Goal: Task Accomplishment & Management: Manage account settings

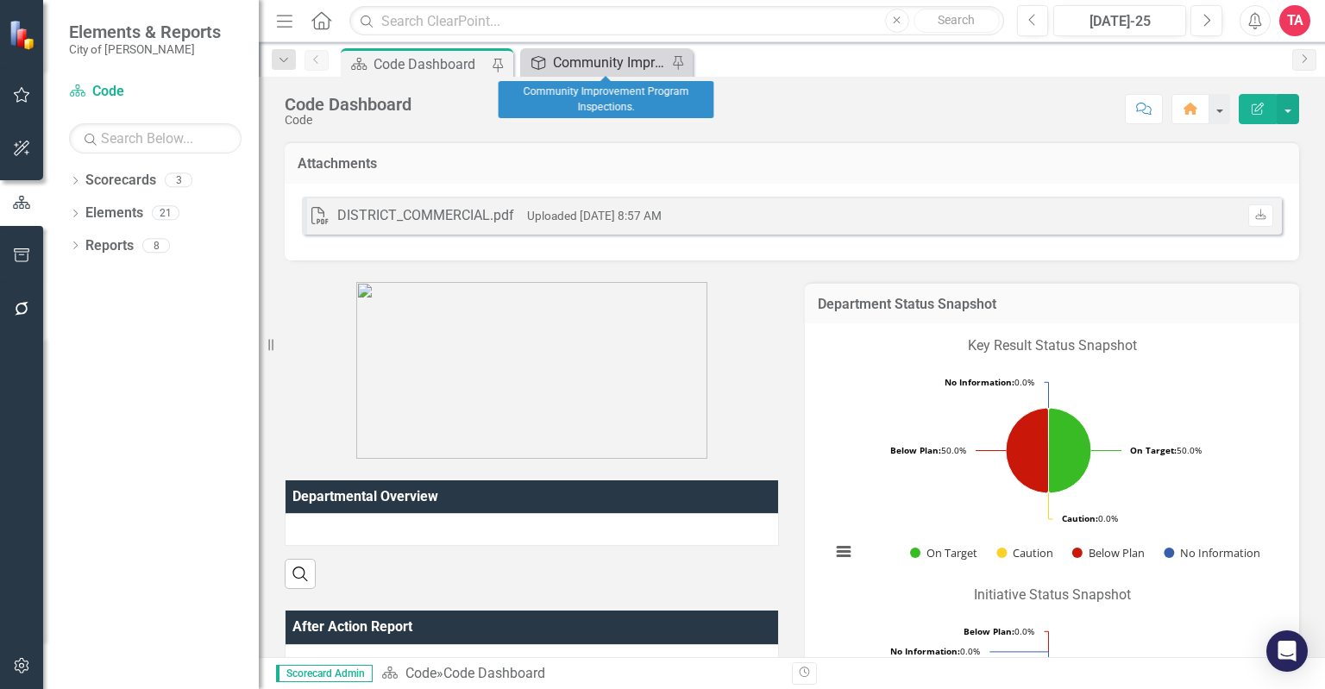
click at [553, 65] on div "Community Improvement Program Inspections." at bounding box center [610, 63] width 114 height 22
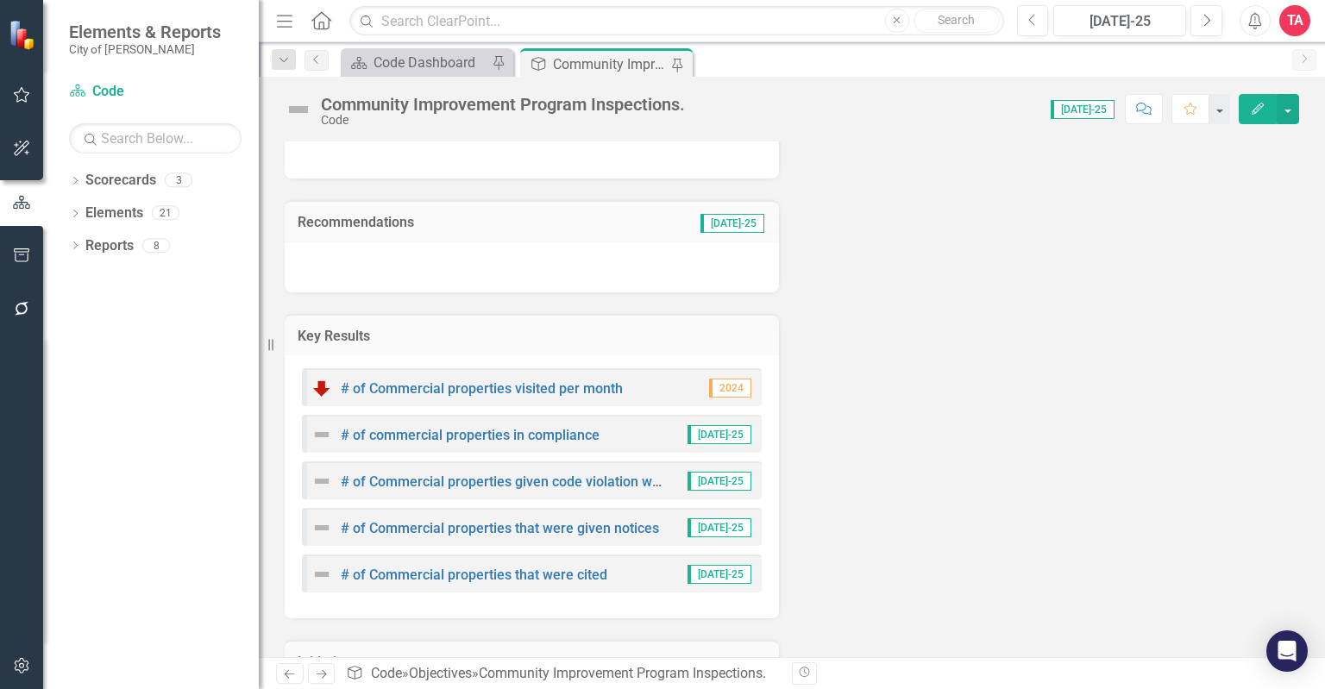
scroll to position [259, 0]
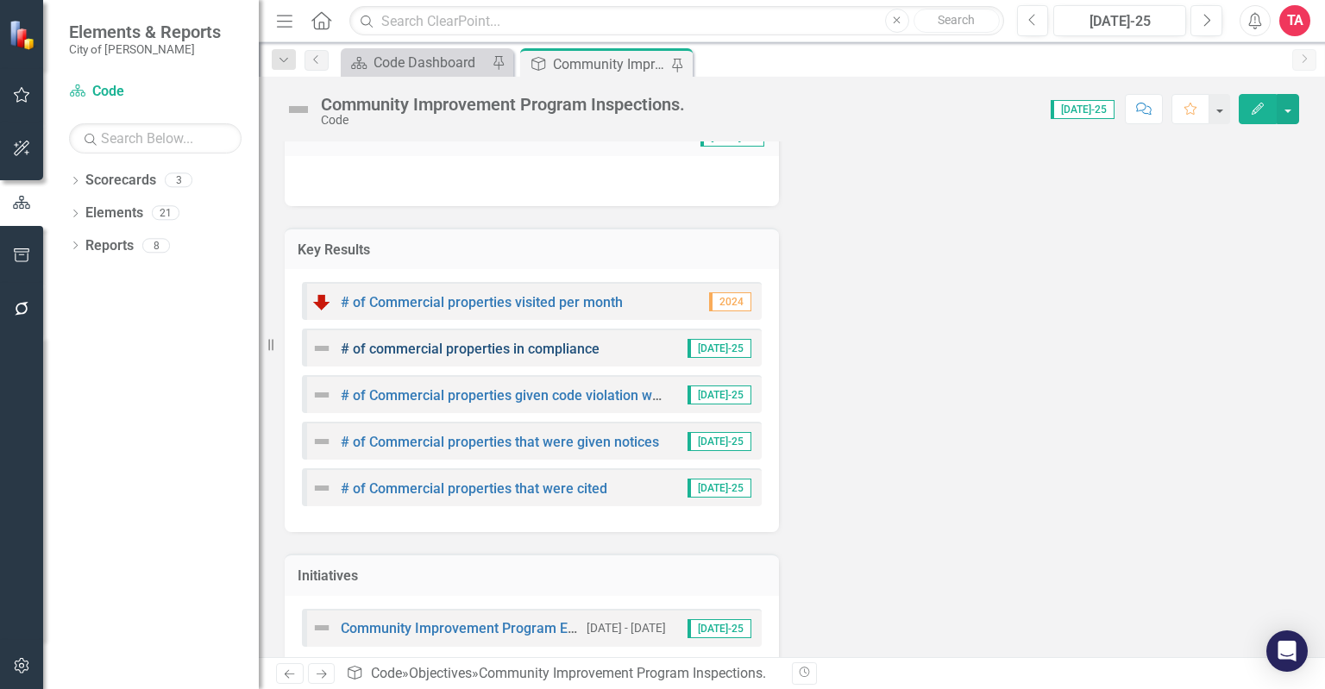
click at [475, 343] on link "# of commercial properties in compliance" at bounding box center [470, 349] width 259 height 16
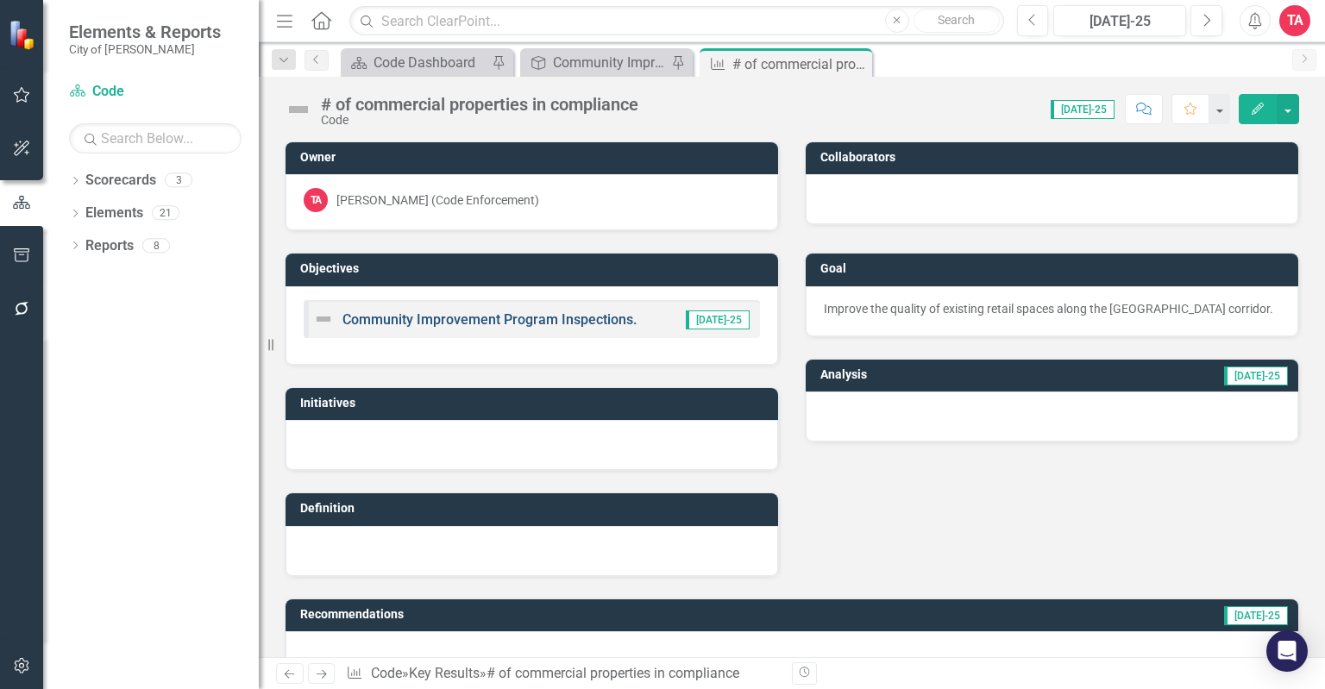
click at [502, 323] on link "Community Improvement Program Inspections." at bounding box center [490, 319] width 294 height 16
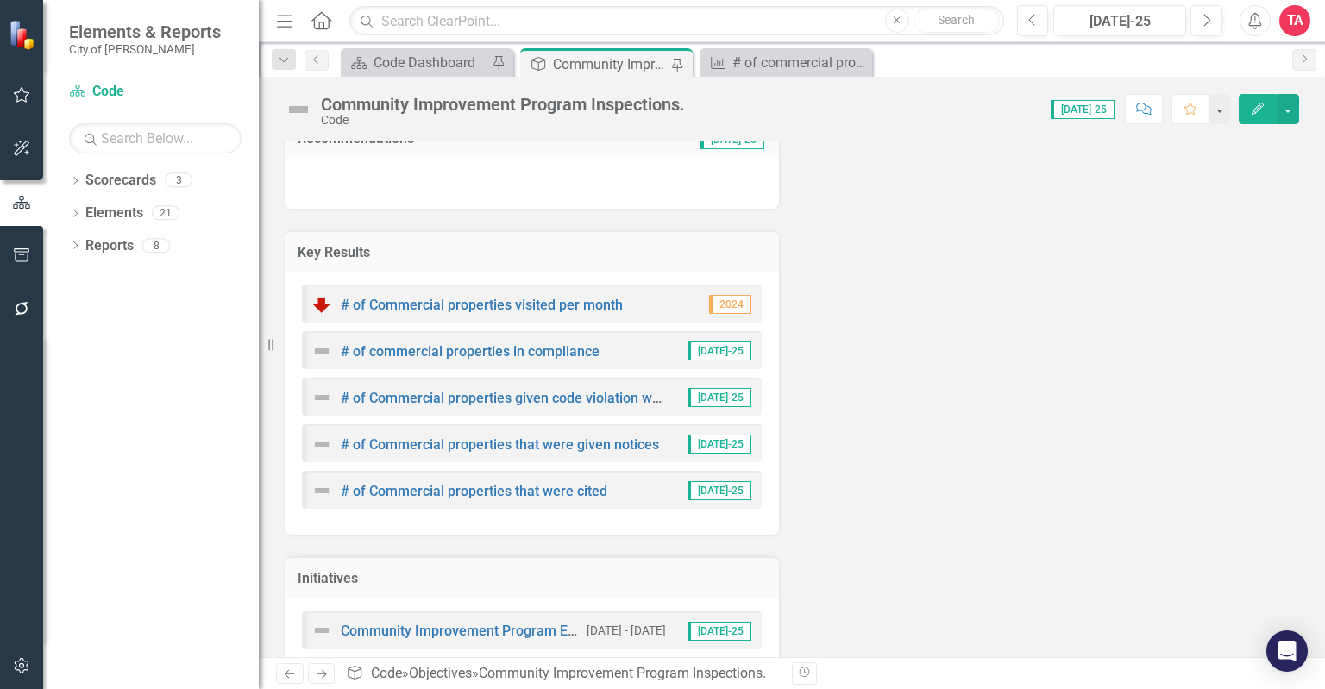
scroll to position [259, 0]
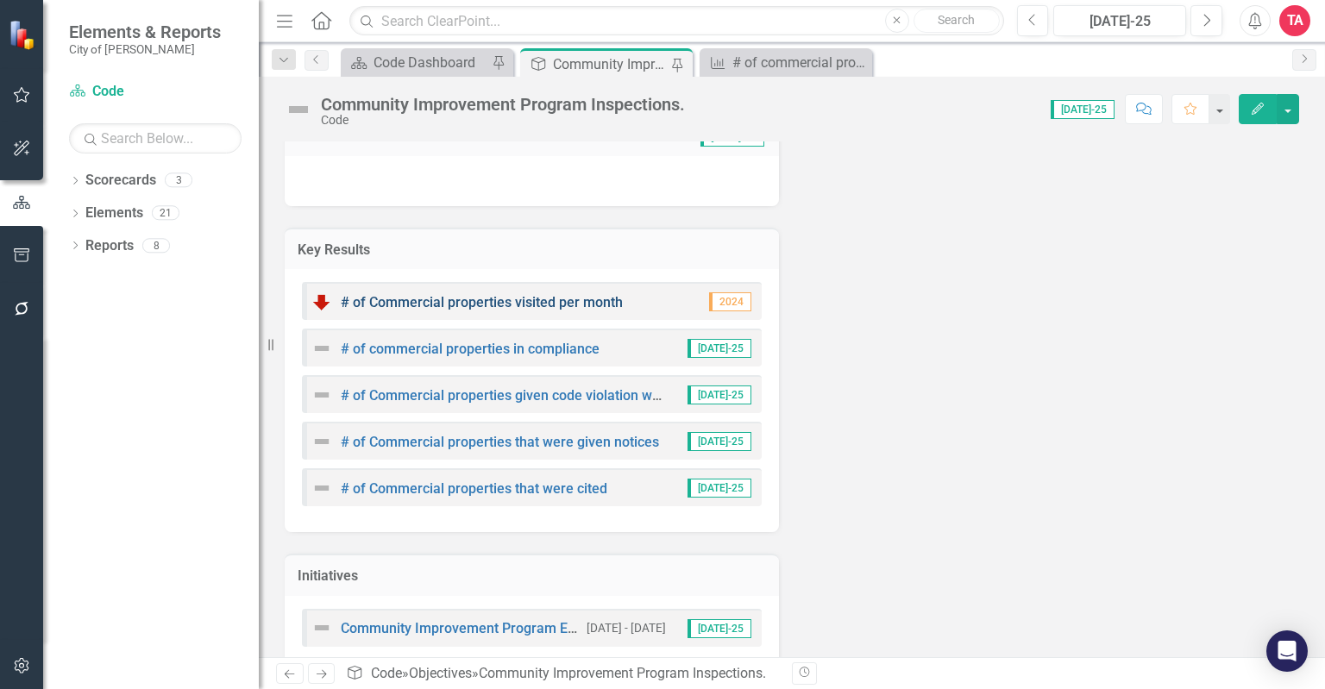
click at [507, 305] on link "# of Commercial properties visited per month" at bounding box center [482, 302] width 282 height 16
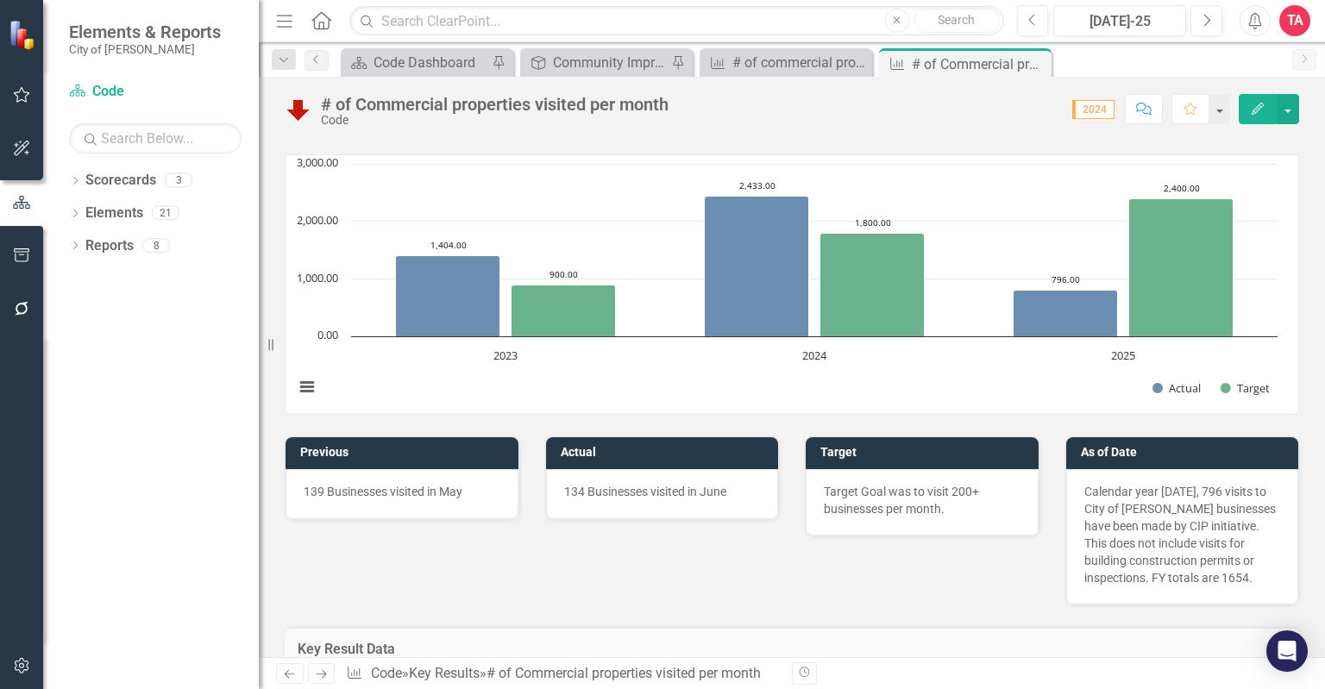
scroll to position [777, 0]
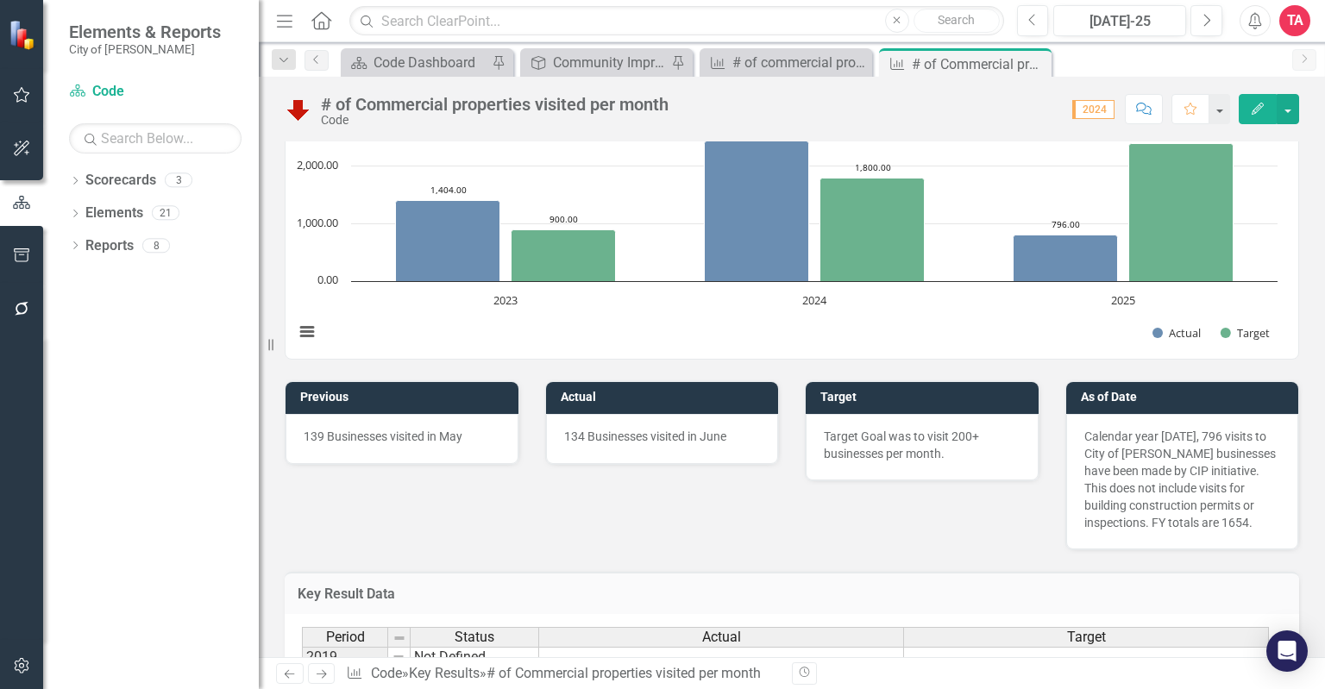
click at [469, 439] on p "139 Businesses visited in May" at bounding box center [402, 436] width 197 height 17
click at [466, 431] on p "139 Businesses visited in May" at bounding box center [402, 436] width 197 height 17
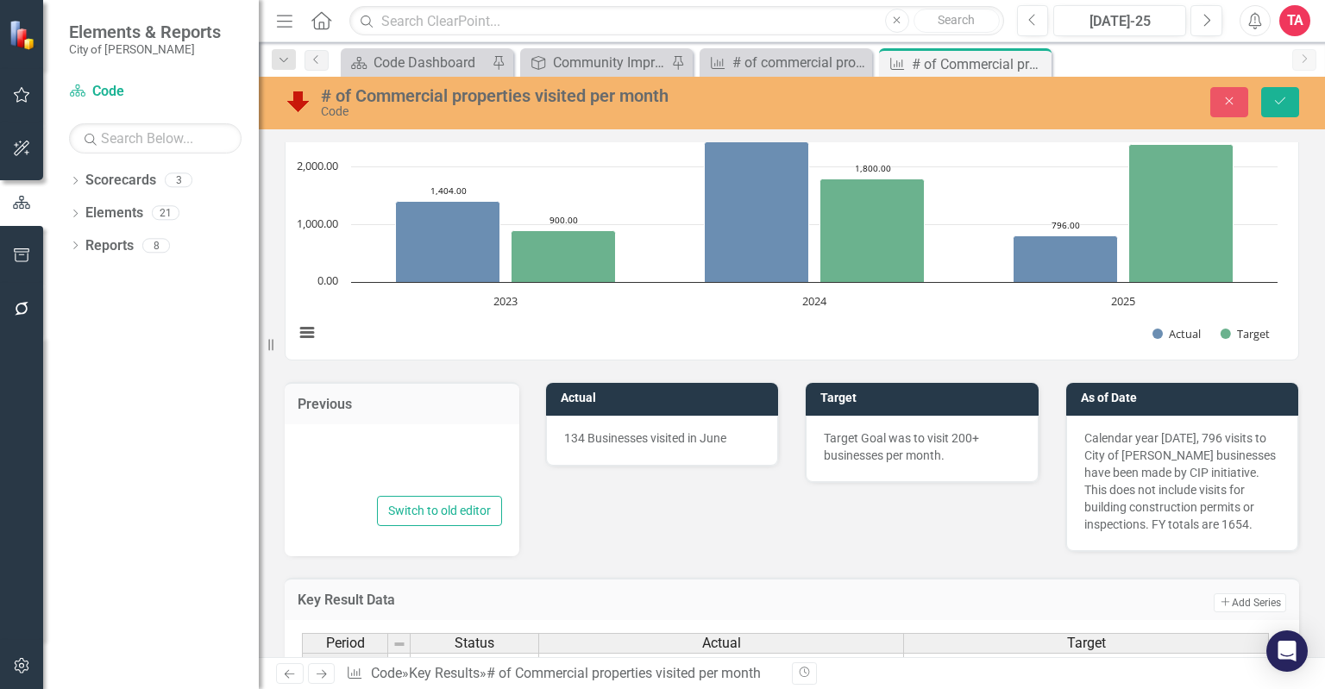
type textarea "<p>139 Businesses visited in May</p>"
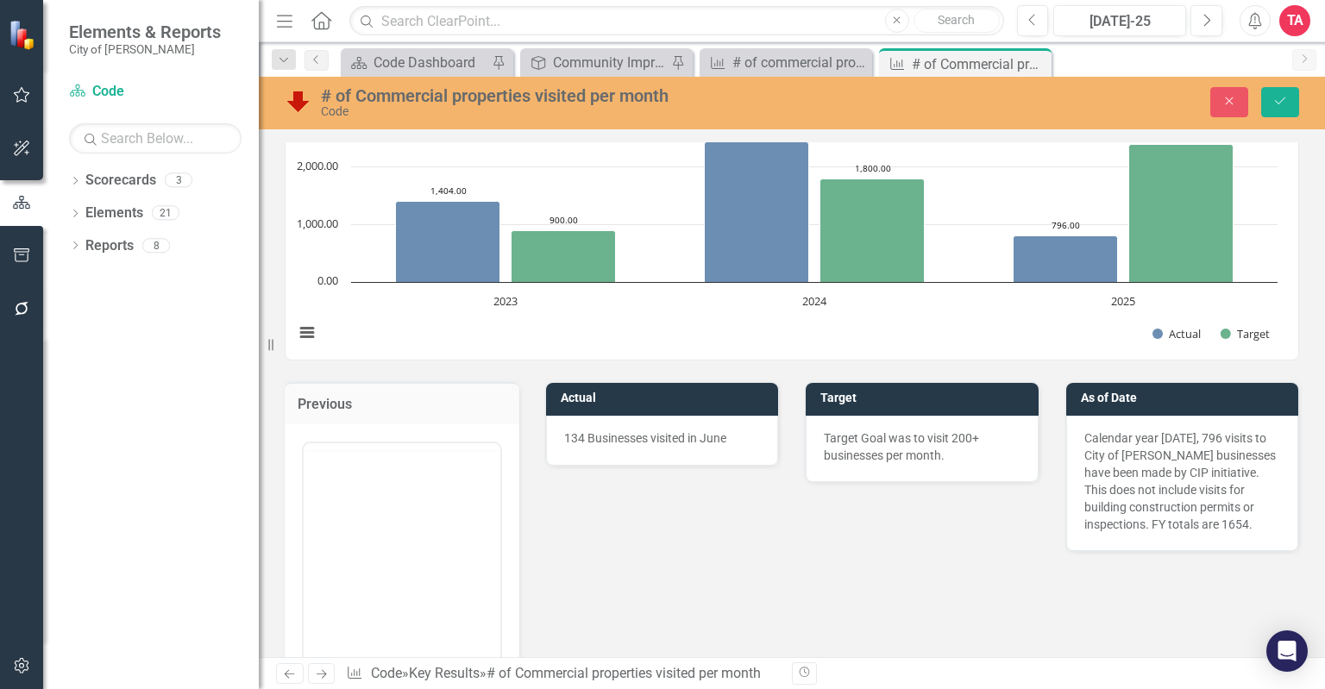
click at [714, 403] on td "Actual" at bounding box center [666, 400] width 210 height 26
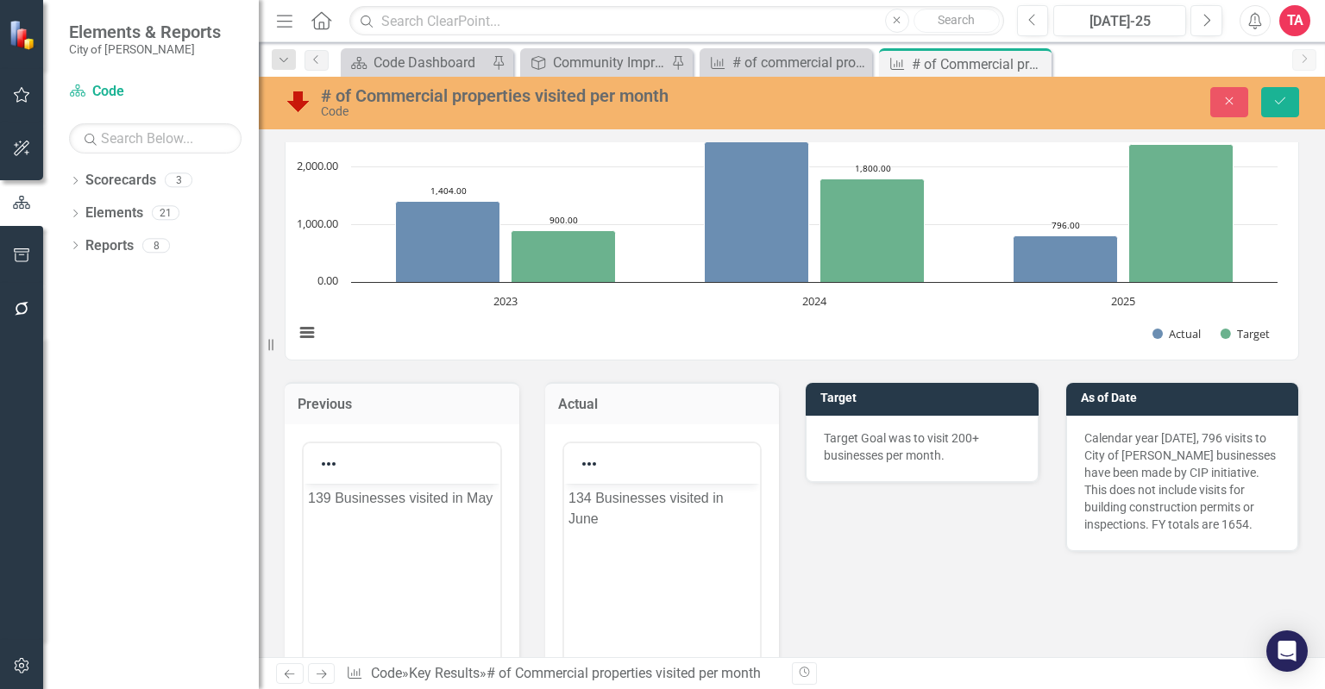
scroll to position [0, 0]
click at [902, 393] on h3 "Target" at bounding box center [926, 398] width 210 height 13
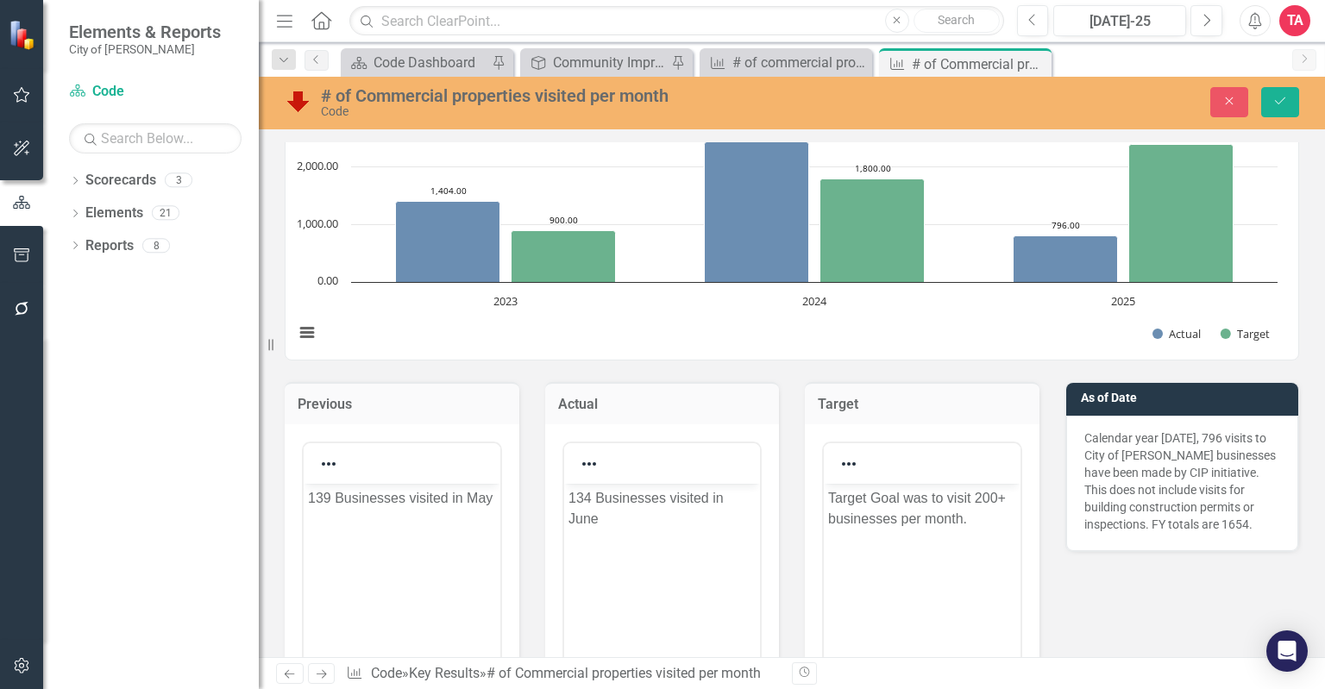
click at [1188, 400] on h3 "As of Date" at bounding box center [1186, 398] width 210 height 13
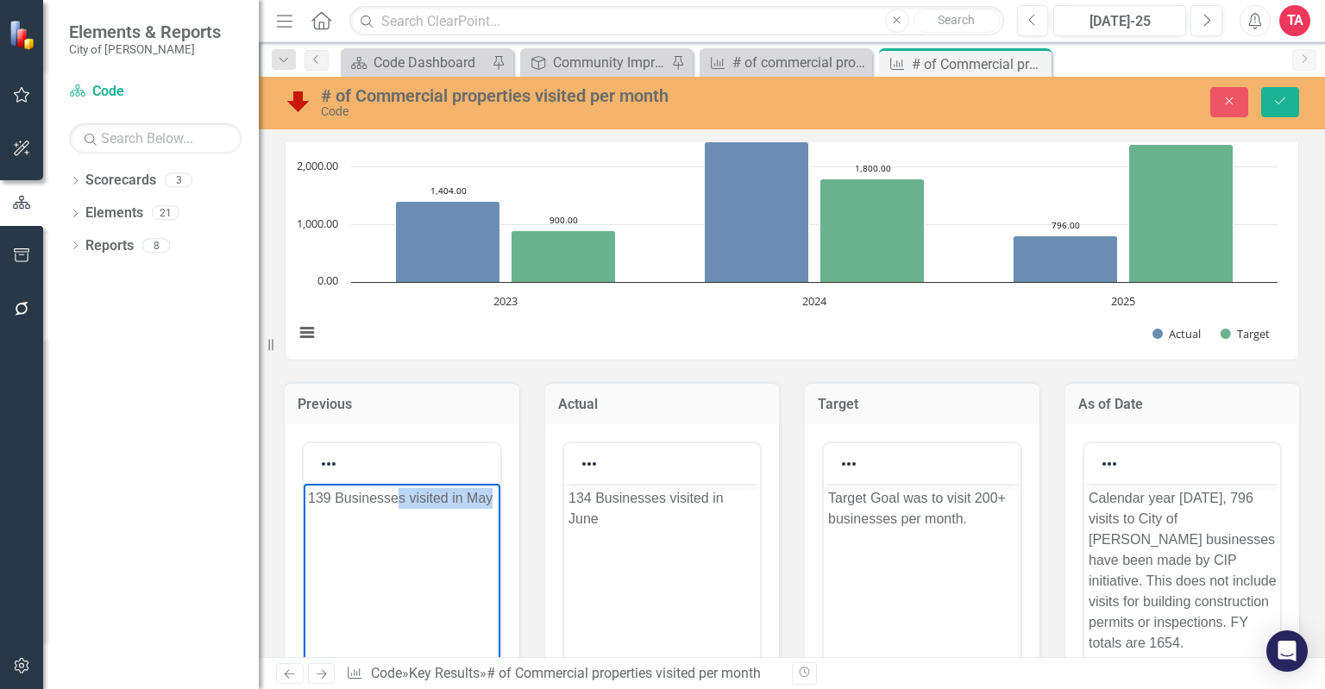
drag, startPoint x: 493, startPoint y: 500, endPoint x: 409, endPoint y: 497, distance: 83.7
click at [405, 498] on p "139 Businesses visited in May" at bounding box center [402, 498] width 188 height 21
drag, startPoint x: 386, startPoint y: 528, endPoint x: 368, endPoint y: 529, distance: 17.3
click at [385, 528] on body "139 Businesses visited in May" at bounding box center [402, 612] width 197 height 259
drag, startPoint x: 333, startPoint y: 496, endPoint x: 299, endPoint y: 497, distance: 34.5
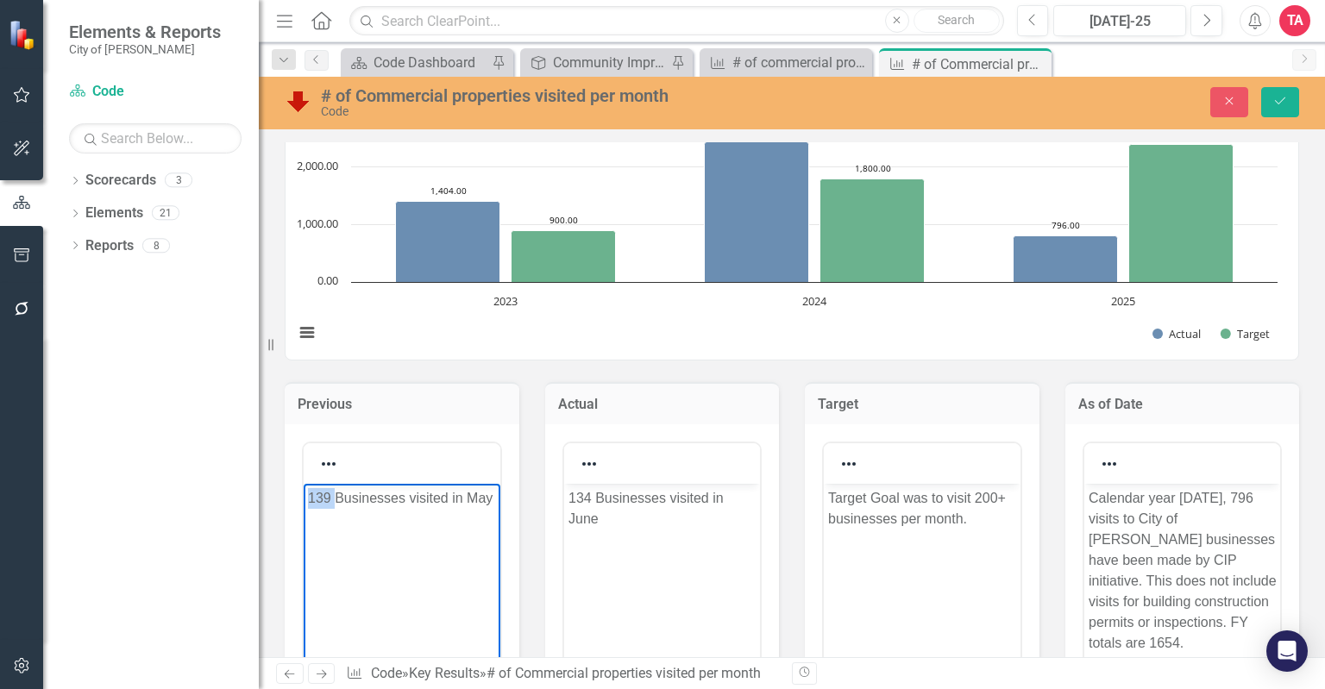
click at [304, 497] on html "139 Businesses visited in May" at bounding box center [402, 612] width 197 height 259
click at [490, 496] on p "215Businesses visited in May" at bounding box center [402, 498] width 188 height 21
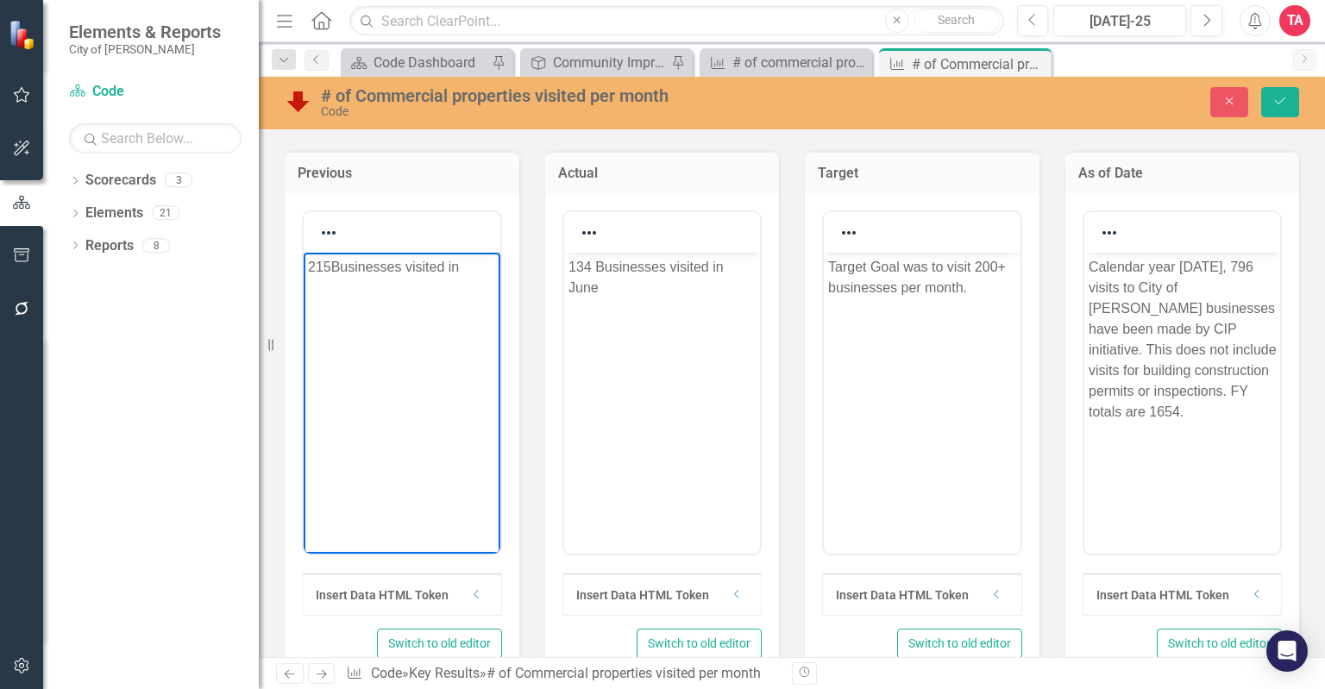
scroll to position [922, 0]
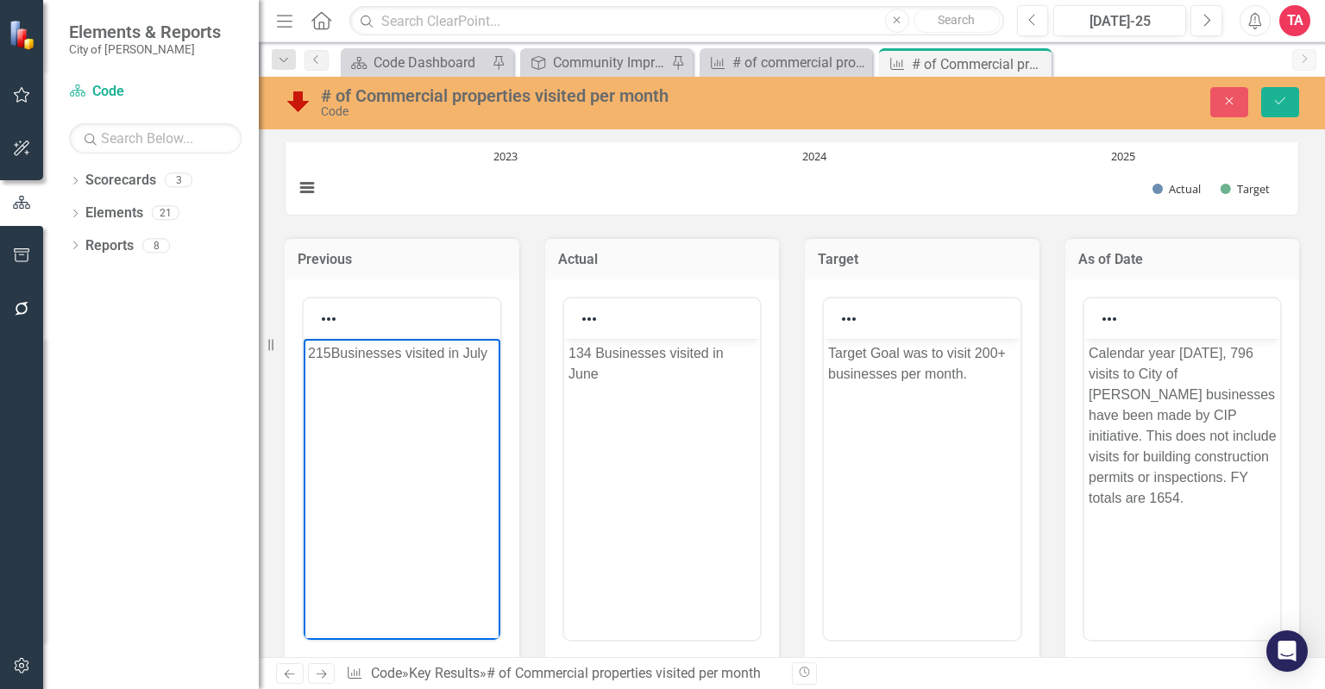
click at [332, 353] on p "215Businesses visited in July" at bounding box center [402, 353] width 188 height 21
drag, startPoint x: 489, startPoint y: 350, endPoint x: 288, endPoint y: 368, distance: 201.8
click at [304, 368] on html "215 Businesses visited in July" at bounding box center [402, 467] width 197 height 259
copy p "215 Businesses visited in July"
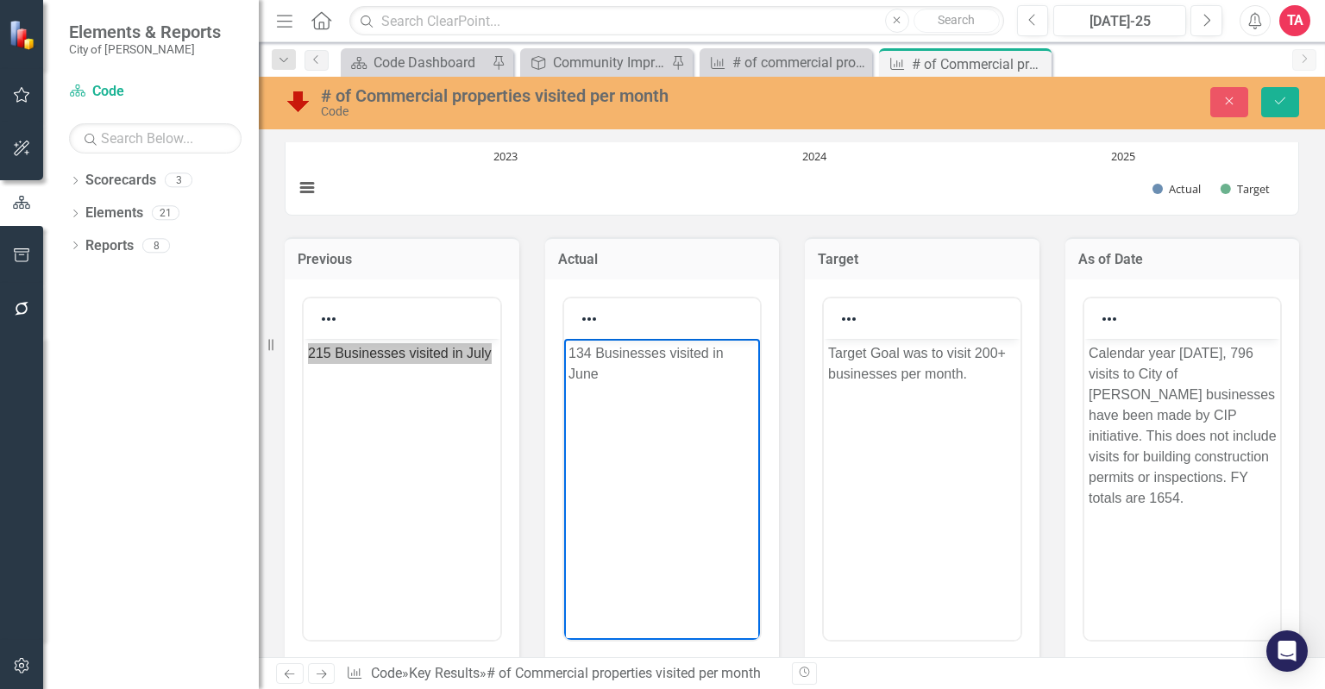
drag, startPoint x: 605, startPoint y: 374, endPoint x: 564, endPoint y: 350, distance: 46.8
click at [564, 350] on body "134 Businesses visited in June" at bounding box center [661, 467] width 197 height 259
click at [595, 441] on body "134 Businesses visited in June" at bounding box center [661, 467] width 197 height 259
click at [610, 383] on p "134 Businesses visited in June" at bounding box center [662, 363] width 188 height 41
drag, startPoint x: 602, startPoint y: 374, endPoint x: 526, endPoint y: 342, distance: 82.4
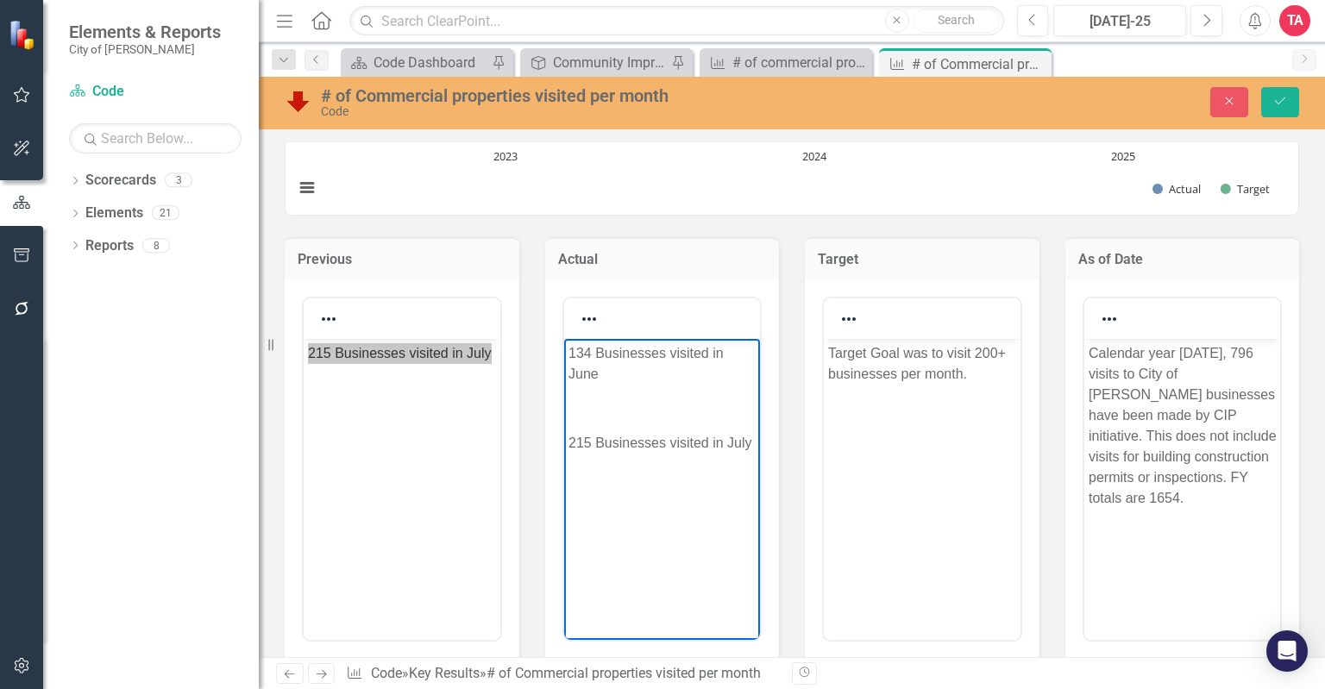
click at [563, 342] on html "134 Businesses visited in June 215 Businesses visited in July" at bounding box center [661, 467] width 197 height 259
click at [379, 390] on body "215 Businesses visited in July" at bounding box center [402, 467] width 197 height 259
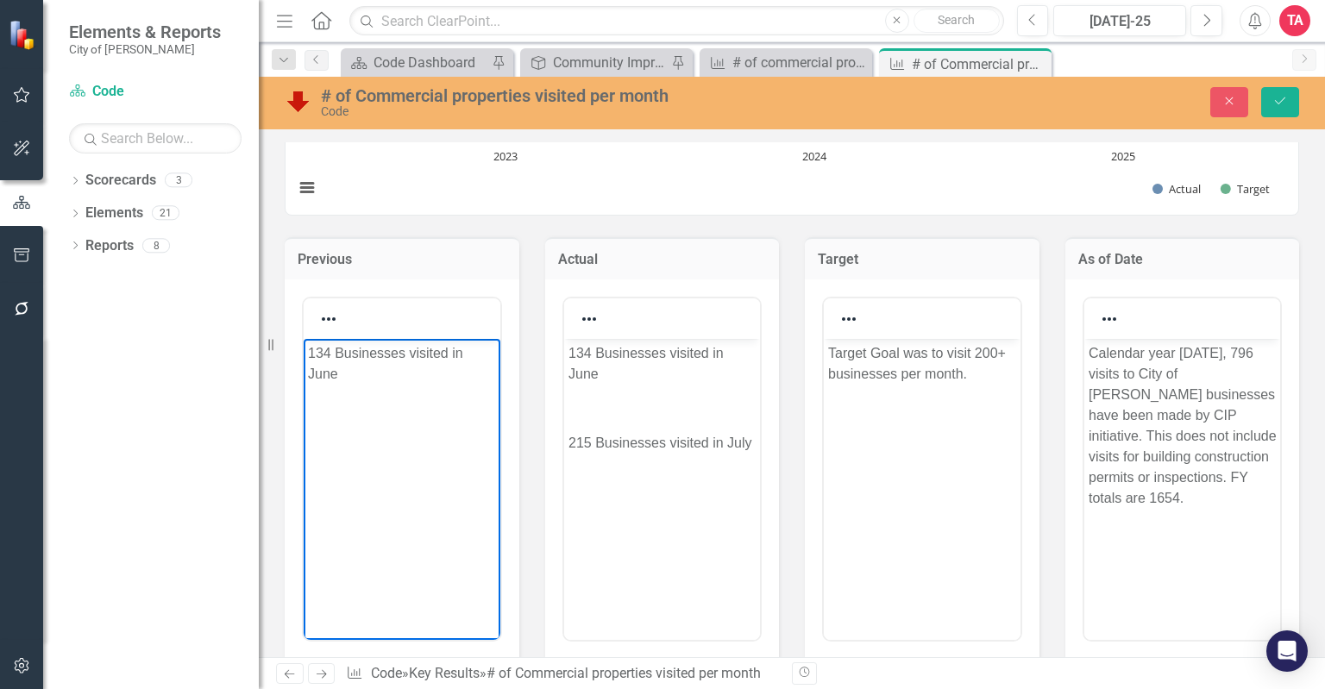
click at [598, 474] on body "134 Businesses visited in June 215 Businesses visited in July" at bounding box center [661, 467] width 197 height 259
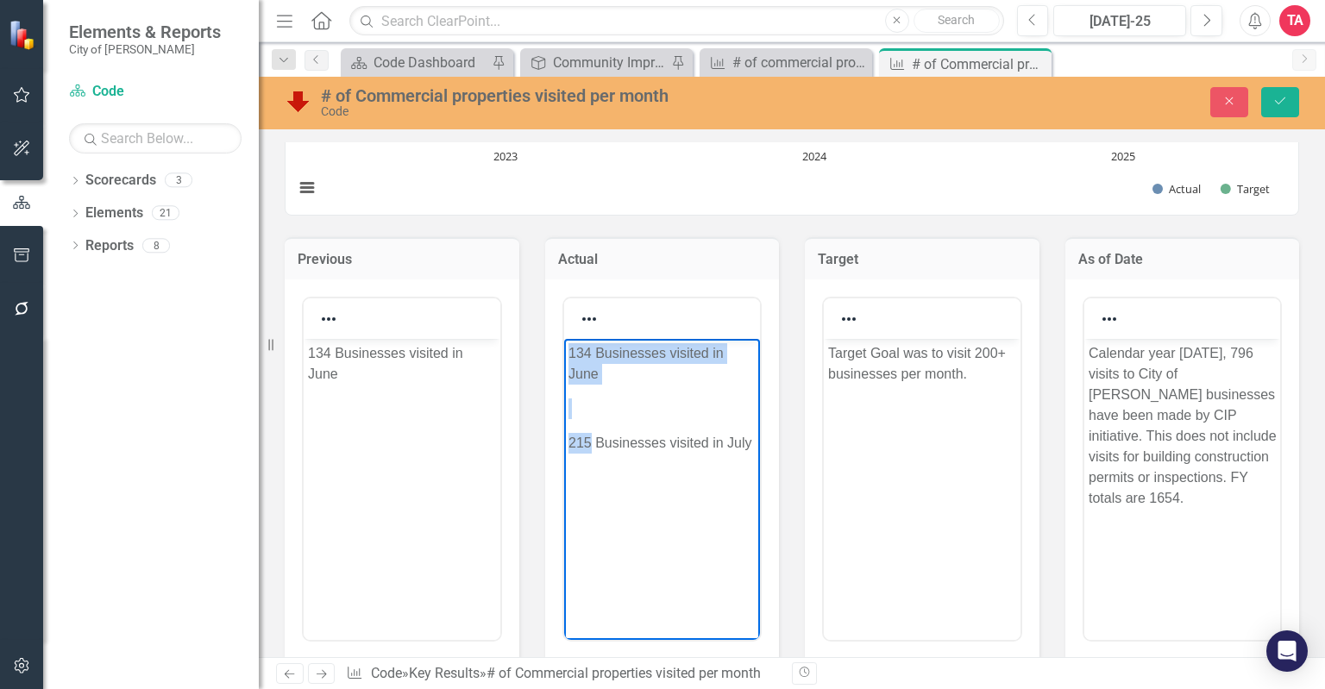
drag, startPoint x: 591, startPoint y: 426, endPoint x: 601, endPoint y: 391, distance: 36.9
click at [564, 342] on body "134 Businesses visited in June 215 Businesses visited in July" at bounding box center [661, 467] width 197 height 259
click at [605, 399] on p "Rich Text Area. Press ALT-0 for help." at bounding box center [662, 408] width 188 height 21
drag, startPoint x: 592, startPoint y: 420, endPoint x: 586, endPoint y: 360, distance: 60.7
click at [586, 360] on body "134 Businesses visited in June 215 Businesses visited in July" at bounding box center [661, 467] width 197 height 259
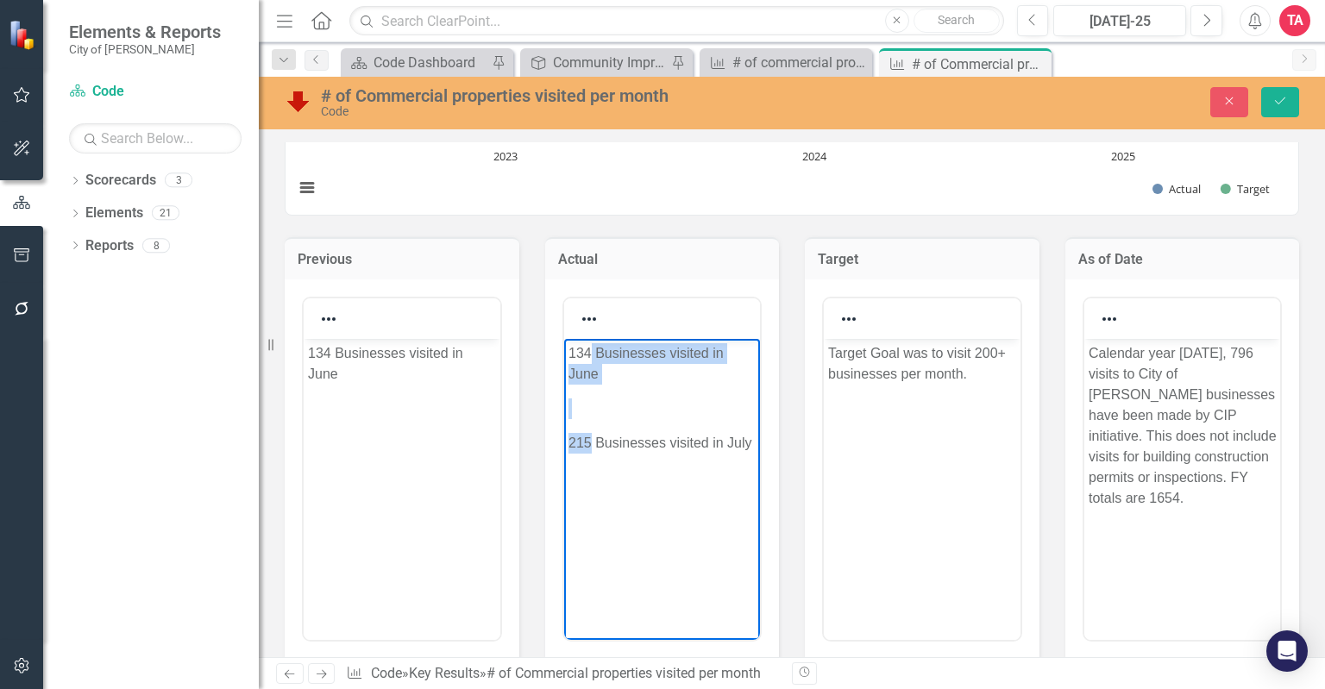
drag, startPoint x: 598, startPoint y: 404, endPoint x: 563, endPoint y: 422, distance: 39.0
click at [598, 405] on p "Rich Text Area. Press ALT-0 for help." at bounding box center [662, 408] width 188 height 21
click at [596, 410] on p "Rich Text Area. Press ALT-0 for help." at bounding box center [662, 408] width 188 height 21
click at [597, 418] on body "134 Businesses visited in June 215 Businesses visited in July" at bounding box center [661, 467] width 197 height 259
click at [570, 440] on p "215 Businesses visited in July" at bounding box center [662, 442] width 188 height 21
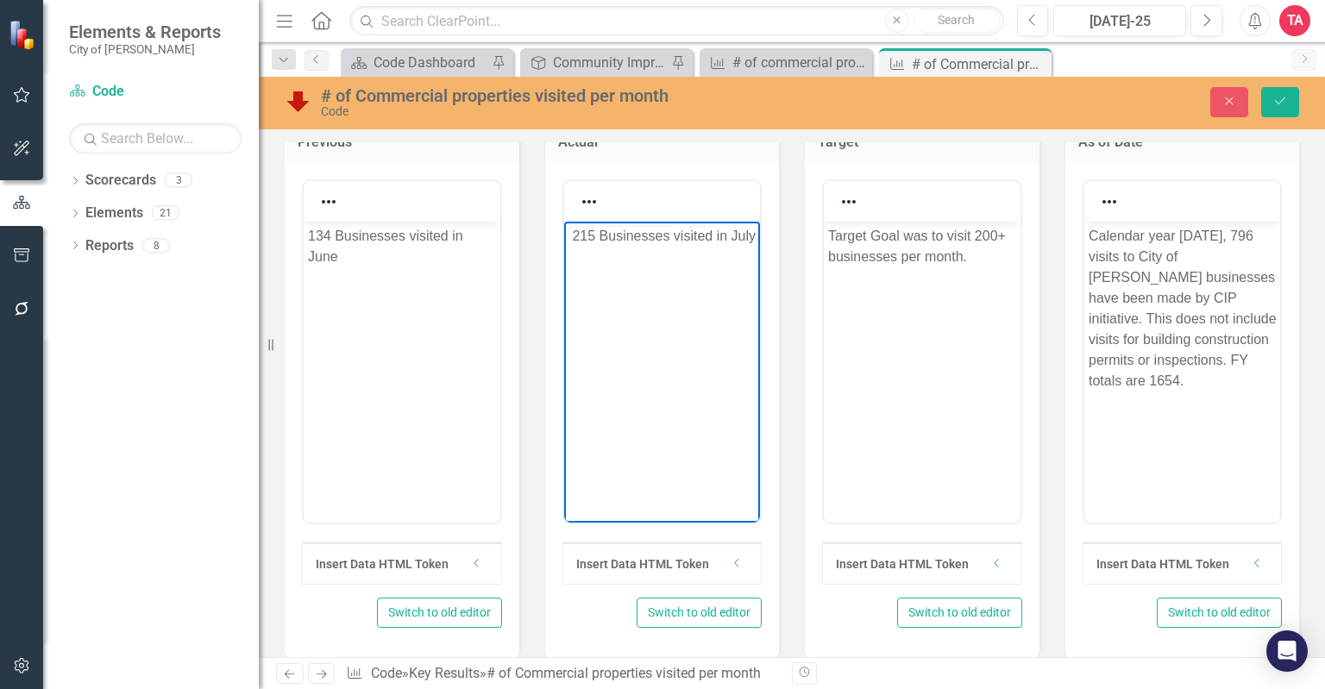
scroll to position [1094, 0]
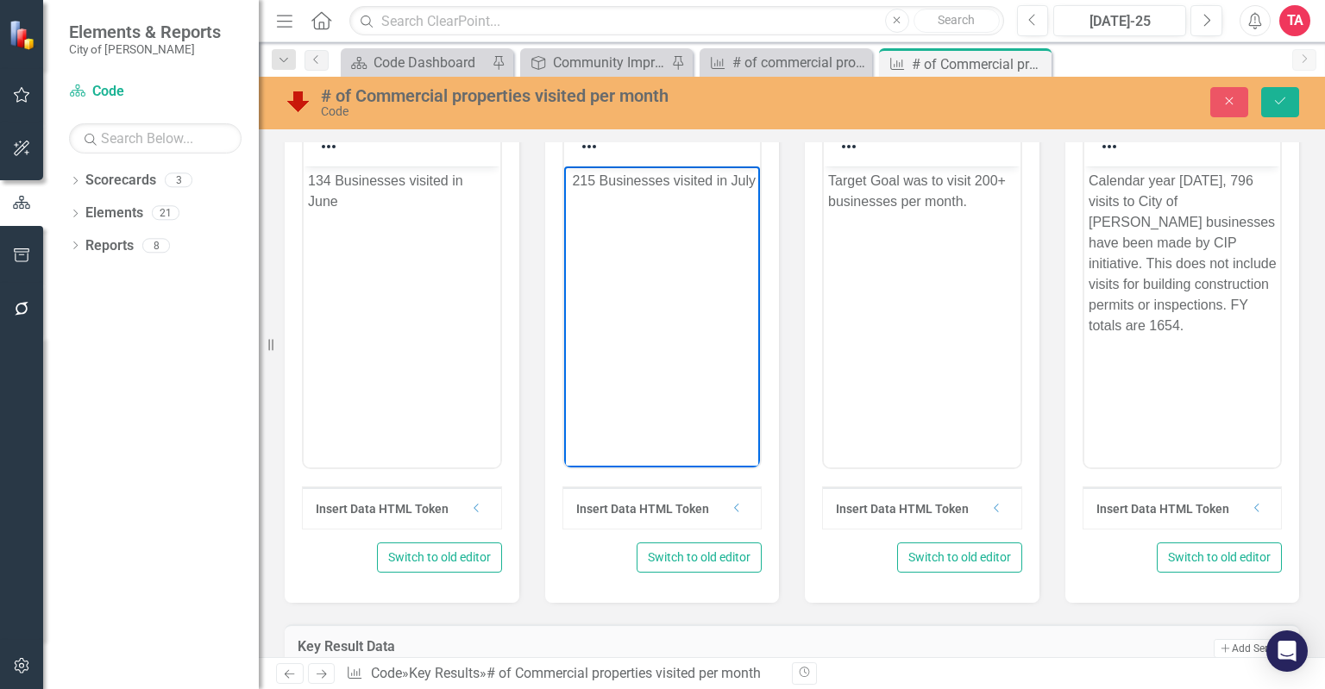
click at [1239, 177] on p "Calendar year [DATE], 796 visits to City of [PERSON_NAME] businesses have been …" at bounding box center [1182, 253] width 188 height 166
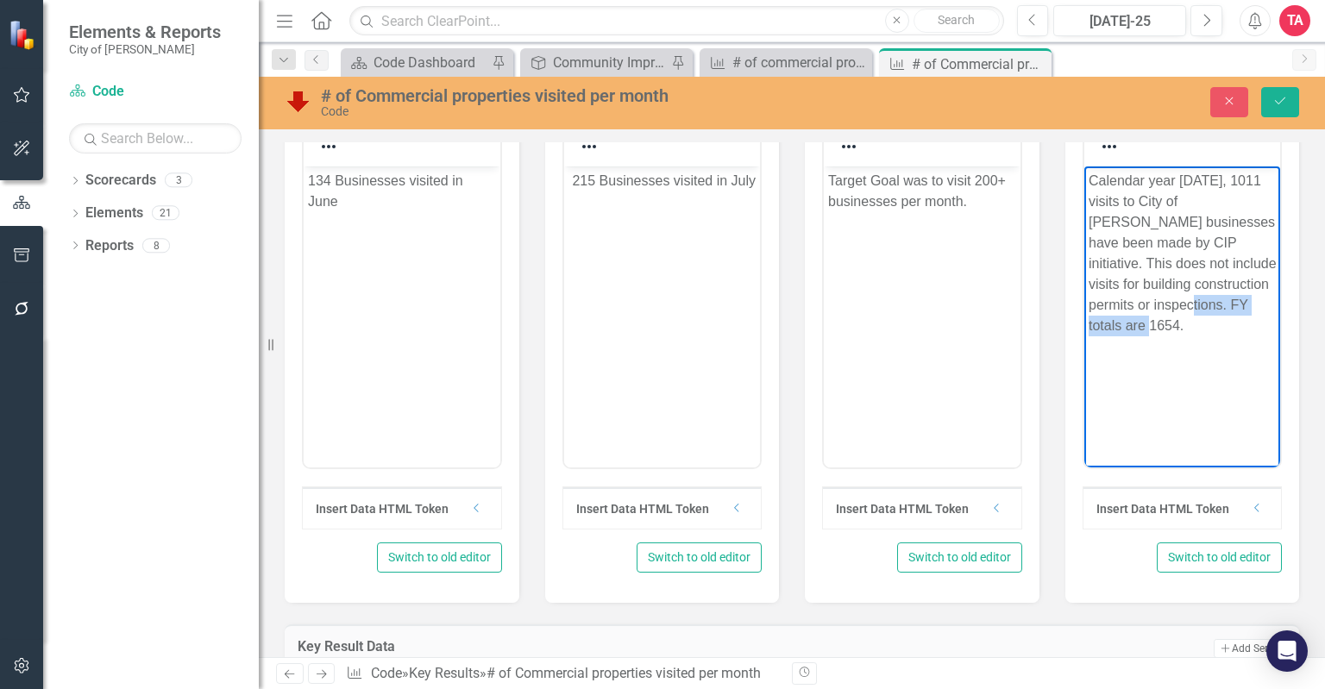
drag, startPoint x: 1164, startPoint y: 302, endPoint x: 1187, endPoint y: 328, distance: 34.8
click at [1187, 328] on p "Calendar year [DATE], 1011 visits to City of [PERSON_NAME] businesses have been…" at bounding box center [1182, 253] width 188 height 166
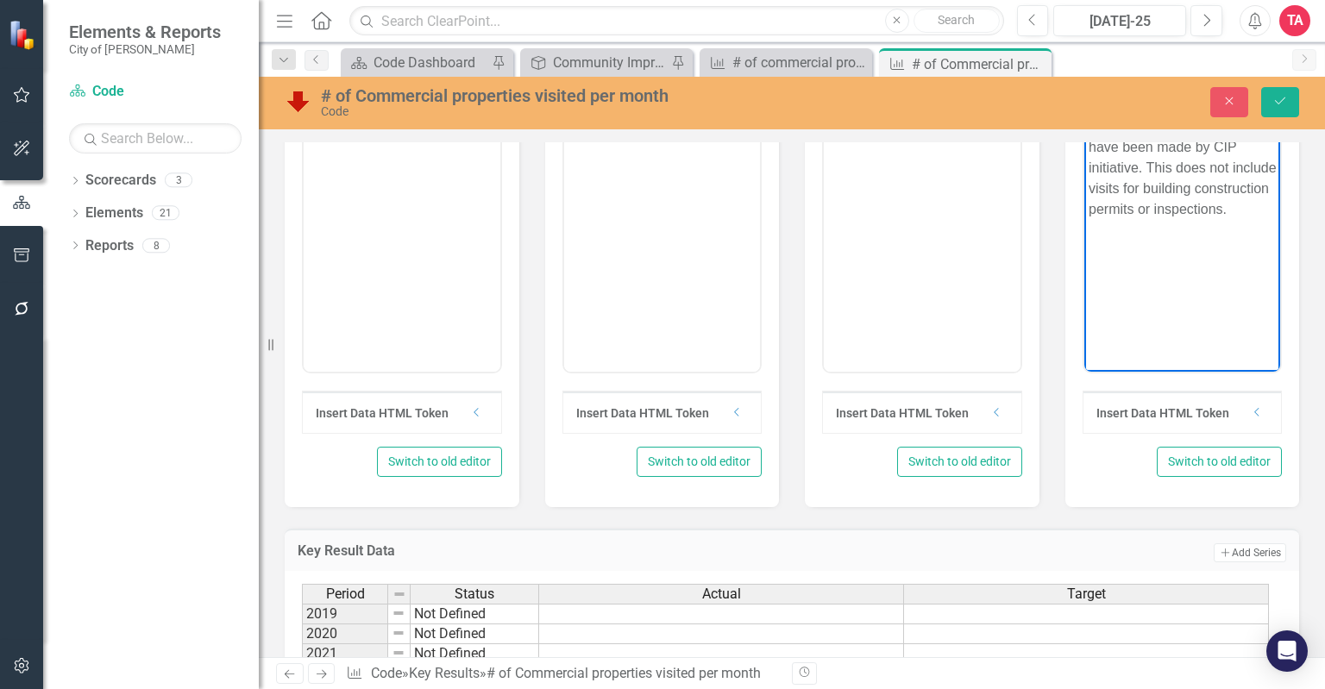
scroll to position [1353, 0]
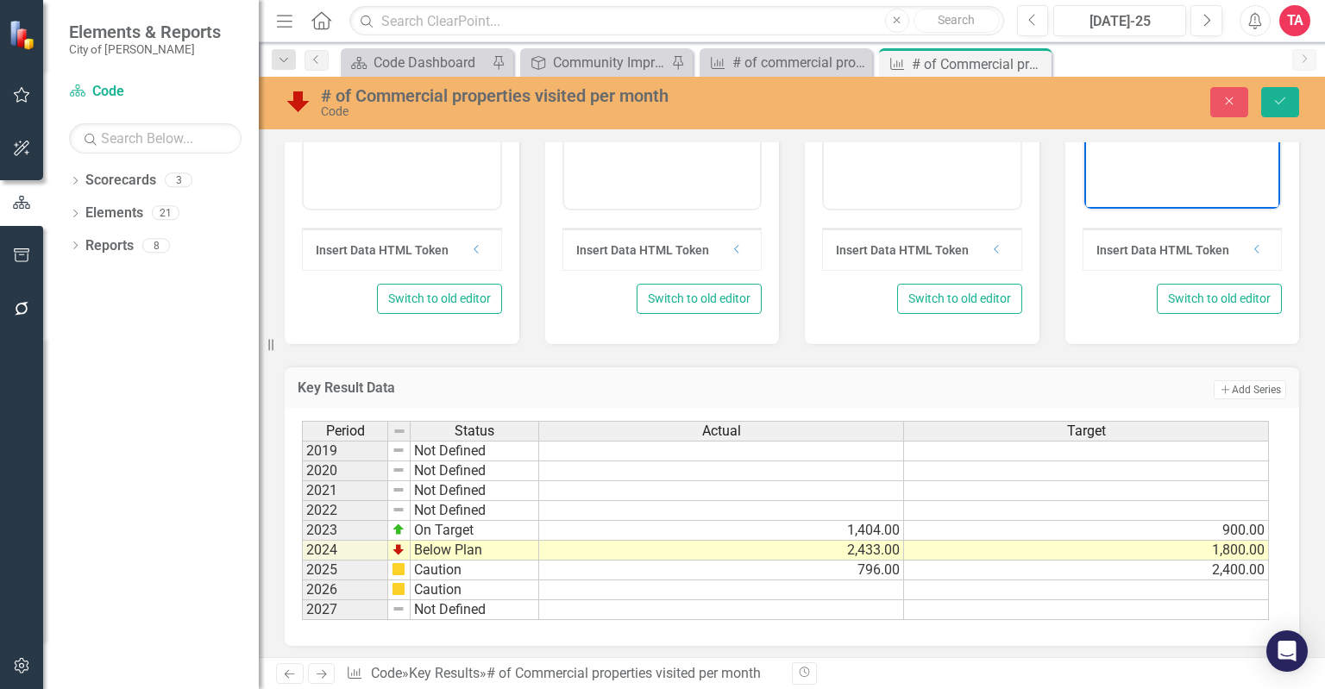
click at [890, 565] on td "796.00" at bounding box center [721, 571] width 365 height 20
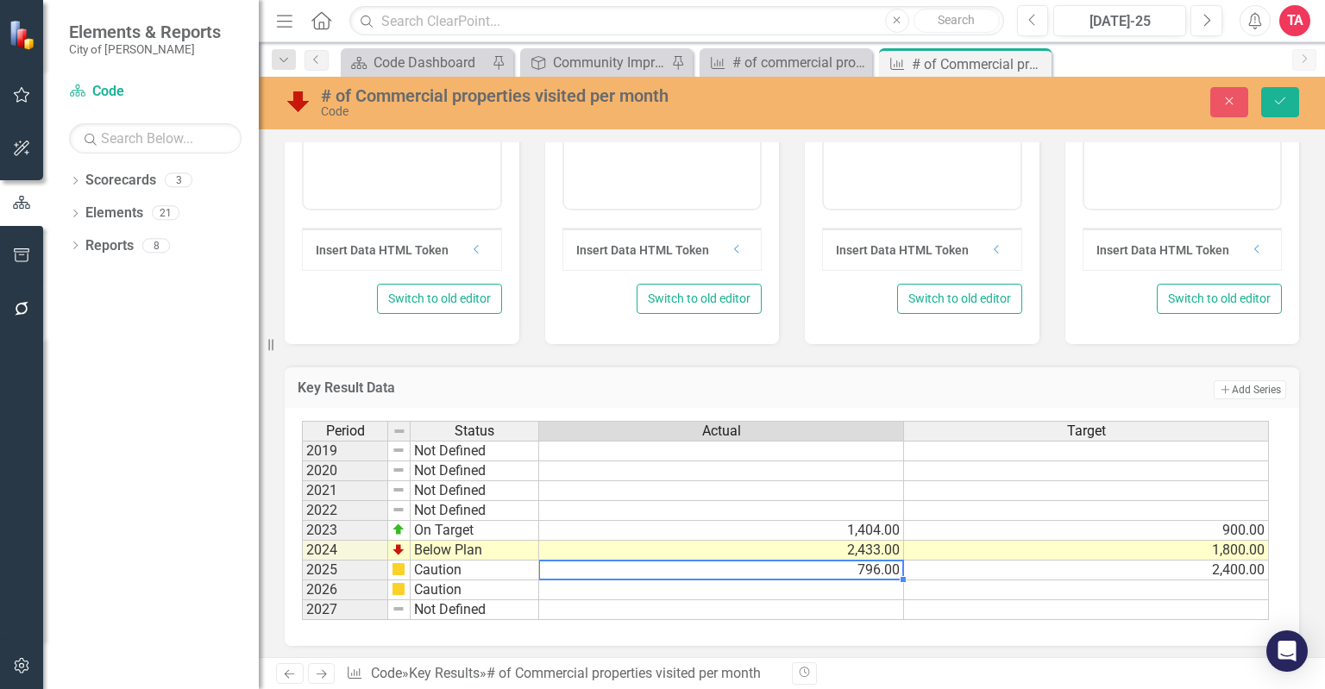
type textarea "0"
type textarea "1011"
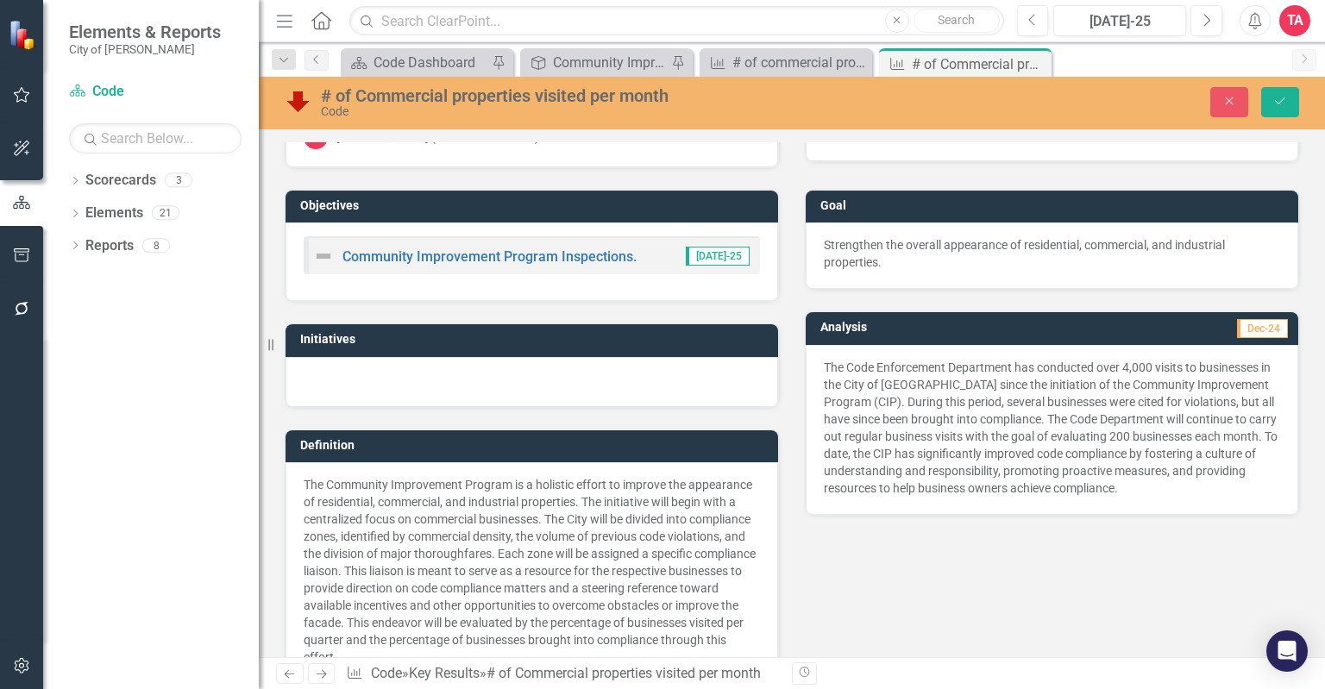
scroll to position [59, 0]
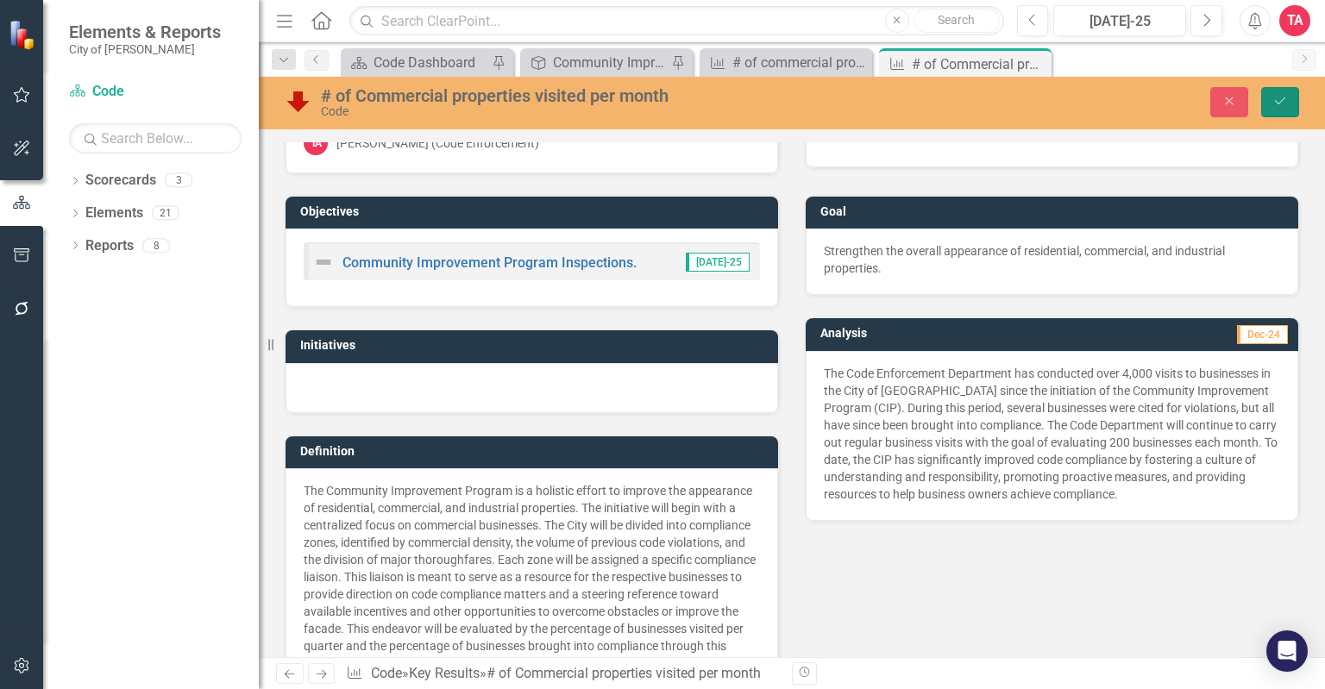
click at [1271, 98] on button "Save" at bounding box center [1281, 102] width 38 height 30
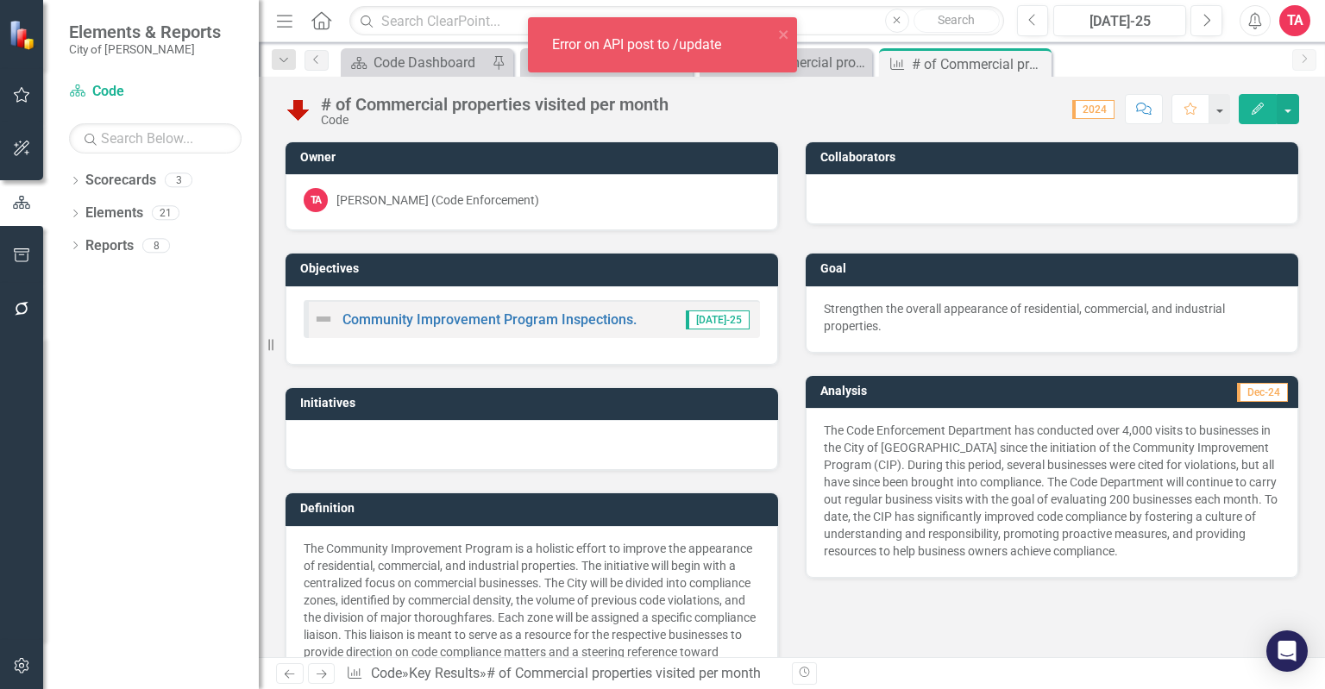
click at [301, 106] on img at bounding box center [299, 110] width 28 height 28
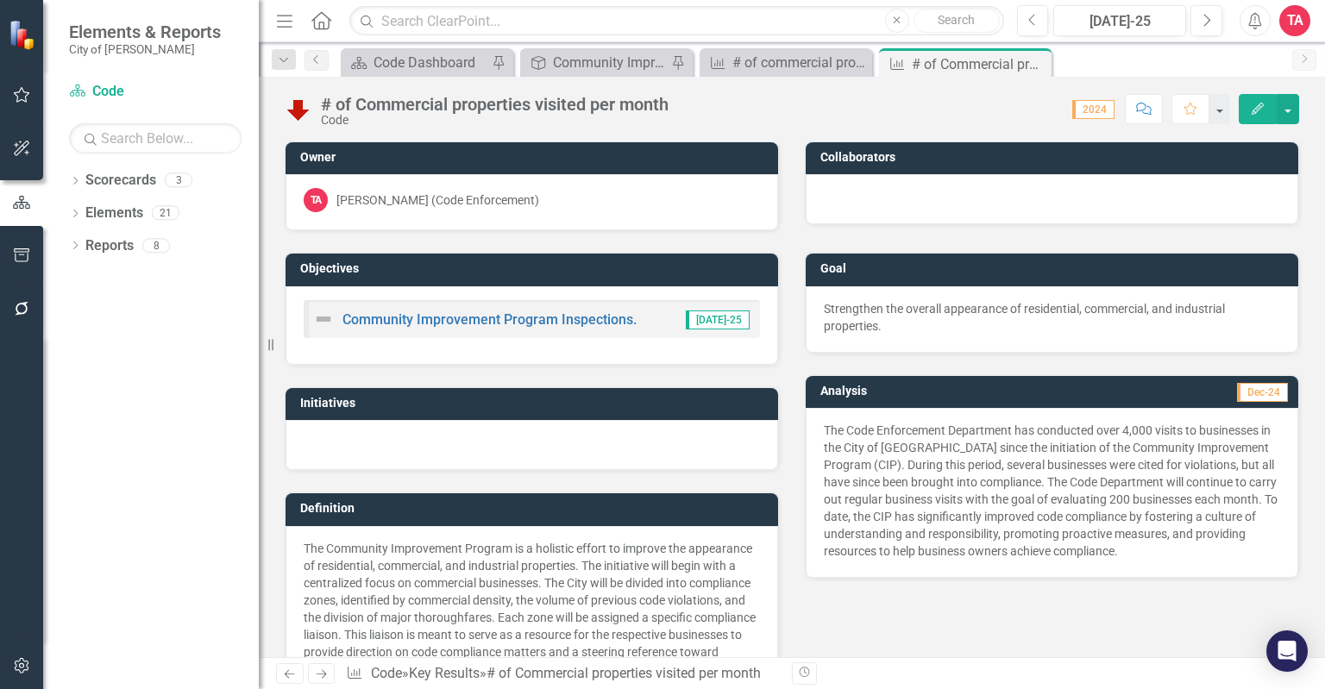
click at [304, 108] on img at bounding box center [299, 110] width 28 height 28
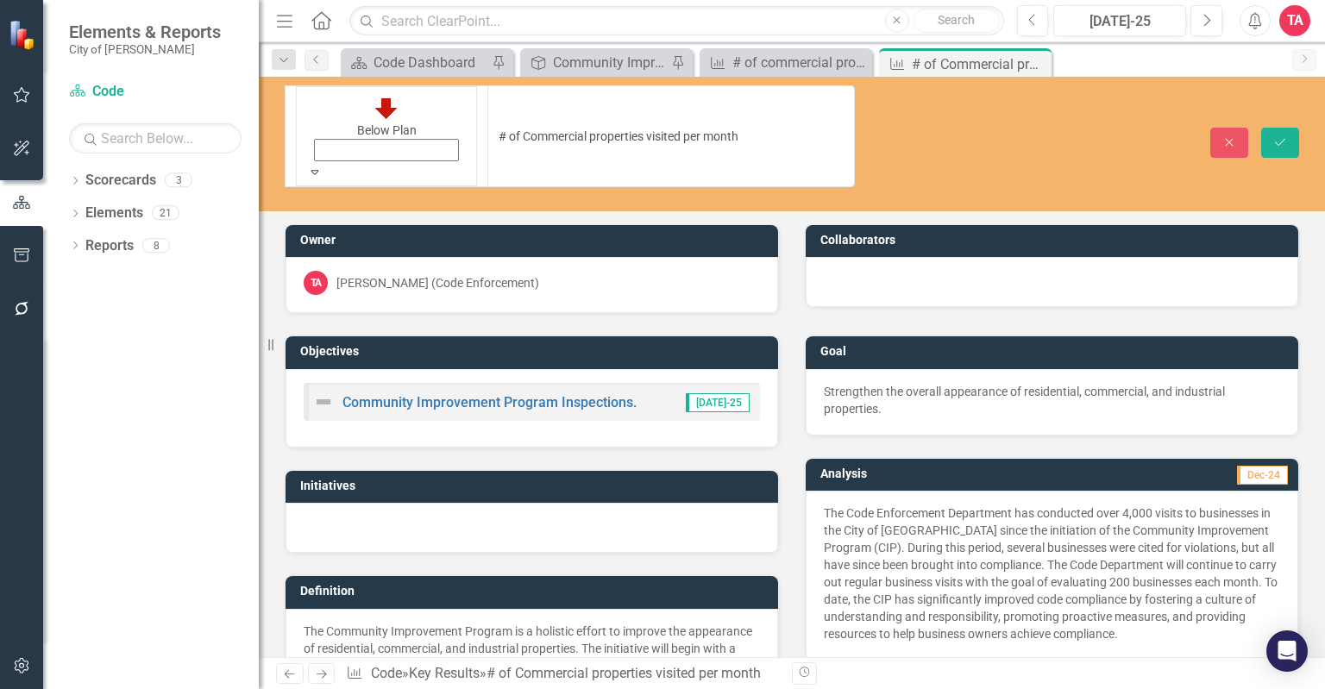
click at [319, 170] on icon at bounding box center [315, 172] width 8 height 4
click at [1287, 136] on icon "Save" at bounding box center [1281, 142] width 16 height 12
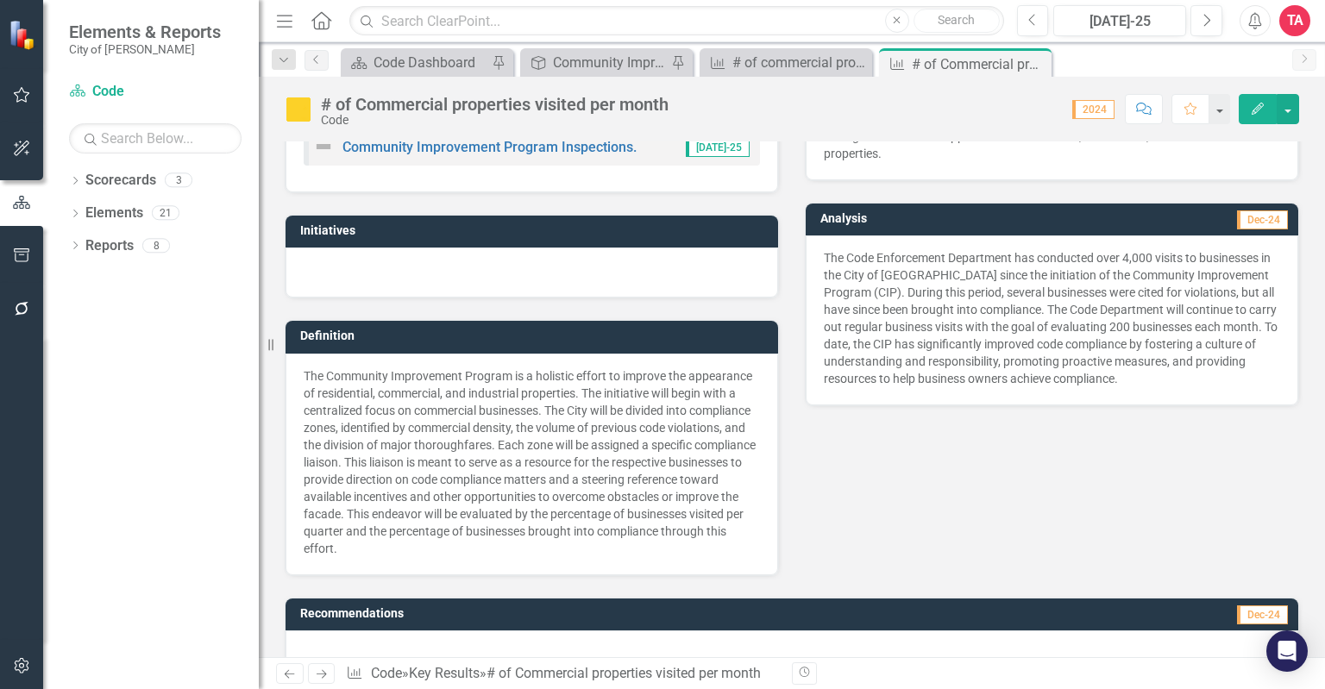
scroll to position [0, 0]
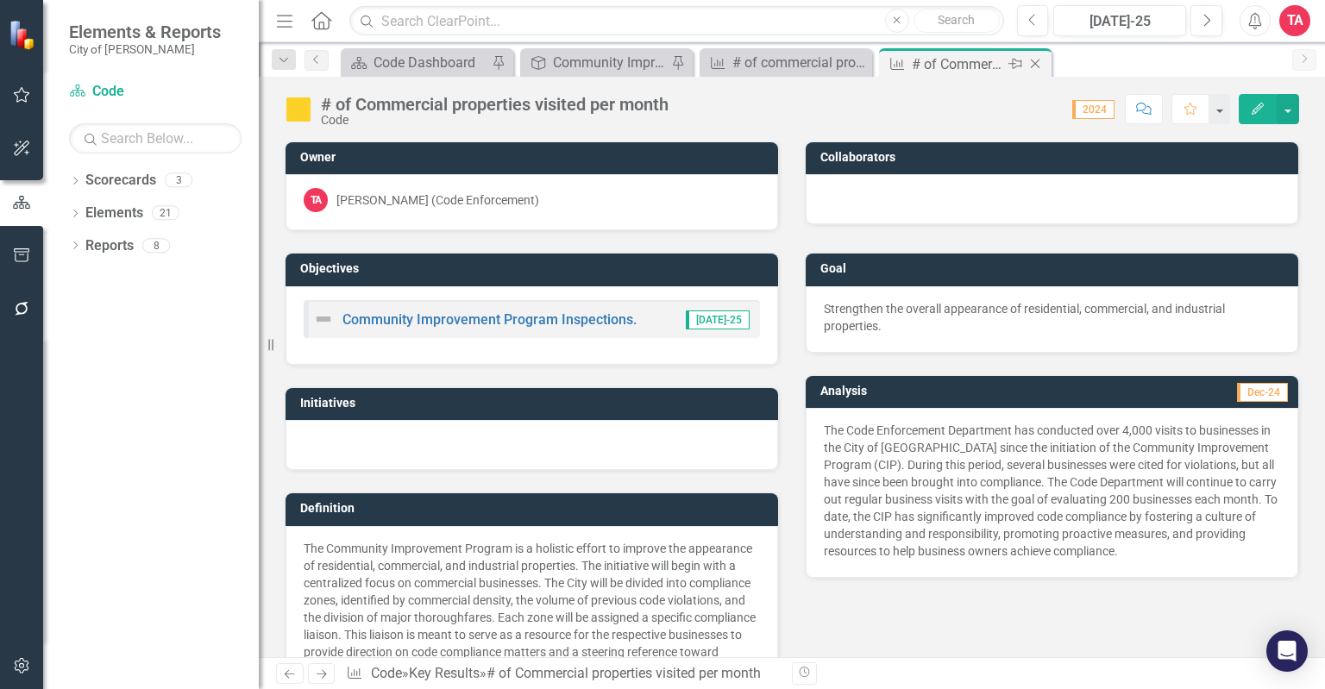
click at [1033, 59] on icon "Close" at bounding box center [1035, 64] width 17 height 14
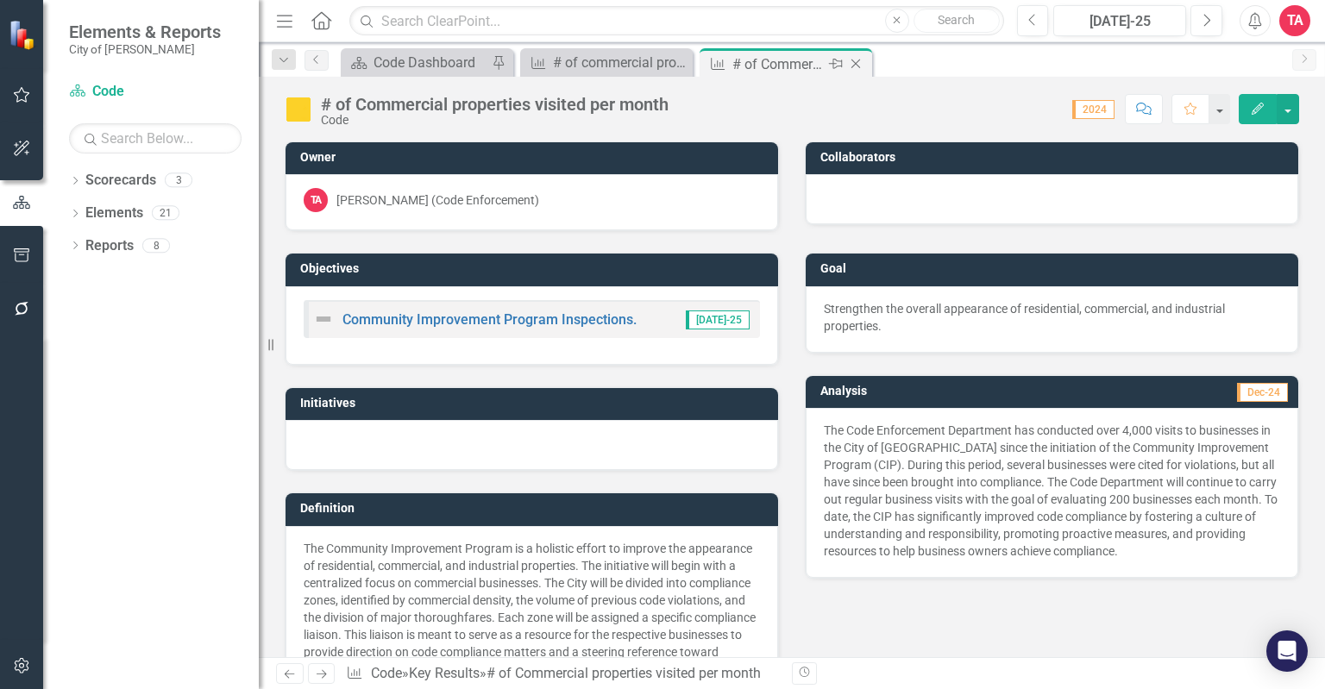
click at [856, 60] on icon "Close" at bounding box center [855, 64] width 17 height 14
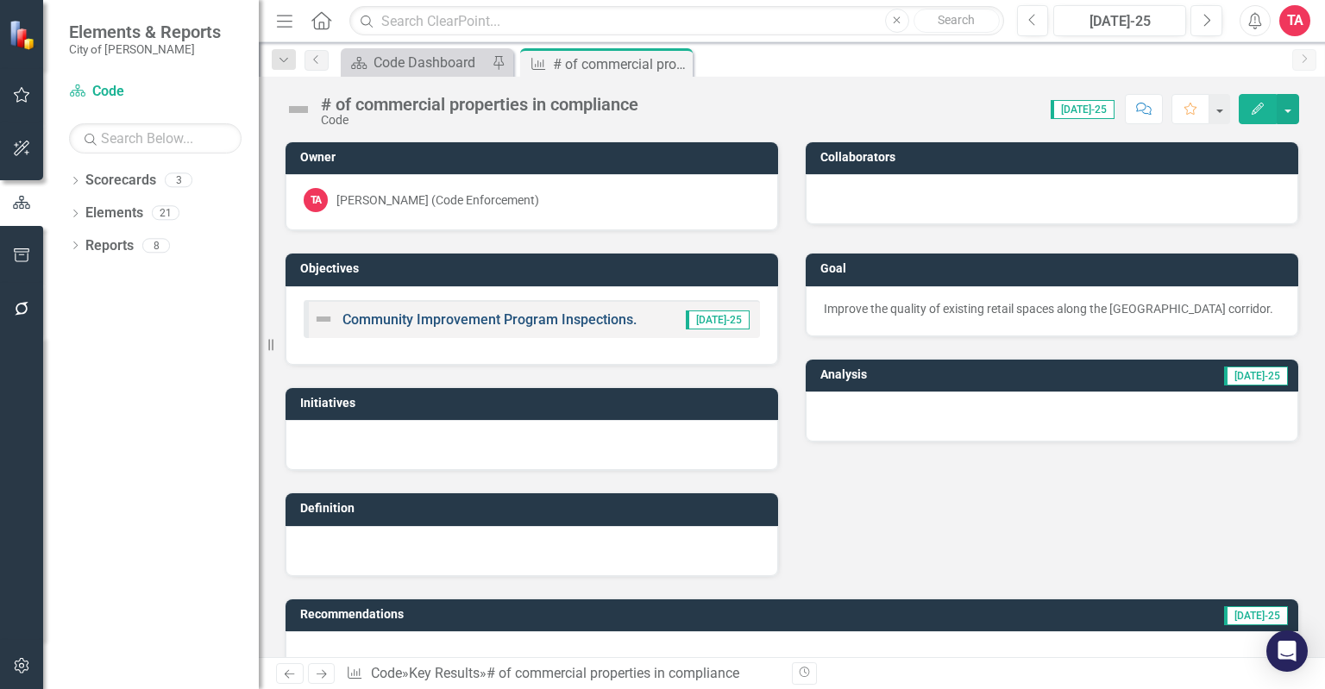
click at [420, 320] on link "Community Improvement Program Inspections." at bounding box center [490, 319] width 294 height 16
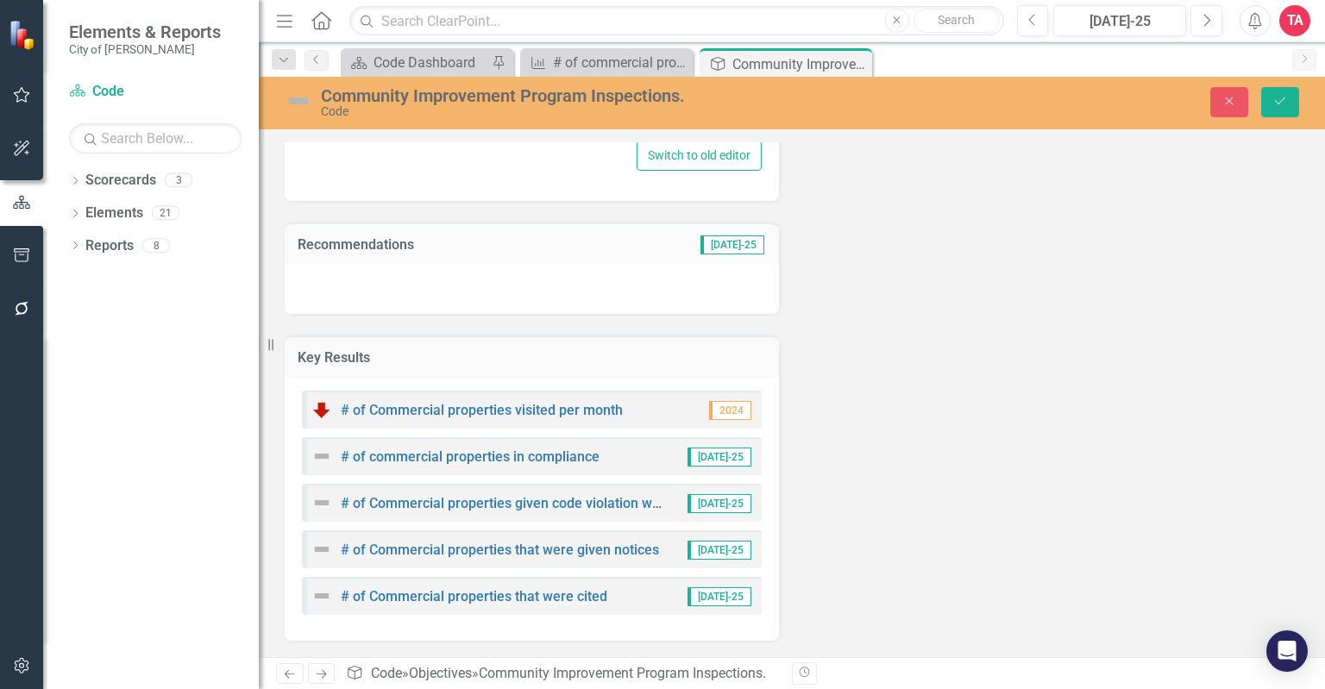
scroll to position [666, 0]
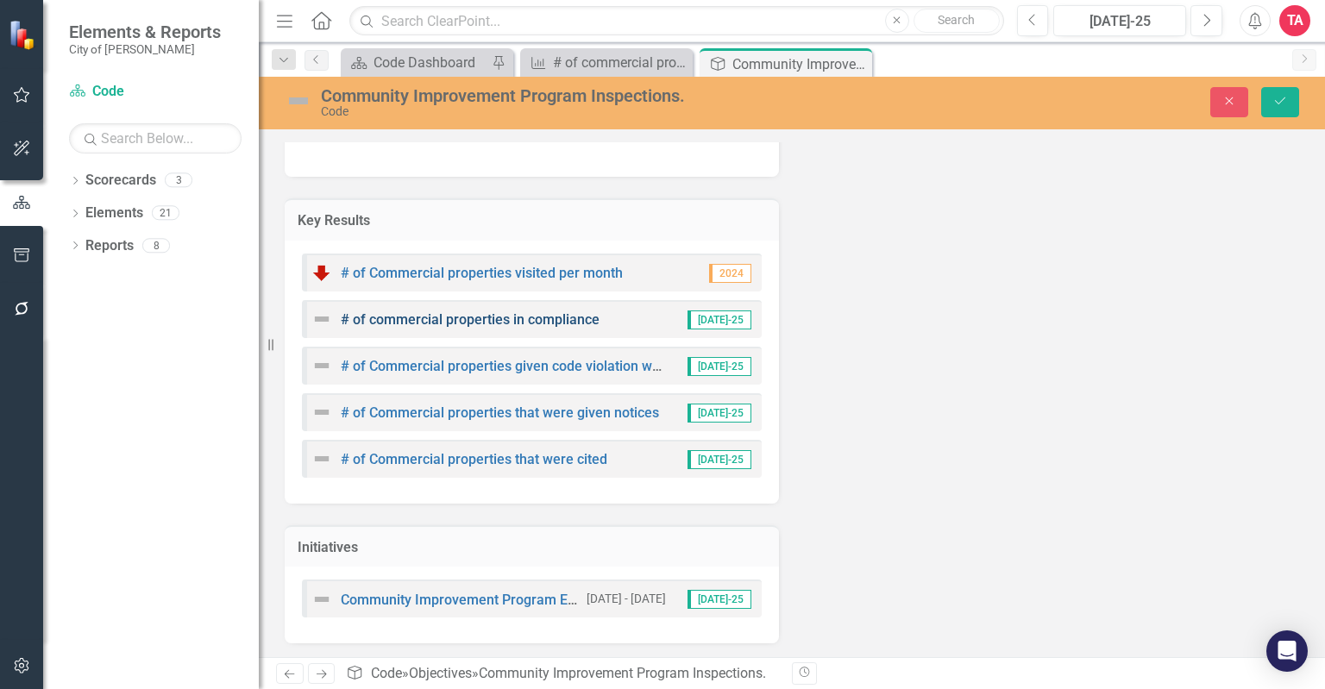
click at [406, 318] on link "# of commercial properties in compliance" at bounding box center [470, 319] width 259 height 16
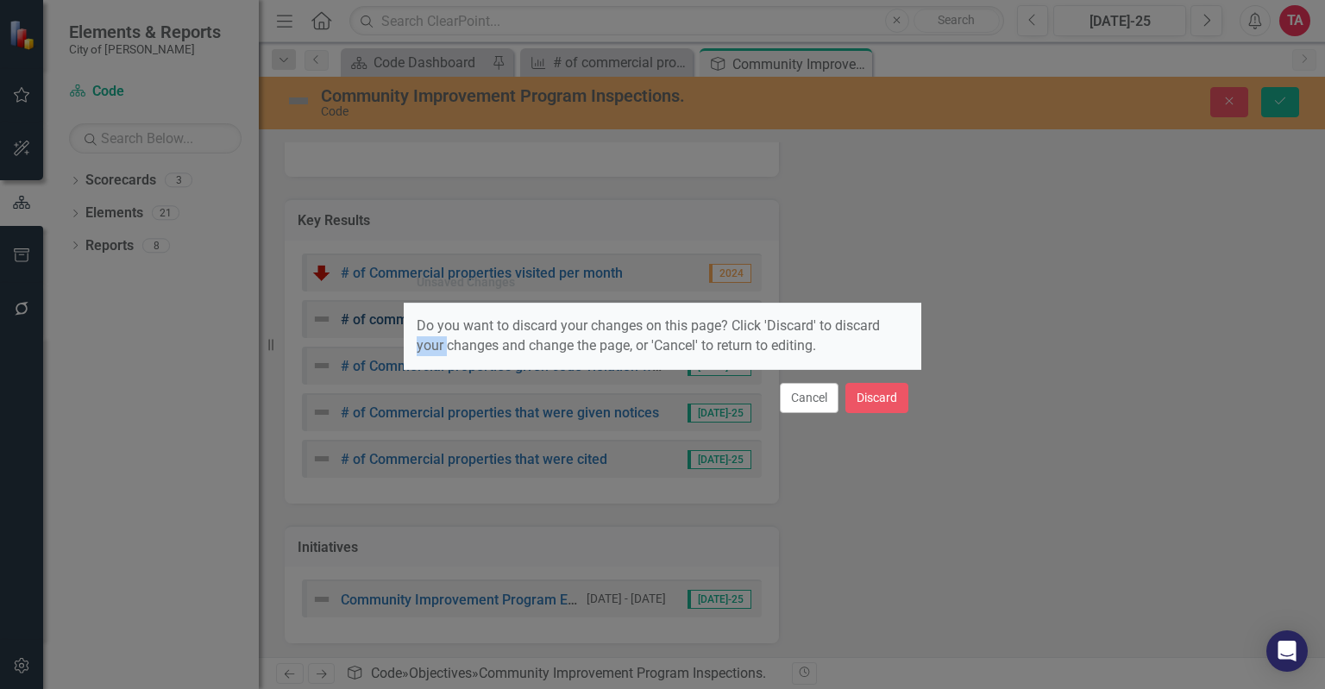
click at [406, 318] on div "Do you want to discard your changes on this page? Click 'Discard' to discard yo…" at bounding box center [663, 337] width 518 height 66
click at [863, 397] on button "Discard" at bounding box center [877, 398] width 63 height 30
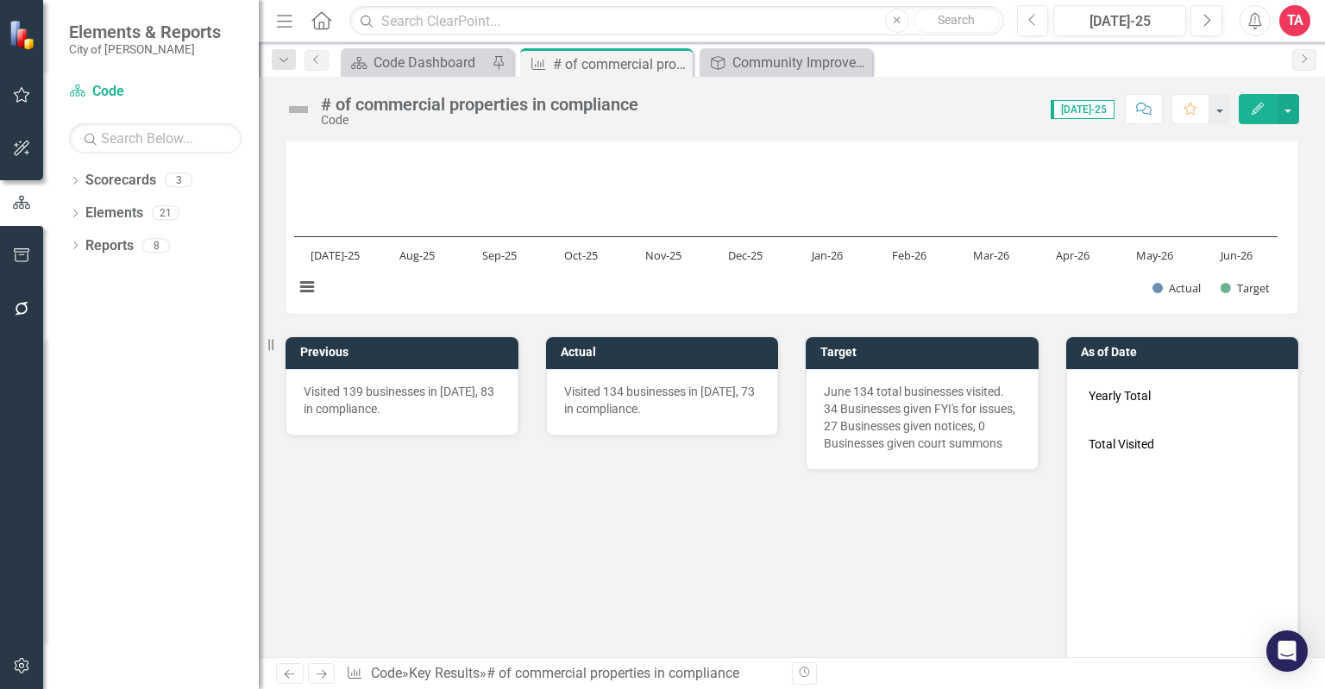
scroll to position [645, 0]
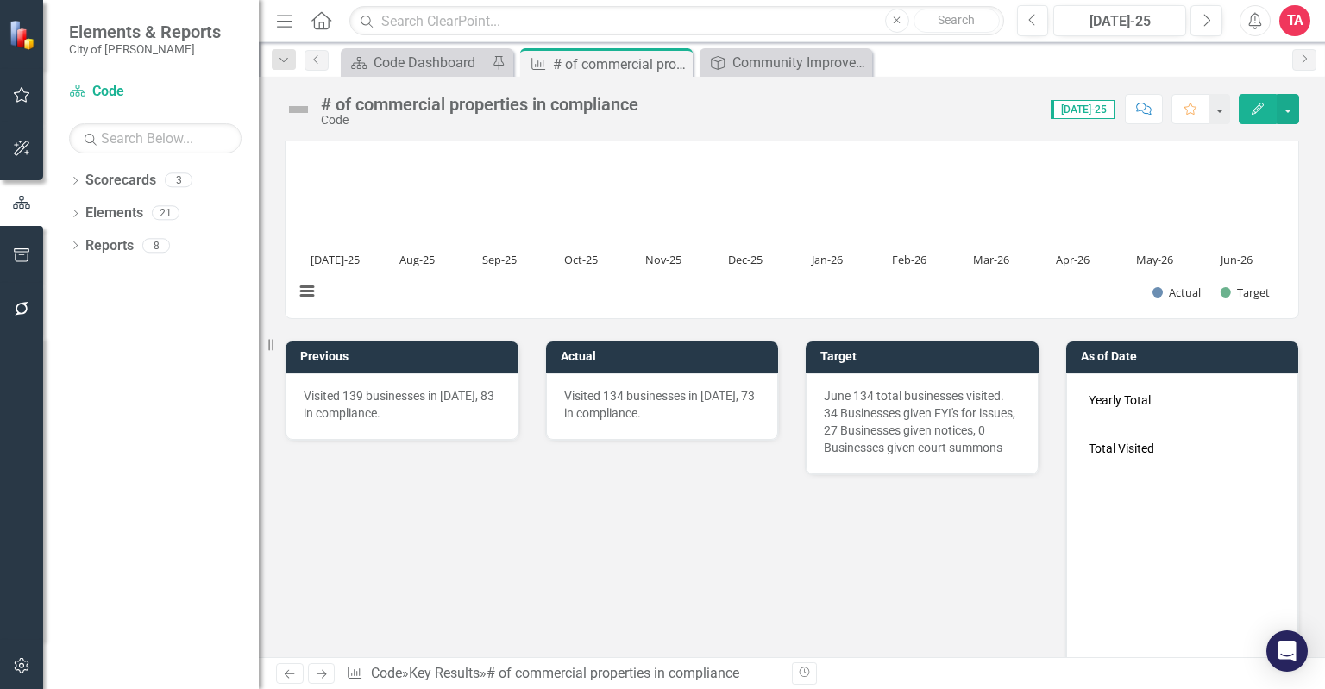
click at [452, 410] on p "Visited 139 businesses in [DATE], 83 in compliance." at bounding box center [402, 404] width 197 height 35
click at [449, 410] on p "Visited 139 businesses in [DATE], 83 in compliance." at bounding box center [402, 404] width 197 height 35
click at [446, 410] on p "Visited 139 businesses in [DATE], 83 in compliance." at bounding box center [402, 404] width 197 height 35
click at [444, 409] on p "Visited 139 businesses in [DATE], 83 in compliance." at bounding box center [402, 404] width 197 height 35
drag, startPoint x: 439, startPoint y: 412, endPoint x: 359, endPoint y: 397, distance: 81.7
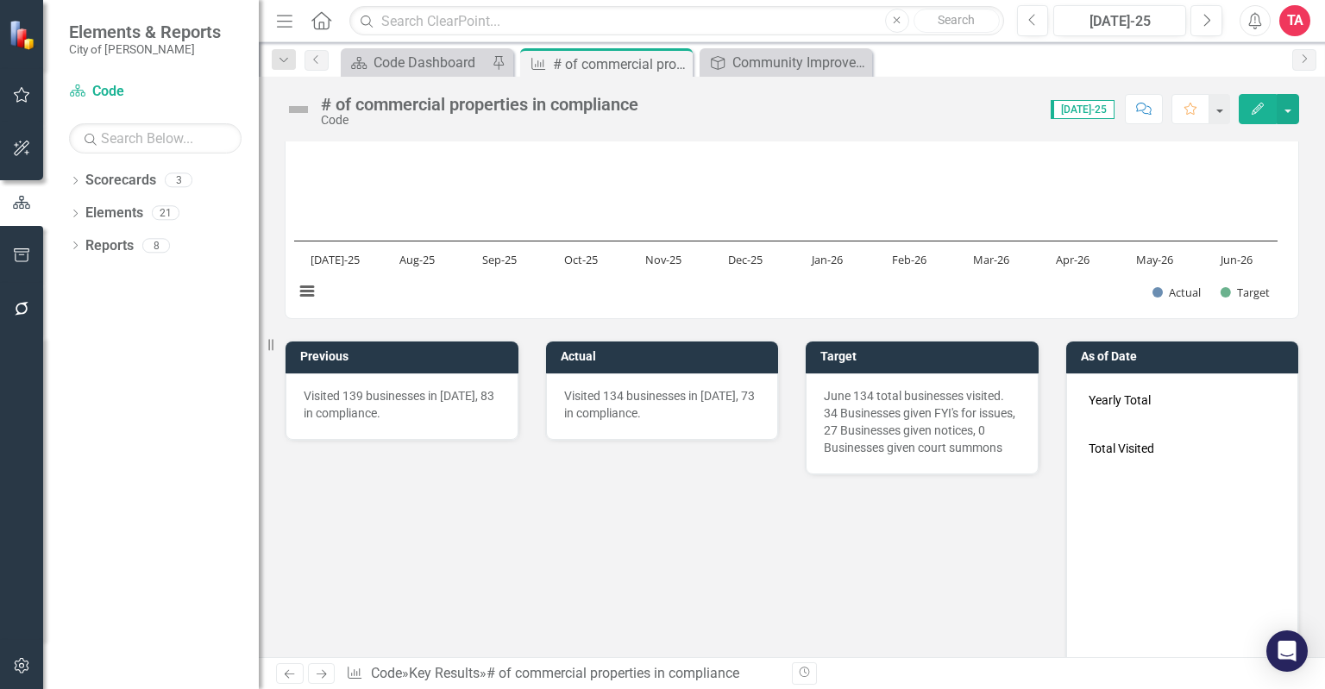
click at [361, 400] on p "Visited 139 businesses in [DATE], 83 in compliance." at bounding box center [402, 404] width 197 height 35
click at [446, 351] on h3 "Previous" at bounding box center [405, 356] width 210 height 13
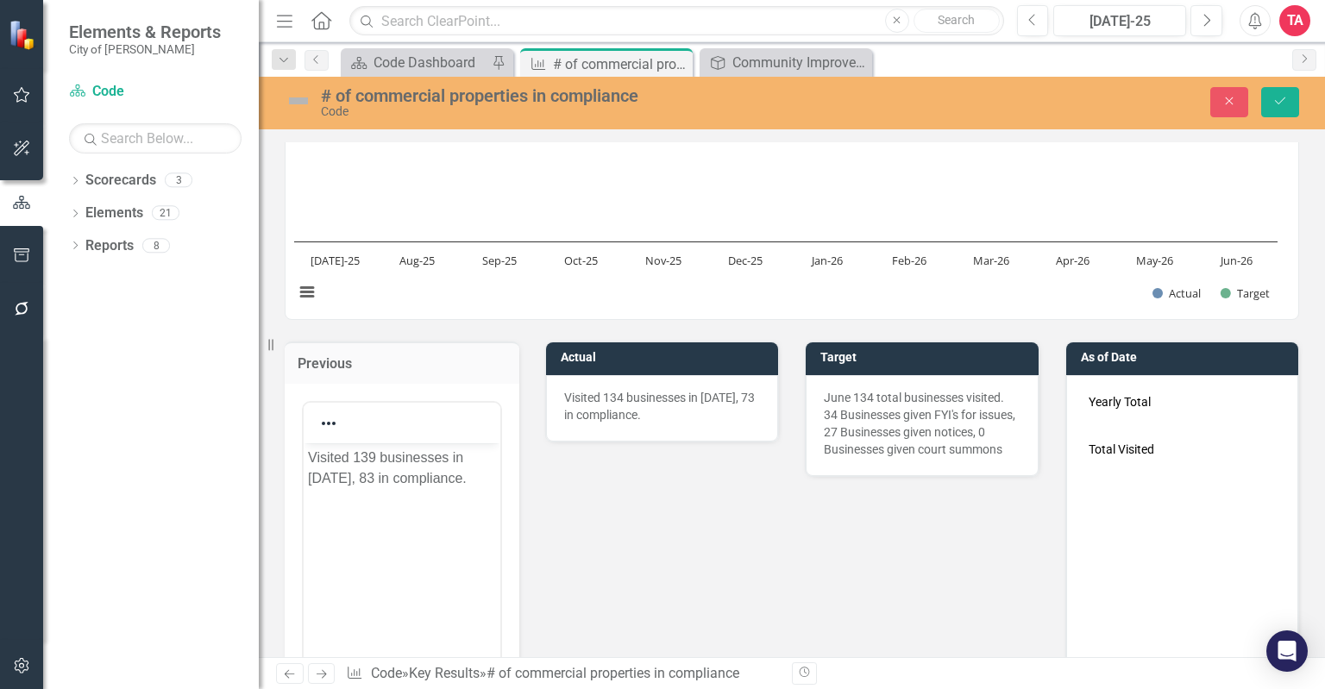
scroll to position [0, 0]
click at [651, 351] on h3 "Actual" at bounding box center [666, 357] width 210 height 13
drag, startPoint x: 651, startPoint y: 350, endPoint x: 909, endPoint y: 359, distance: 259.0
click at [651, 351] on h3 "Actual" at bounding box center [666, 357] width 210 height 13
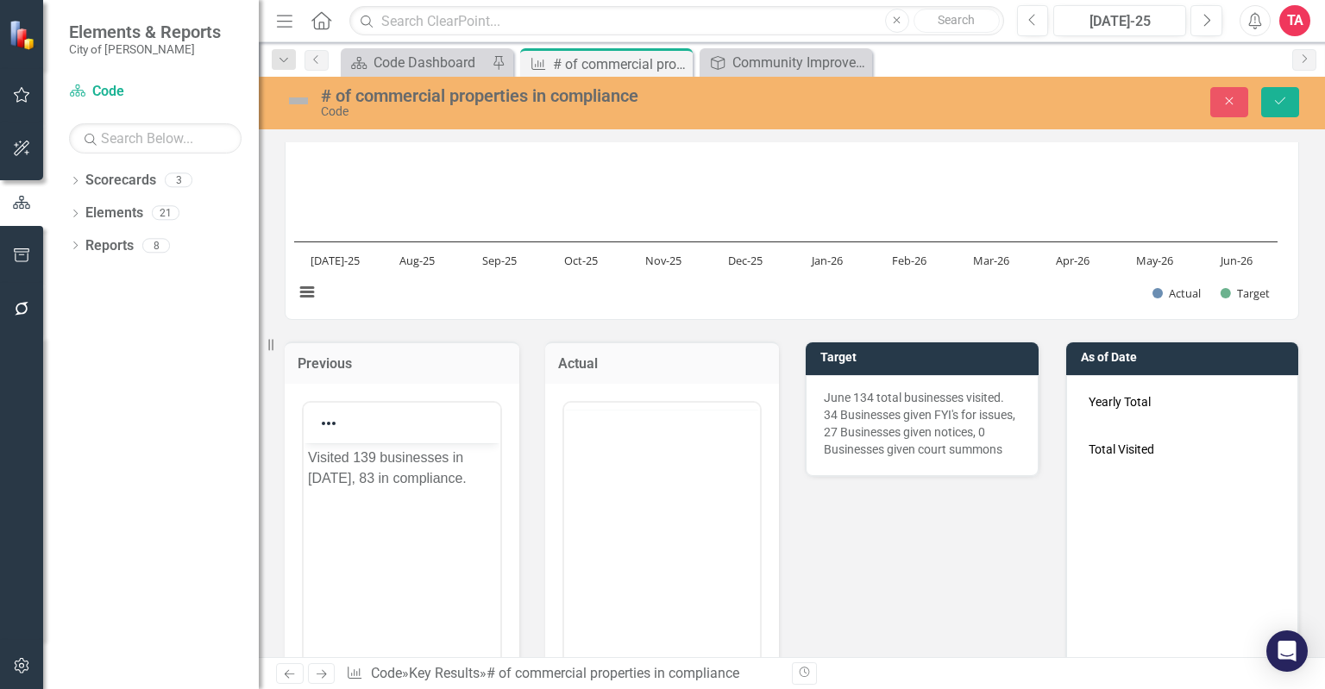
click at [911, 359] on h3 "Target" at bounding box center [926, 357] width 210 height 13
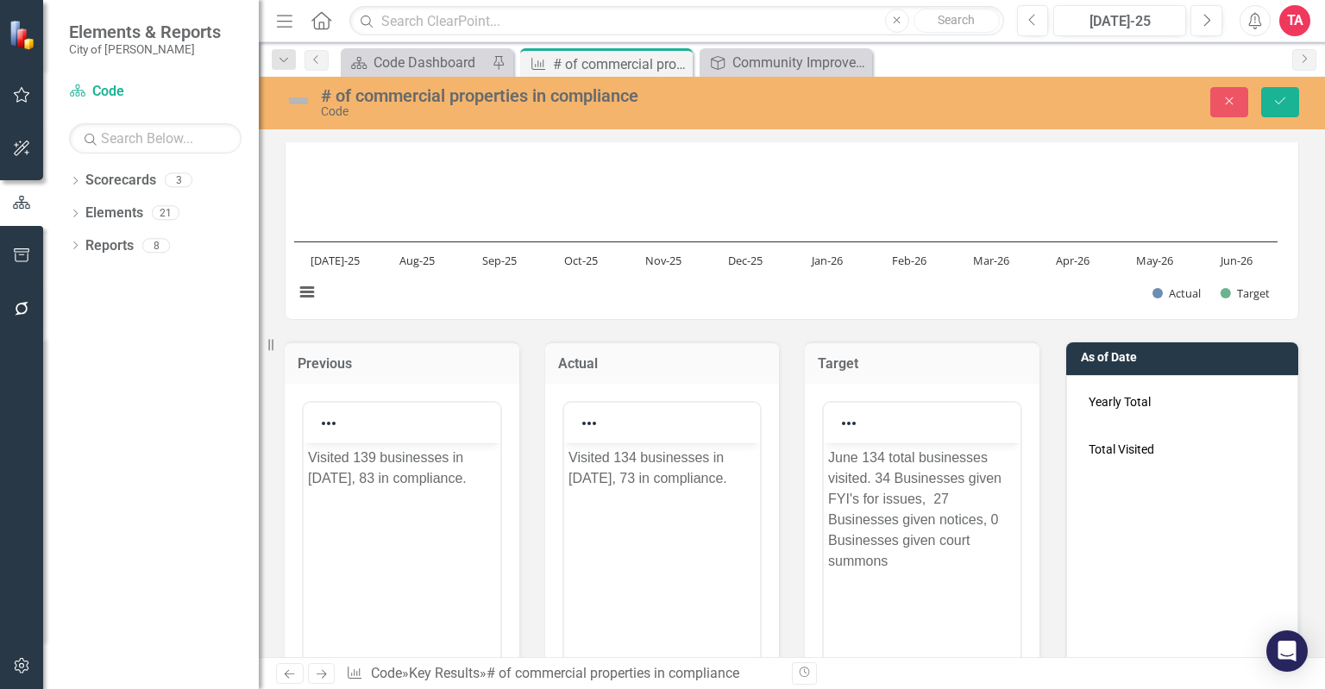
click at [1224, 358] on h3 "As of Date" at bounding box center [1186, 357] width 210 height 13
drag, startPoint x: 1224, startPoint y: 358, endPoint x: 186, endPoint y: 5, distance: 1097.2
click at [1224, 358] on h3 "As of Date" at bounding box center [1186, 357] width 210 height 13
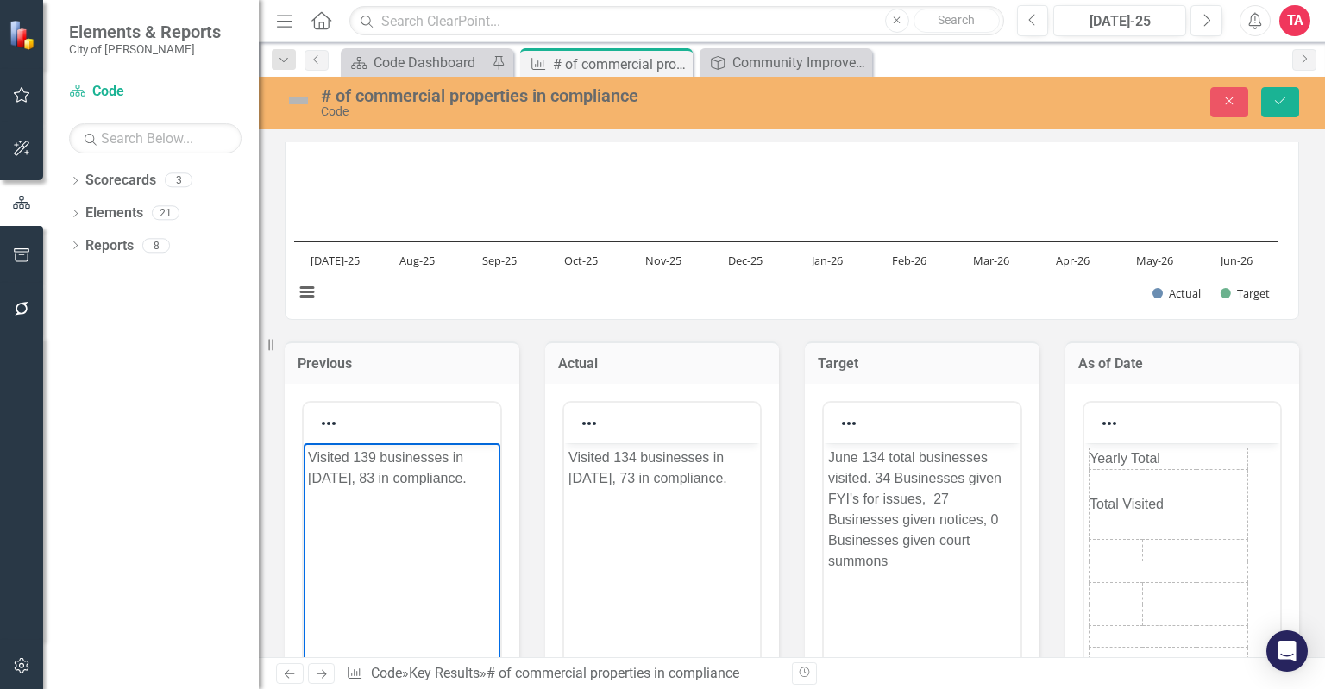
drag, startPoint x: 397, startPoint y: 499, endPoint x: 315, endPoint y: 442, distance: 99.8
click at [315, 443] on body "Visited 139 businesses in [DATE], 83 in compliance." at bounding box center [402, 572] width 197 height 259
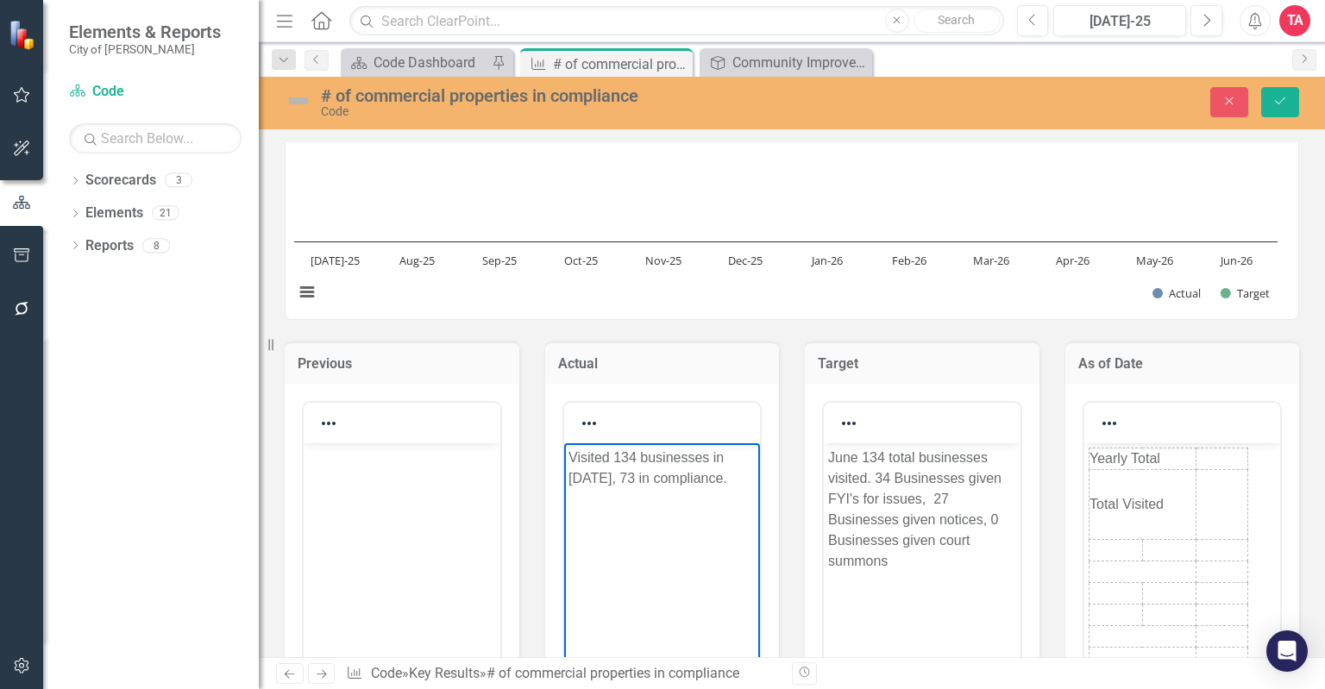
drag, startPoint x: 663, startPoint y: 495, endPoint x: 563, endPoint y: 453, distance: 107.9
click at [563, 453] on body "Visited 134 businesses in [DATE], 73 in compliance." at bounding box center [661, 572] width 197 height 259
copy p "Visited 134 businesses in [DATE], 73 in compliance."
click at [368, 482] on body "Rich Text Area. Press ALT-0 for help." at bounding box center [402, 572] width 197 height 259
click at [637, 455] on p "Visited 134 businesses in [DATE], 73 in compliance." at bounding box center [662, 467] width 188 height 41
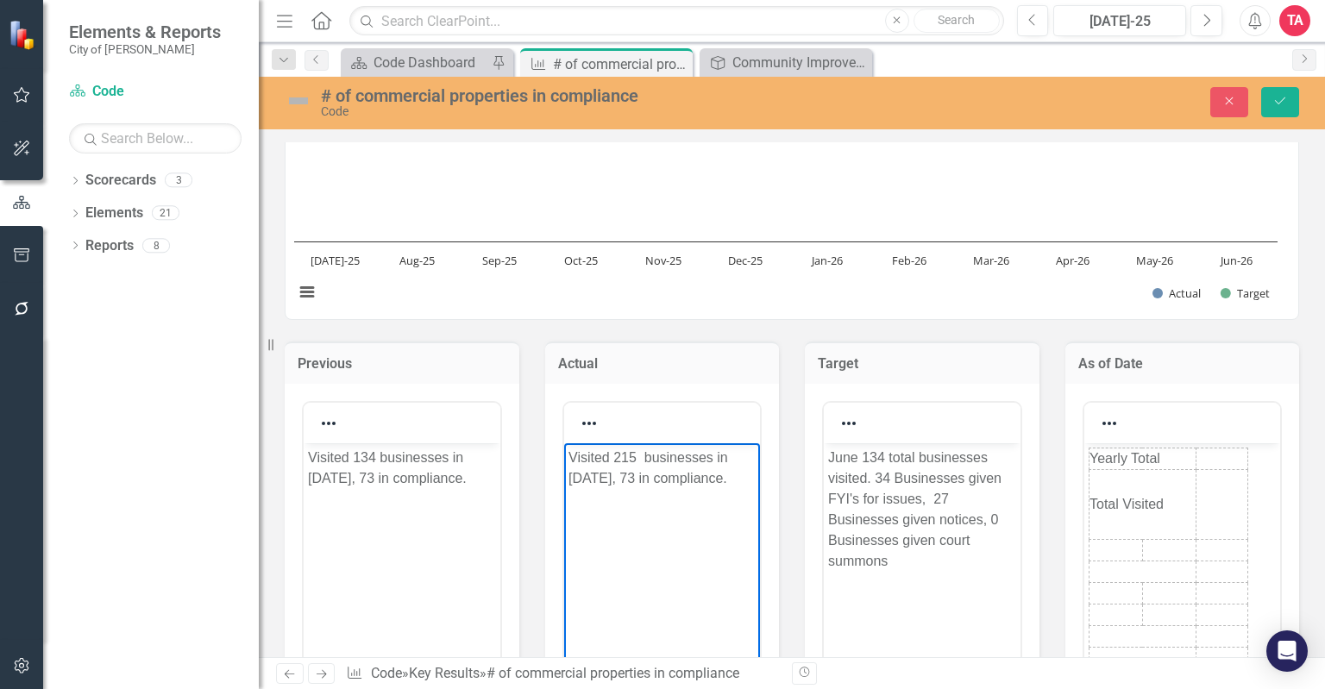
click at [599, 481] on p "Visited 215 businesses in [DATE], 73 in compliance." at bounding box center [662, 467] width 188 height 41
click at [661, 474] on p "Visited 215 businesses in [DATE], 73 in compliance." at bounding box center [662, 467] width 188 height 41
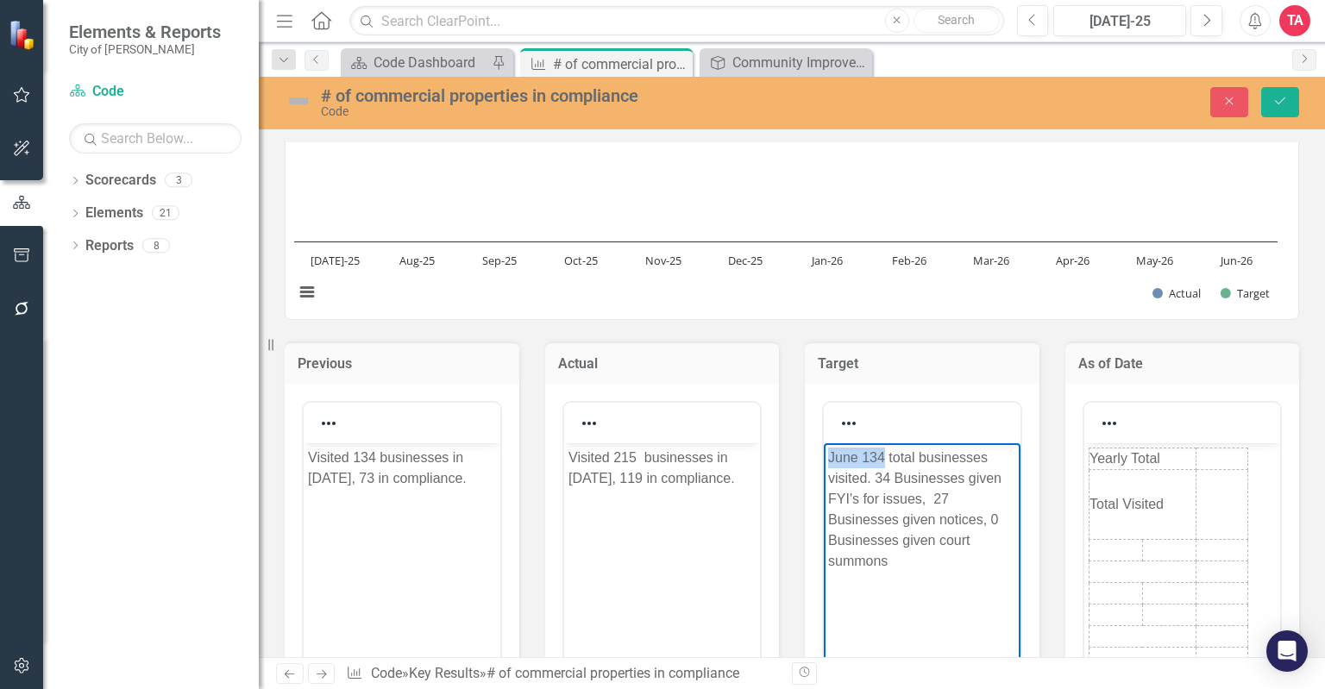
drag, startPoint x: 885, startPoint y: 455, endPoint x: 1639, endPoint y: 894, distance: 872.7
click at [824, 456] on body "June 134 total businesses visited. 34 Businesses given FYI's for issues, 27 Bus…" at bounding box center [922, 572] width 197 height 259
click at [884, 455] on p "June 134 total businesses visited. 34 Businesses given FYI's for issues, 27 Bus…" at bounding box center [922, 509] width 188 height 124
click at [889, 475] on p "July 215 total businesses visited. 34 Businesses given FYI's for issues, 27 Bus…" at bounding box center [922, 509] width 188 height 124
click at [950, 495] on p "July 215 total businesses visited. 67 Businesses given FYI's for issues, 27 Bus…" at bounding box center [922, 509] width 188 height 124
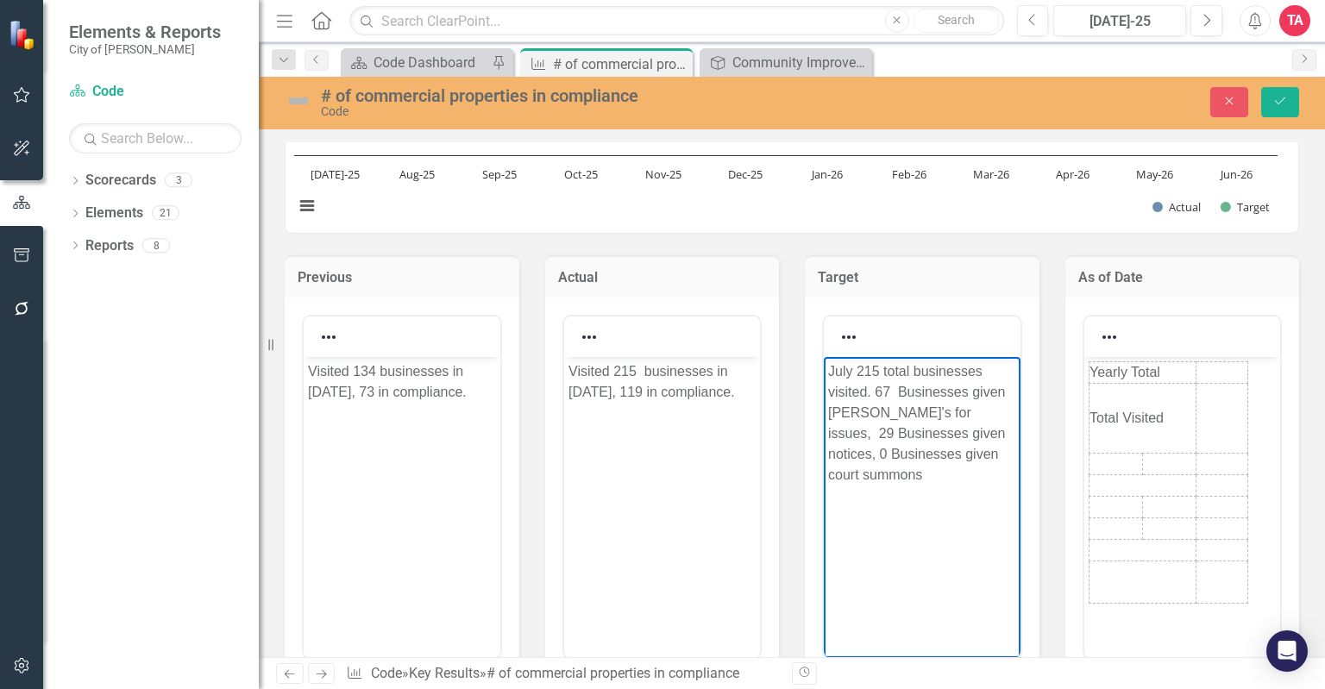
scroll to position [818, 0]
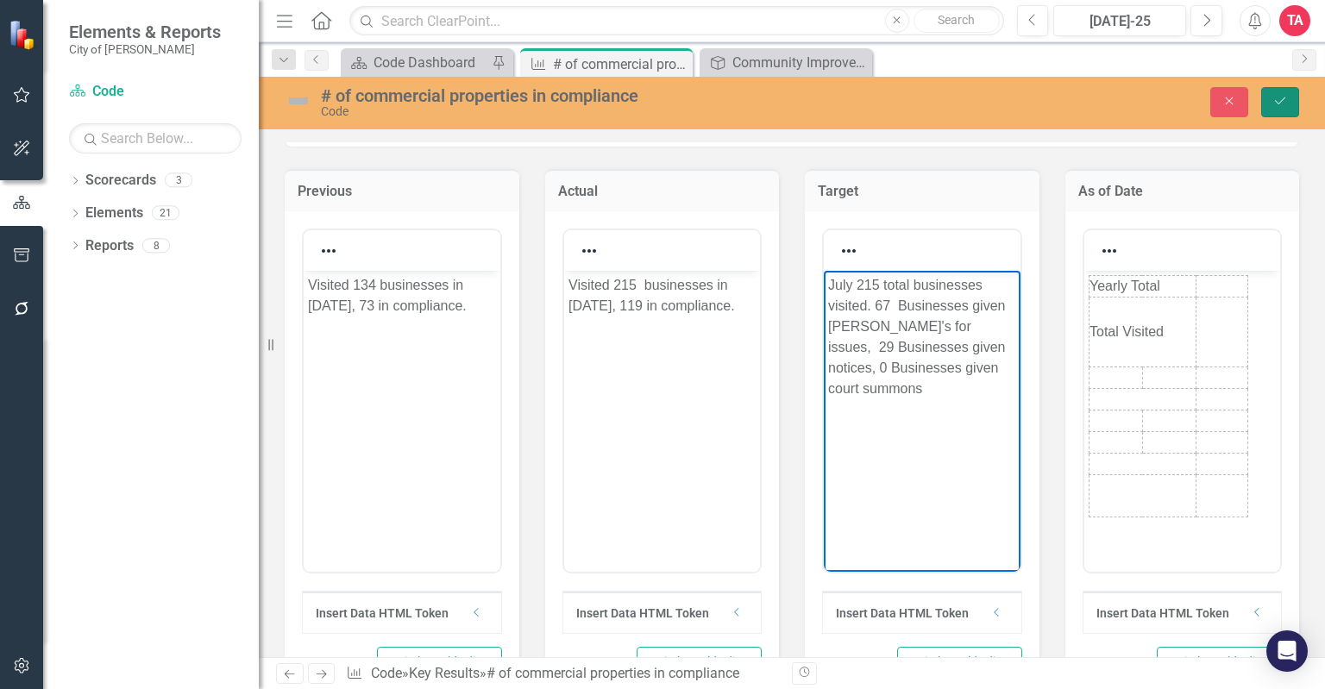
click at [1284, 96] on icon "Save" at bounding box center [1281, 101] width 16 height 12
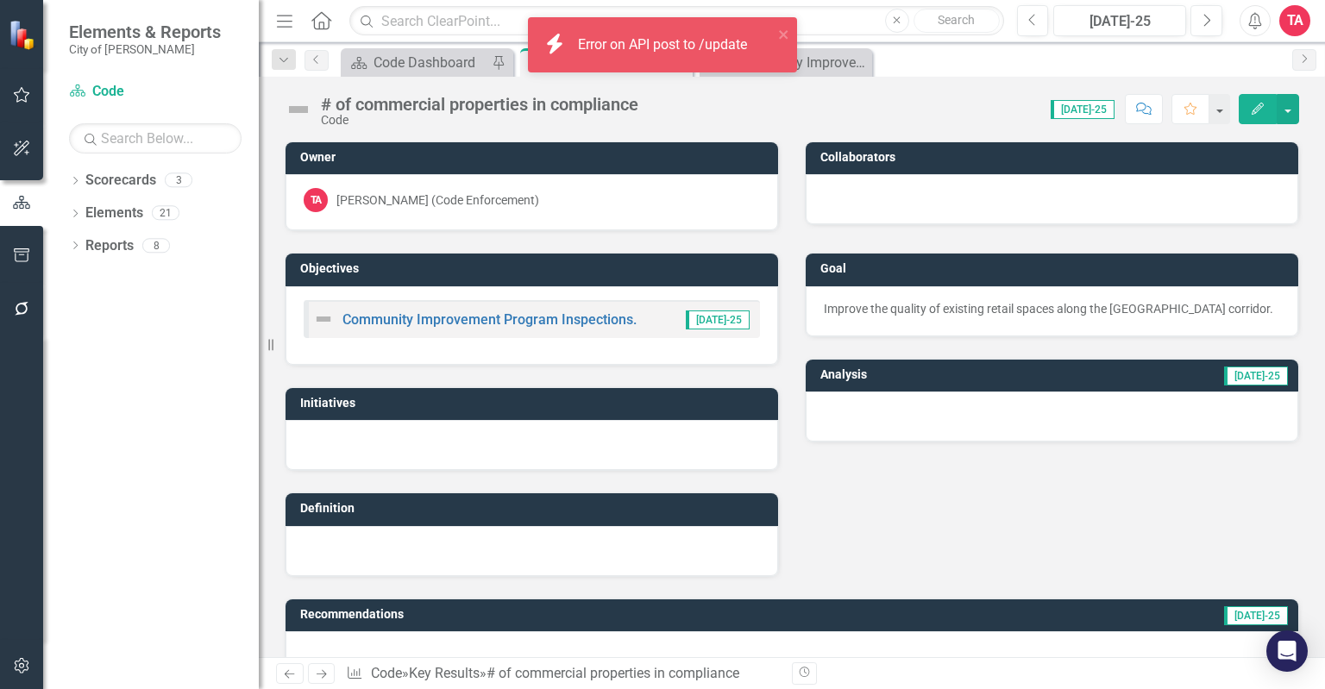
scroll to position [0, 0]
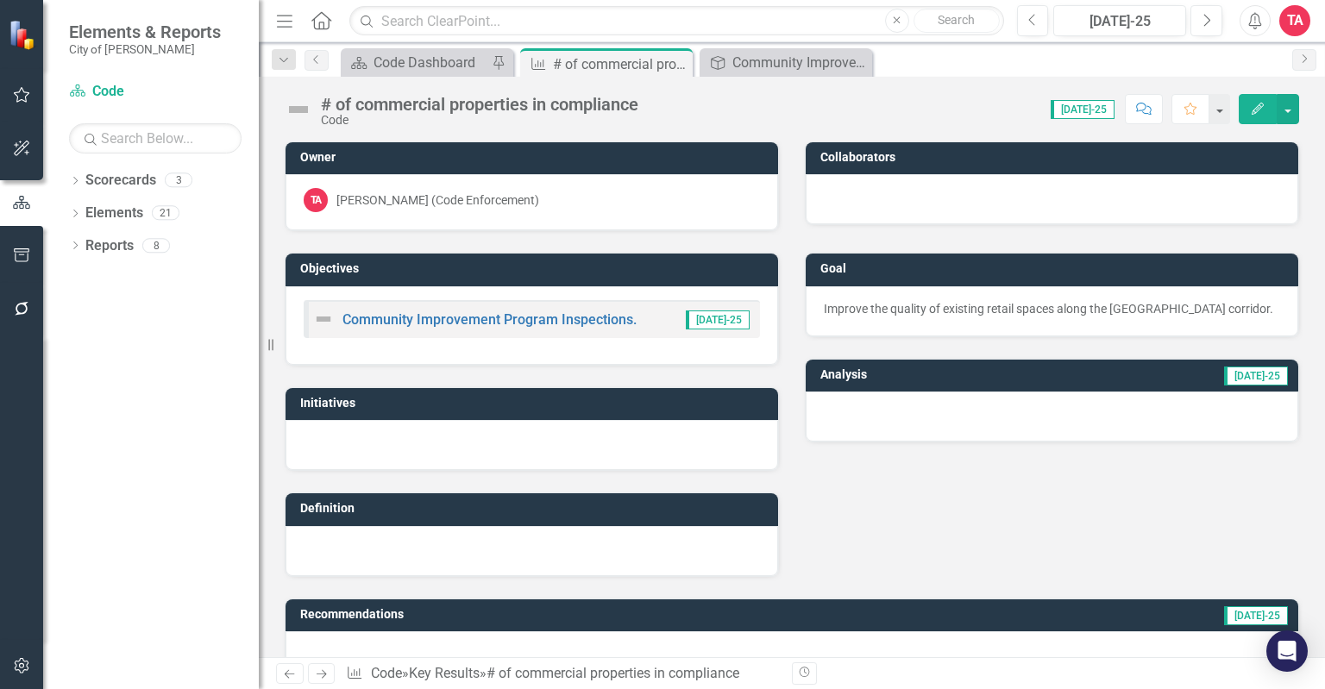
click at [299, 106] on img at bounding box center [299, 110] width 28 height 28
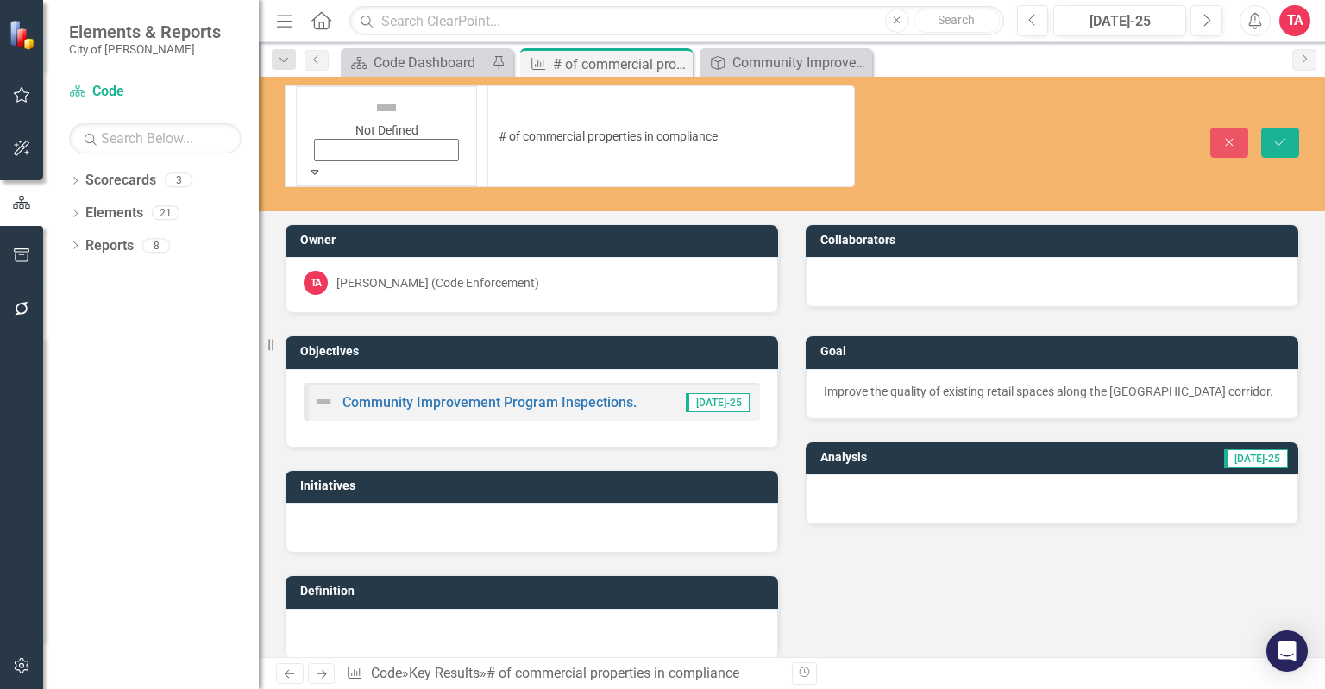
click at [323, 166] on icon "Expand" at bounding box center [315, 172] width 16 height 12
click at [1268, 128] on button "Save" at bounding box center [1281, 143] width 38 height 30
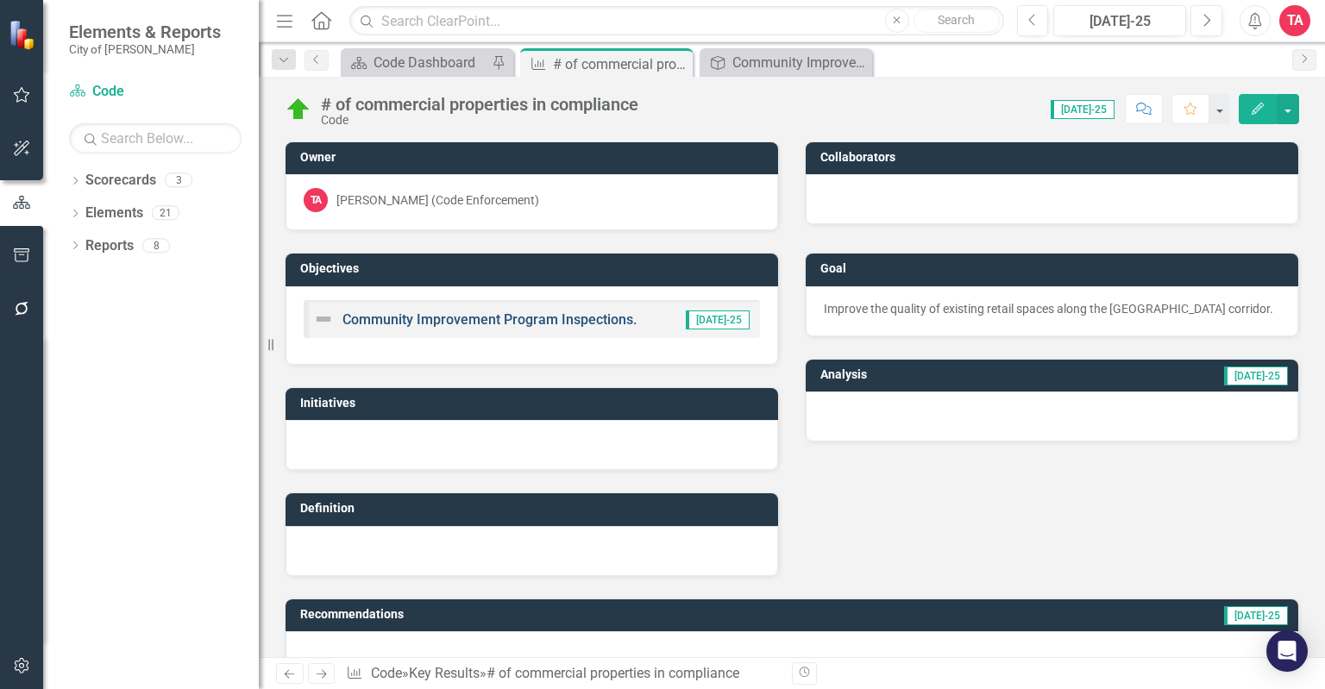
click at [499, 319] on link "Community Improvement Program Inspections." at bounding box center [490, 319] width 294 height 16
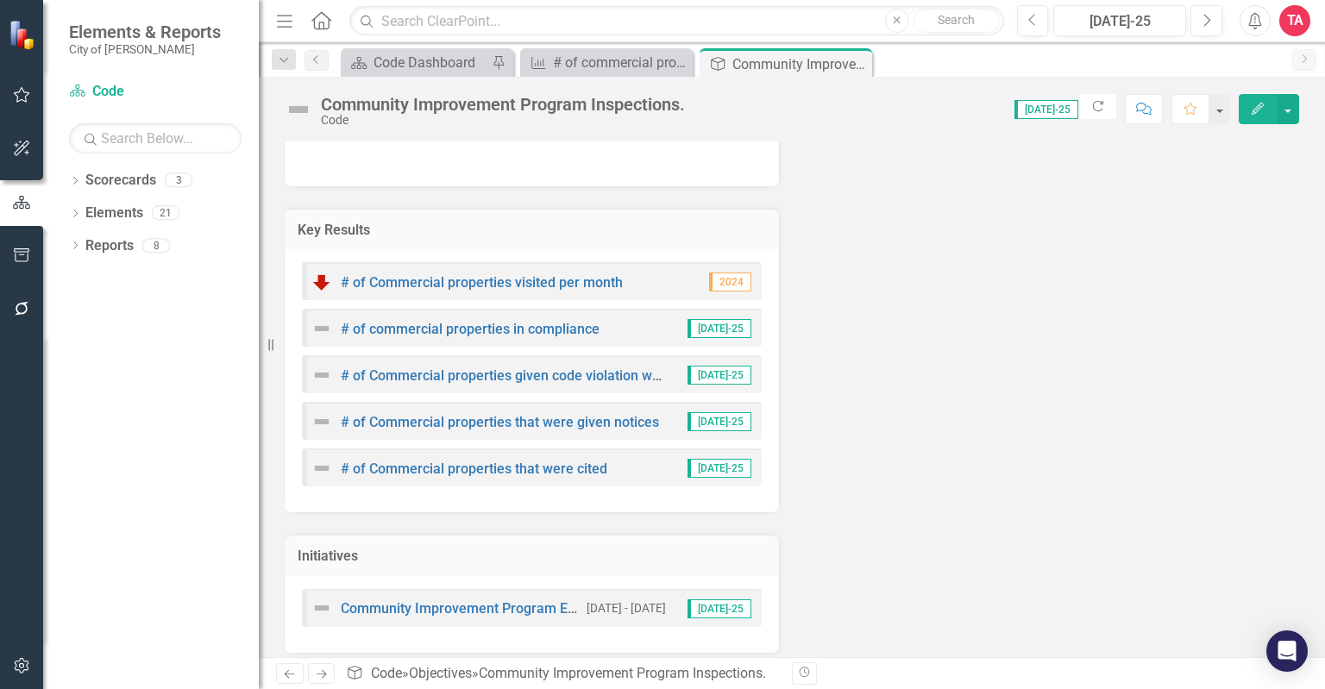
scroll to position [289, 0]
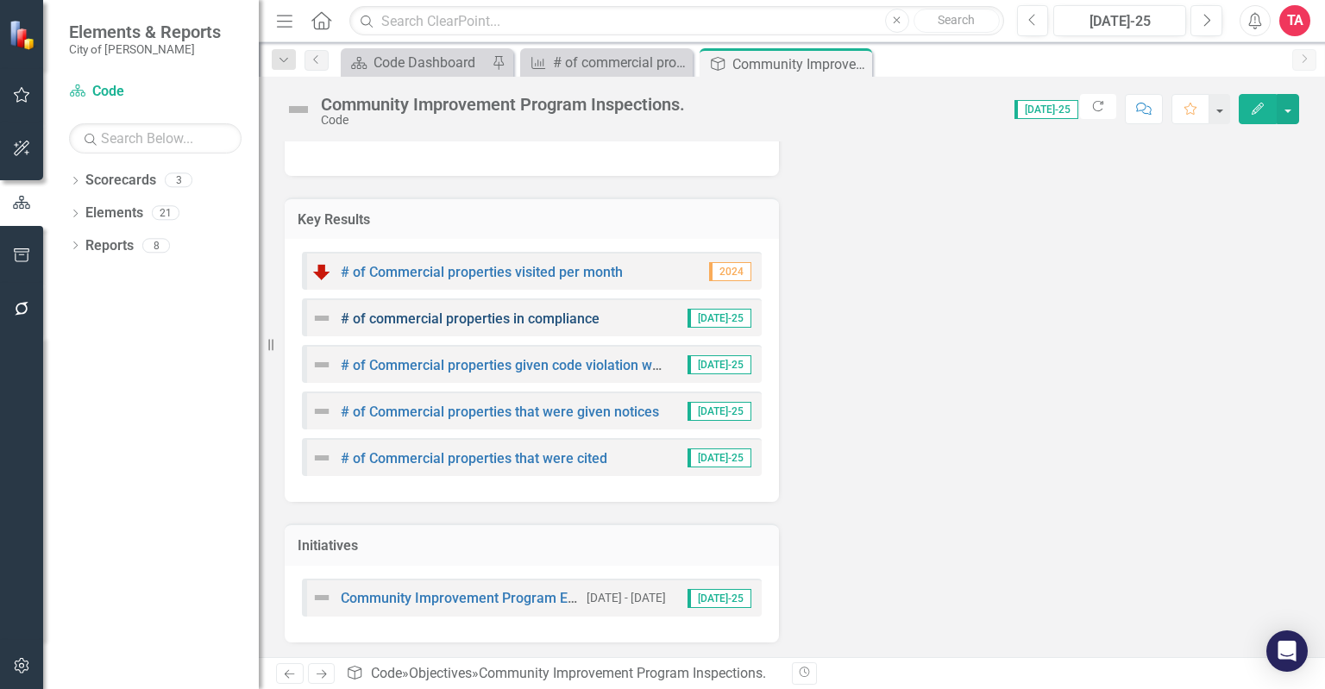
click at [528, 317] on link "# of commercial properties in compliance" at bounding box center [470, 319] width 259 height 16
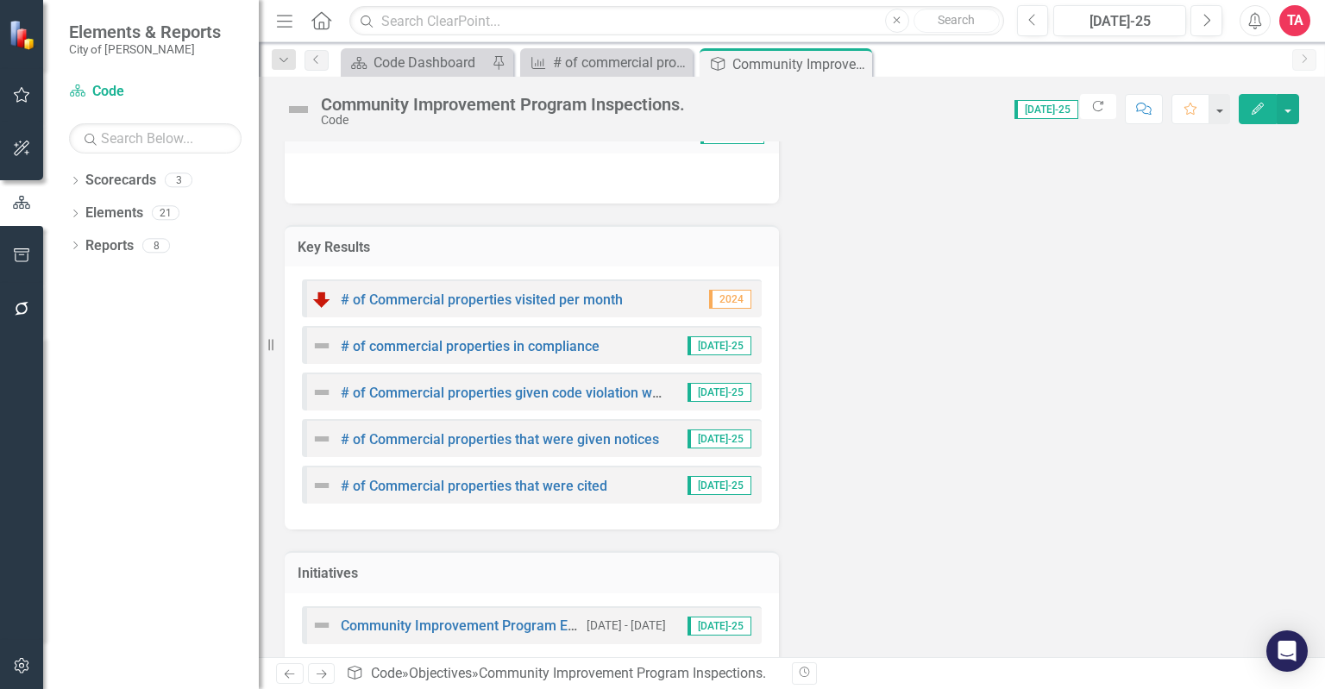
scroll to position [289, 0]
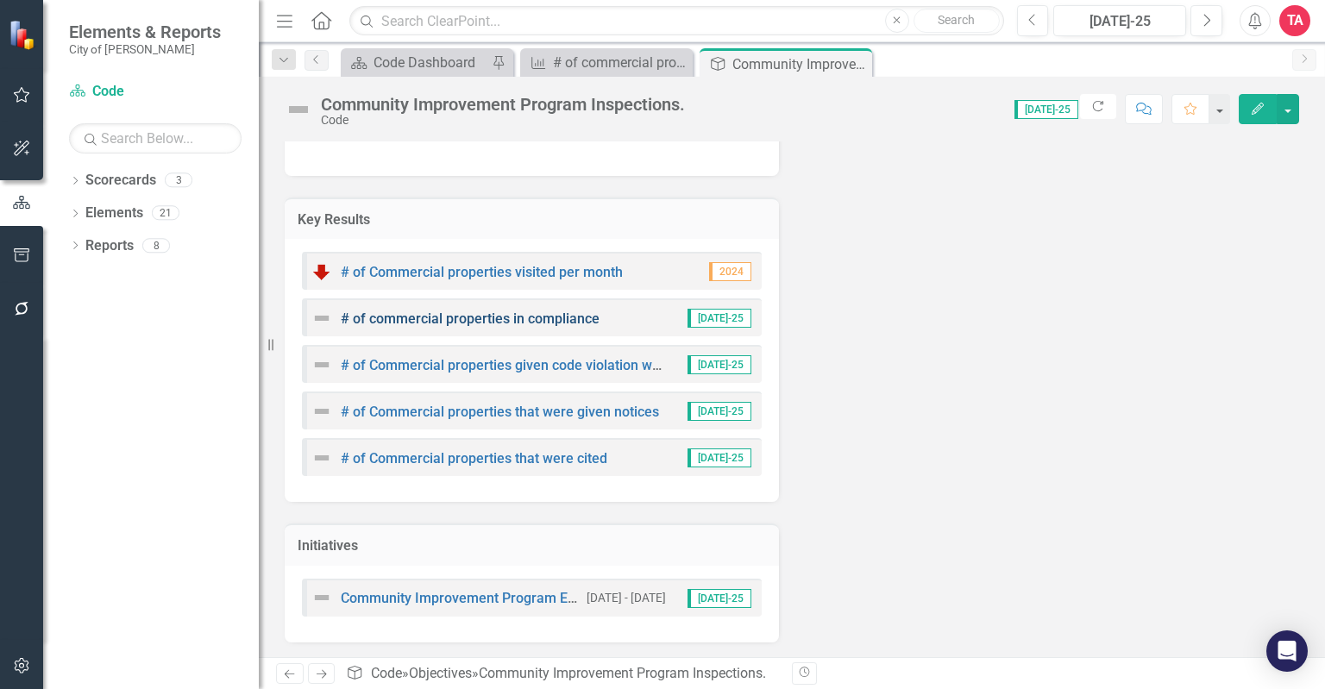
click at [475, 317] on link "# of commercial properties in compliance" at bounding box center [470, 319] width 259 height 16
click at [444, 313] on link "# of commercial properties in compliance" at bounding box center [470, 319] width 259 height 16
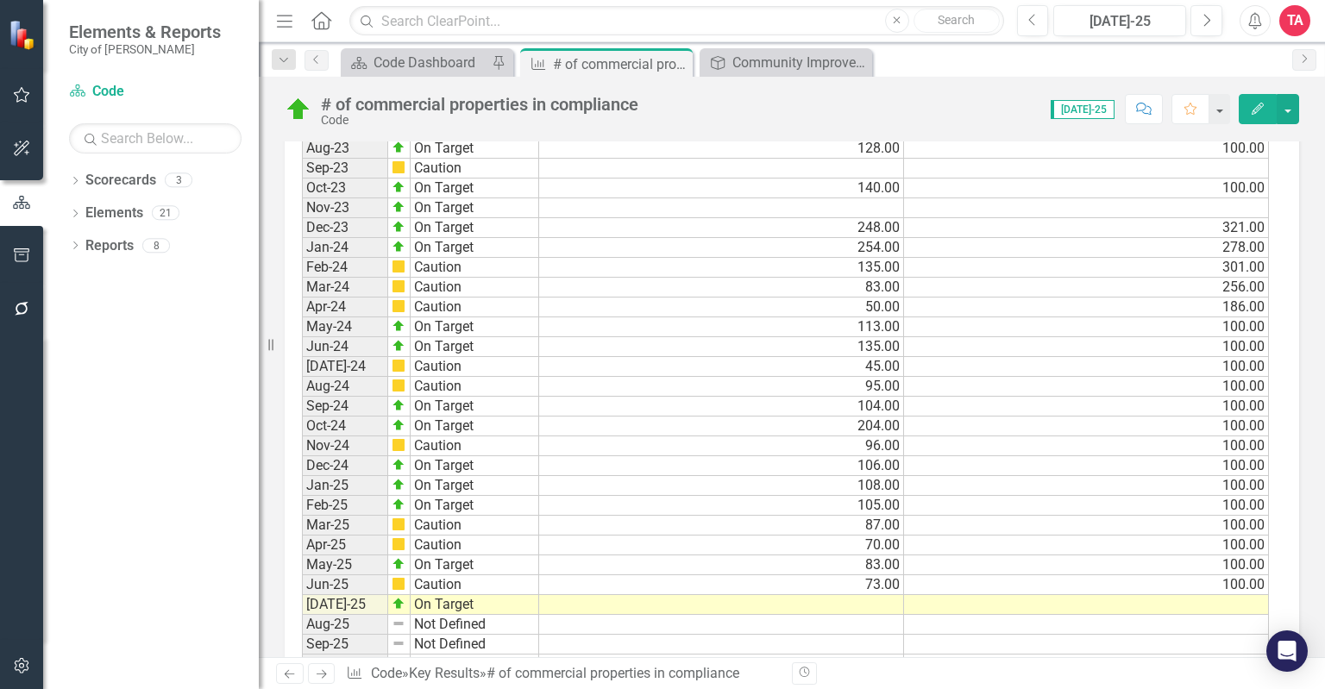
scroll to position [1726, 0]
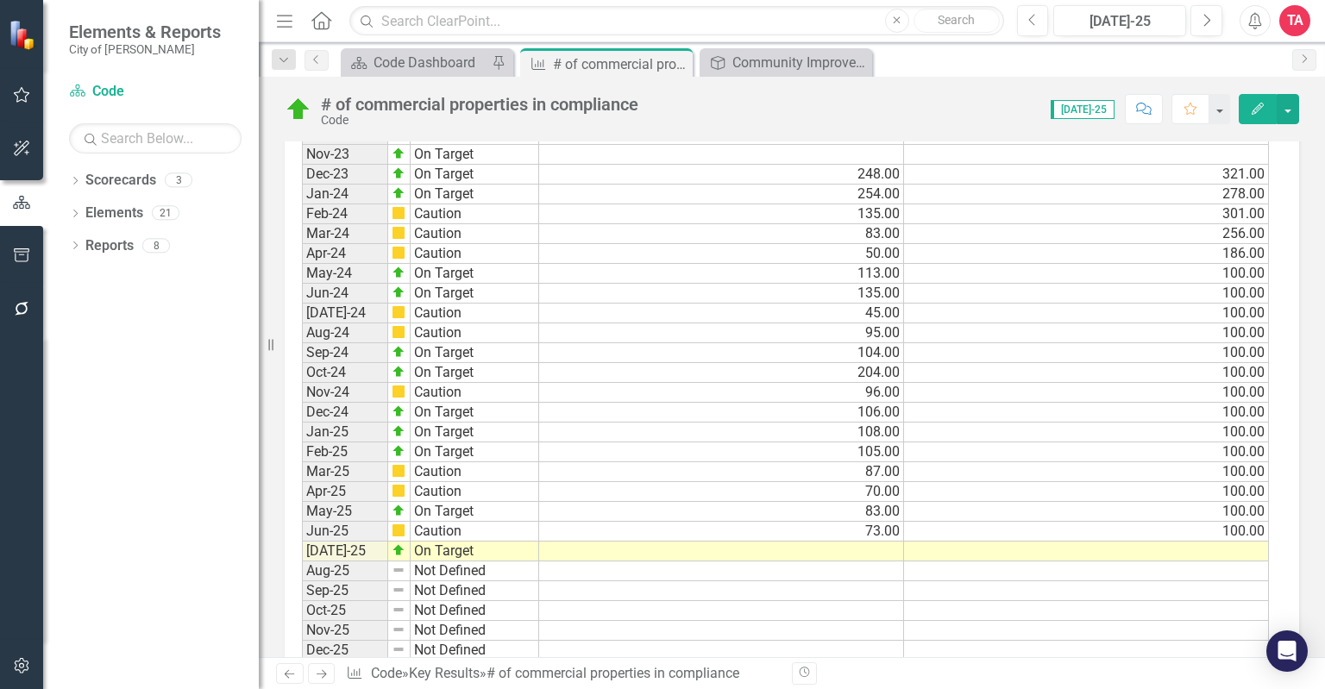
click at [870, 542] on td at bounding box center [721, 552] width 365 height 20
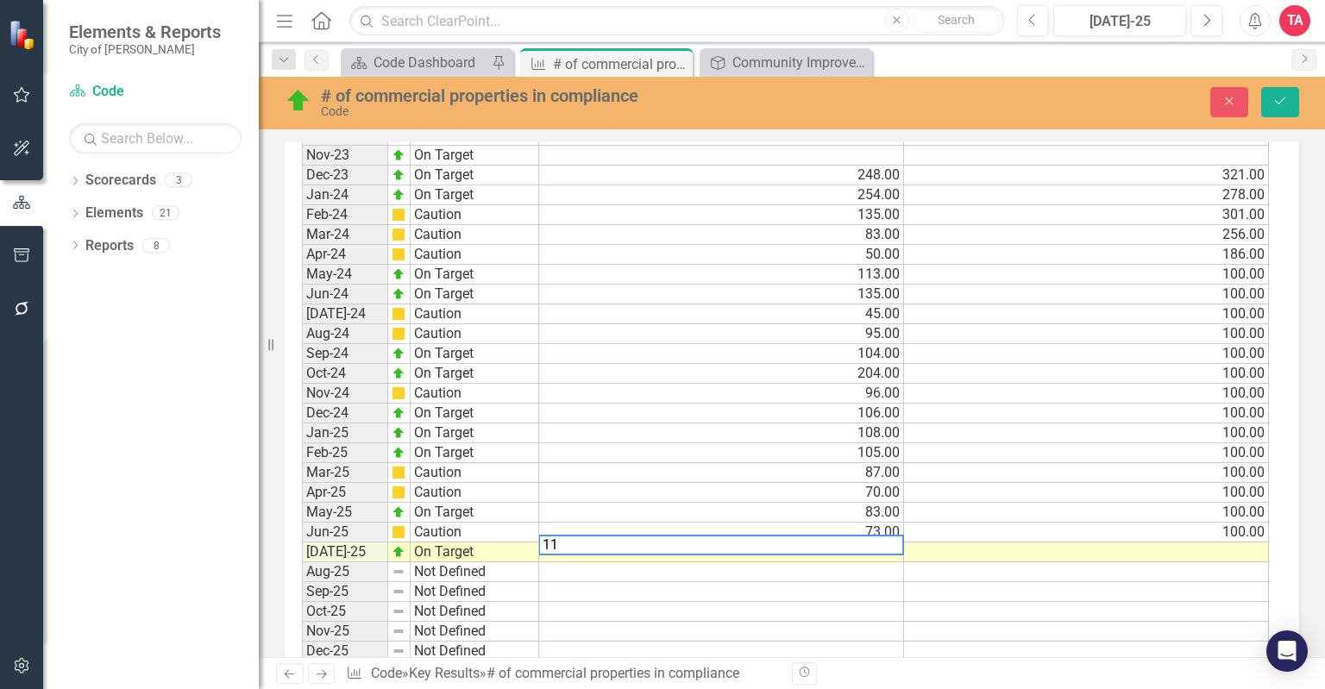
type textarea "119"
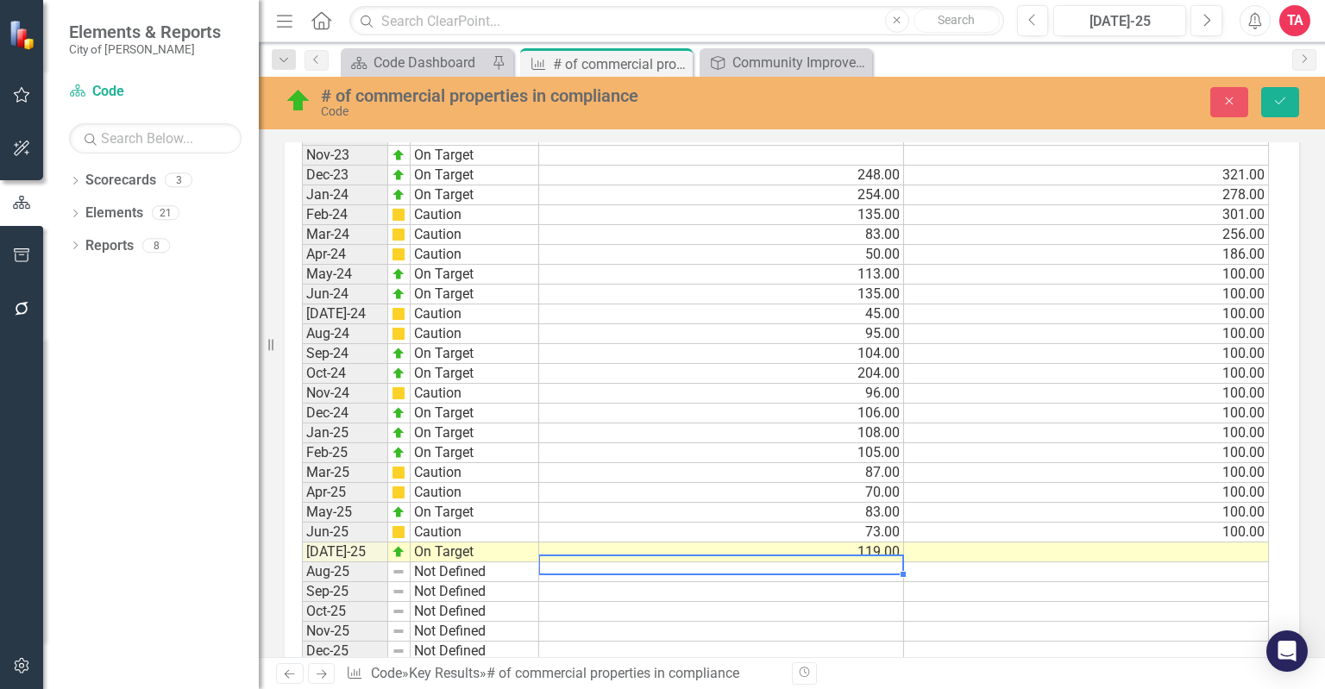
click at [1250, 548] on td at bounding box center [1086, 553] width 365 height 20
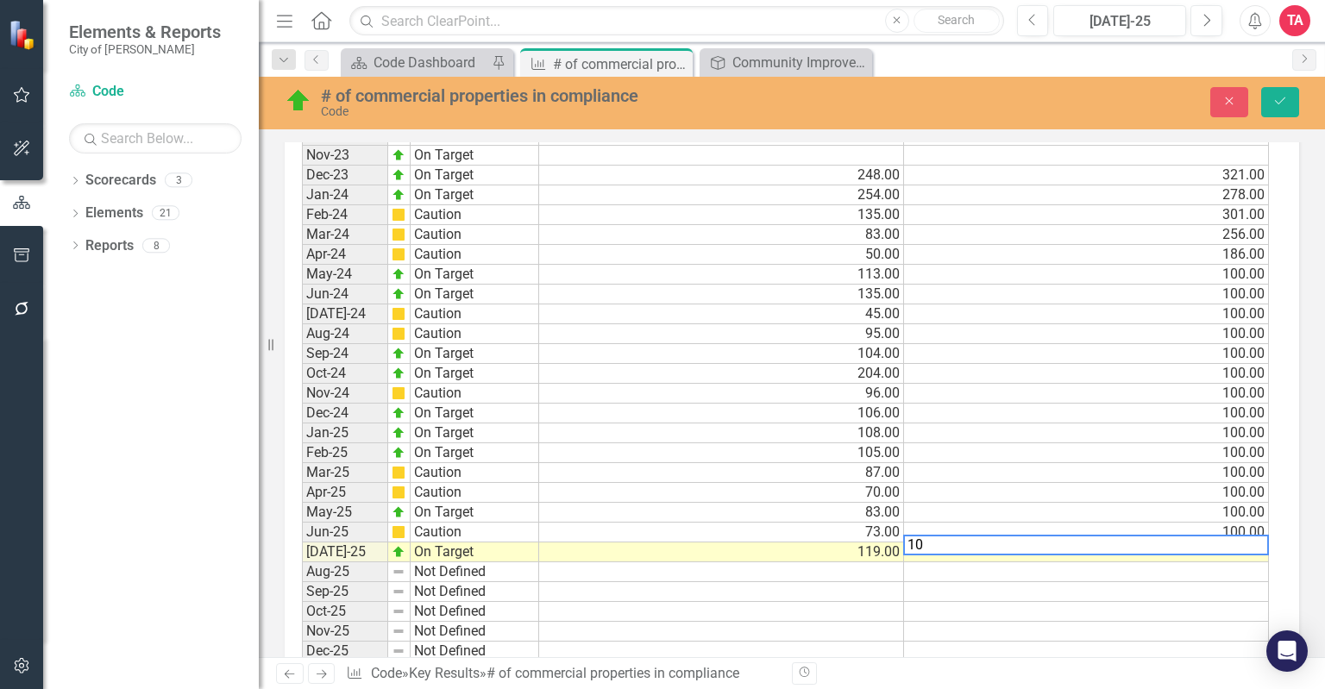
type textarea "100"
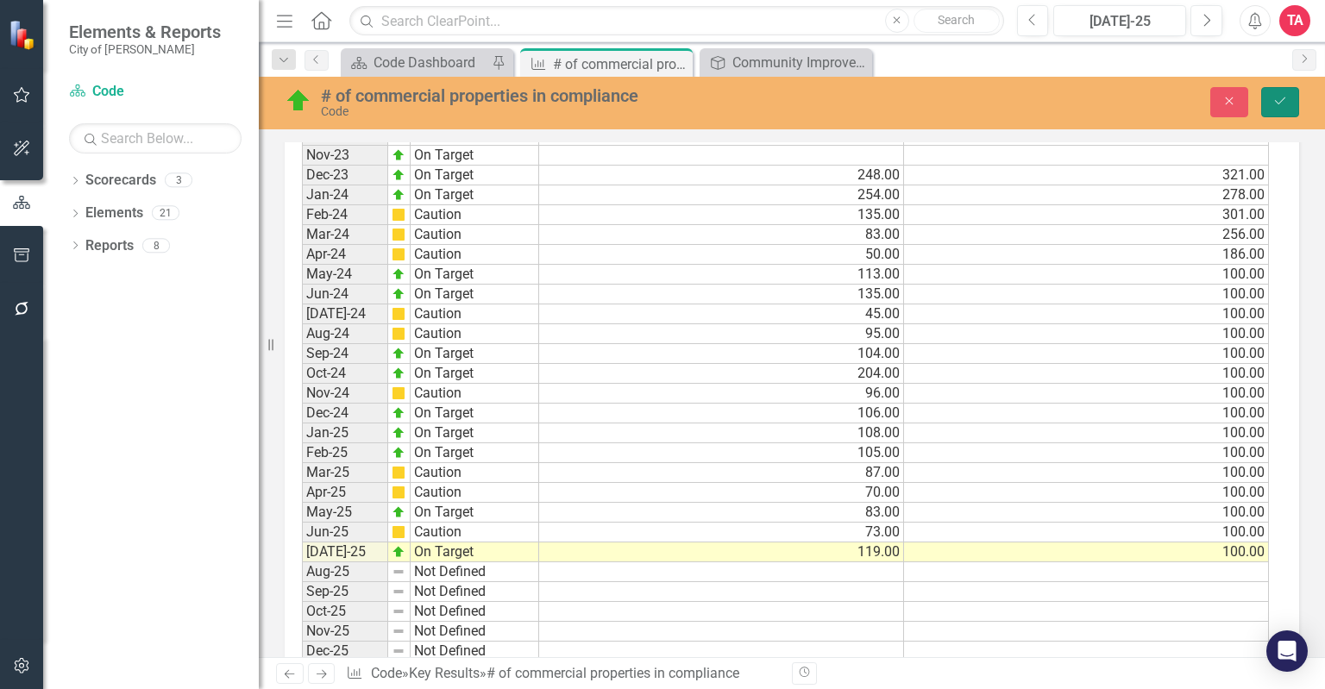
click at [1293, 105] on button "Save" at bounding box center [1281, 102] width 38 height 30
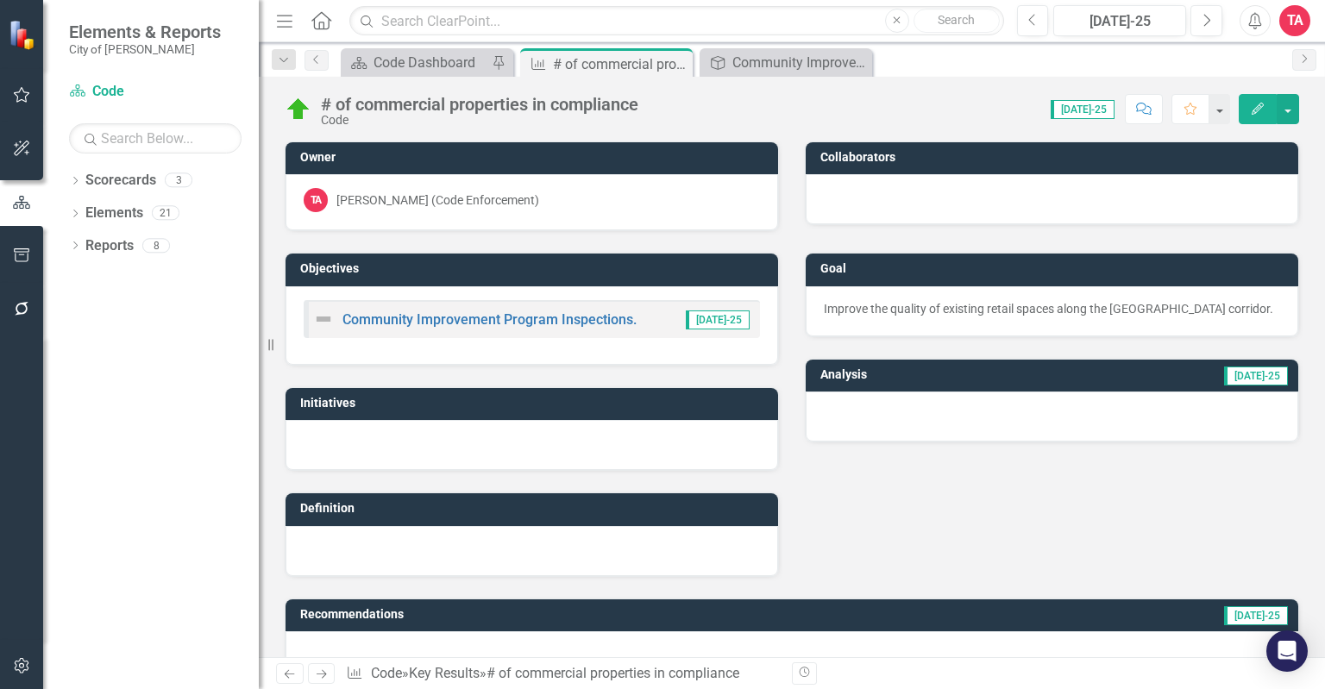
click at [319, 319] on img at bounding box center [323, 319] width 21 height 21
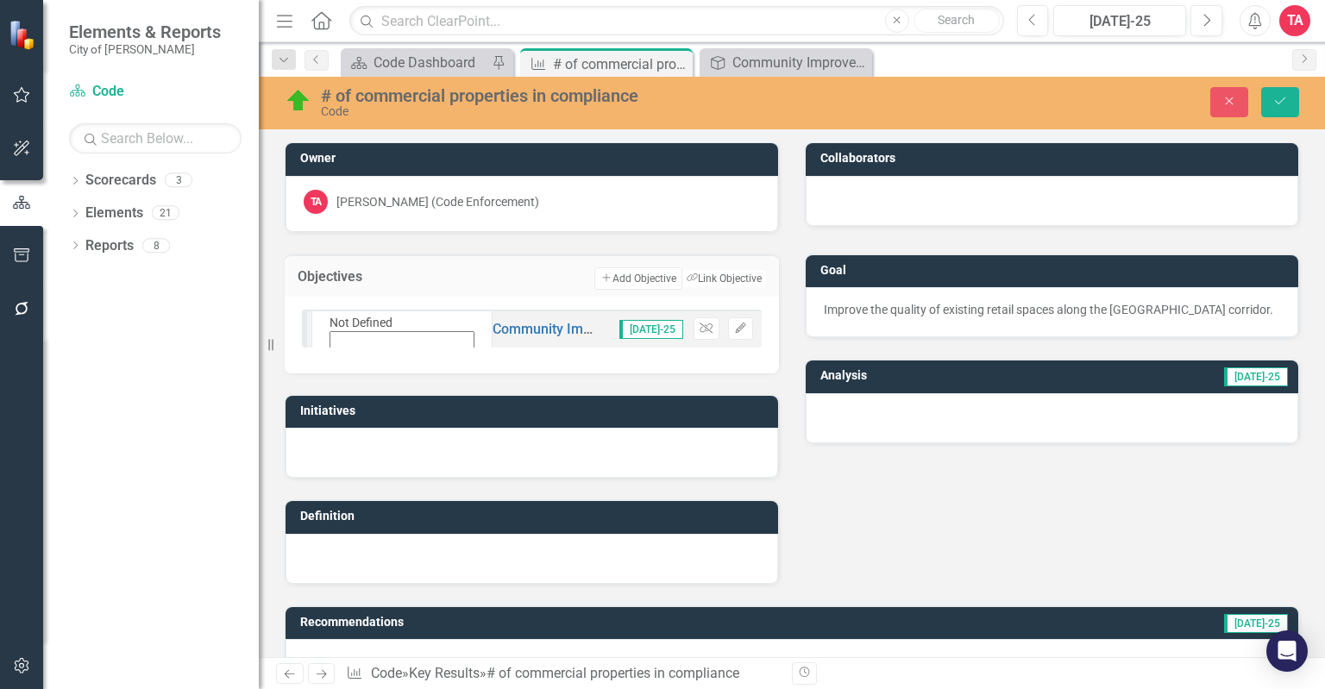
click at [335, 362] on icon at bounding box center [331, 364] width 8 height 4
click at [1289, 97] on button "Save" at bounding box center [1281, 102] width 38 height 30
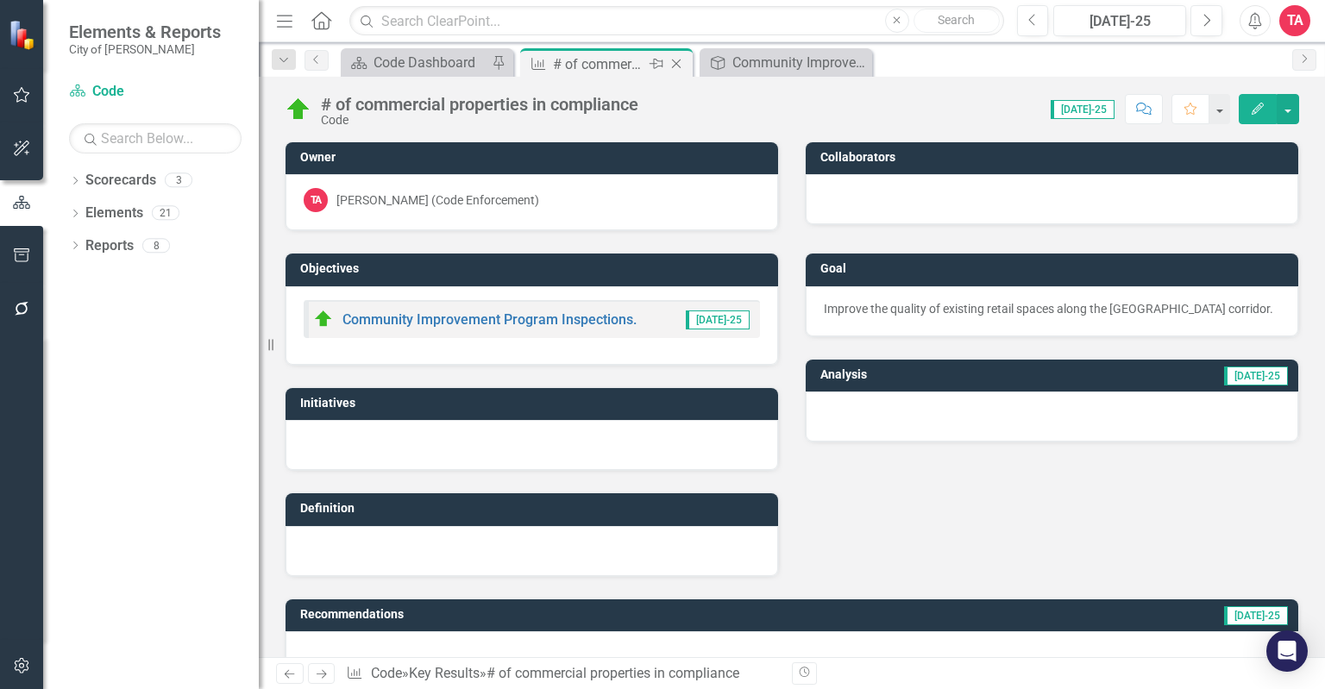
click at [678, 60] on icon "Close" at bounding box center [676, 64] width 17 height 14
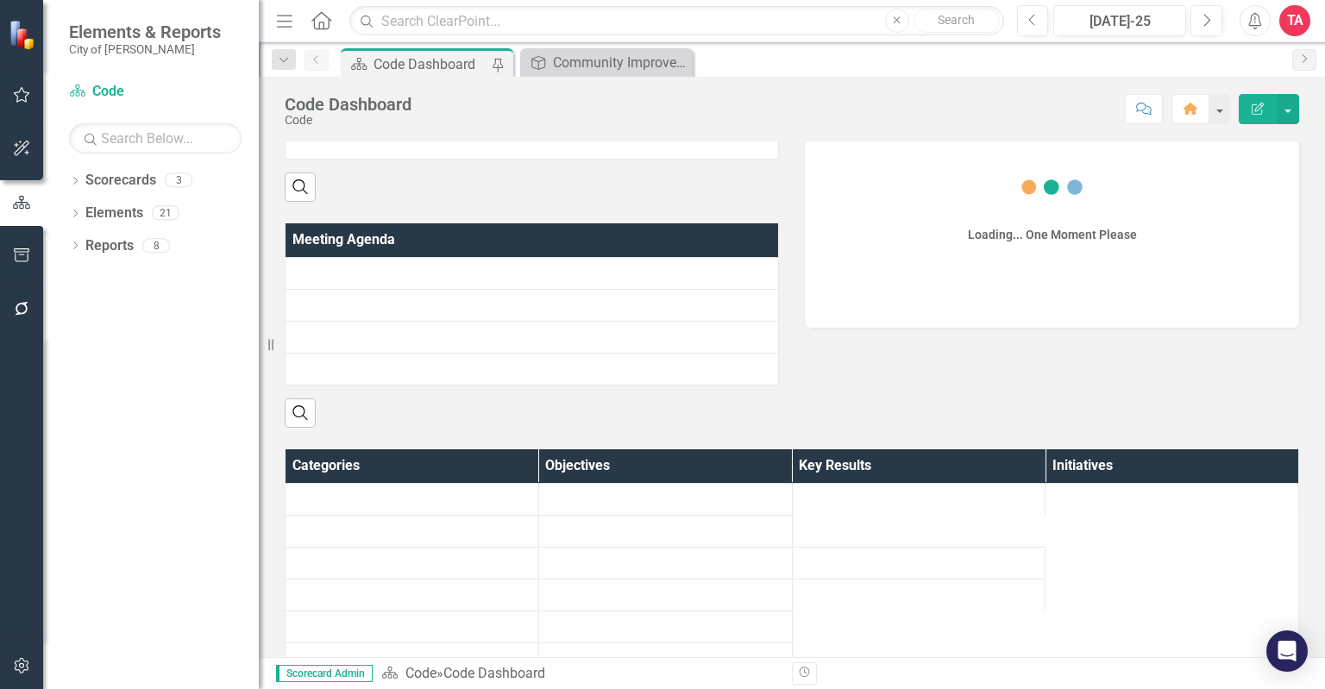
scroll to position [863, 0]
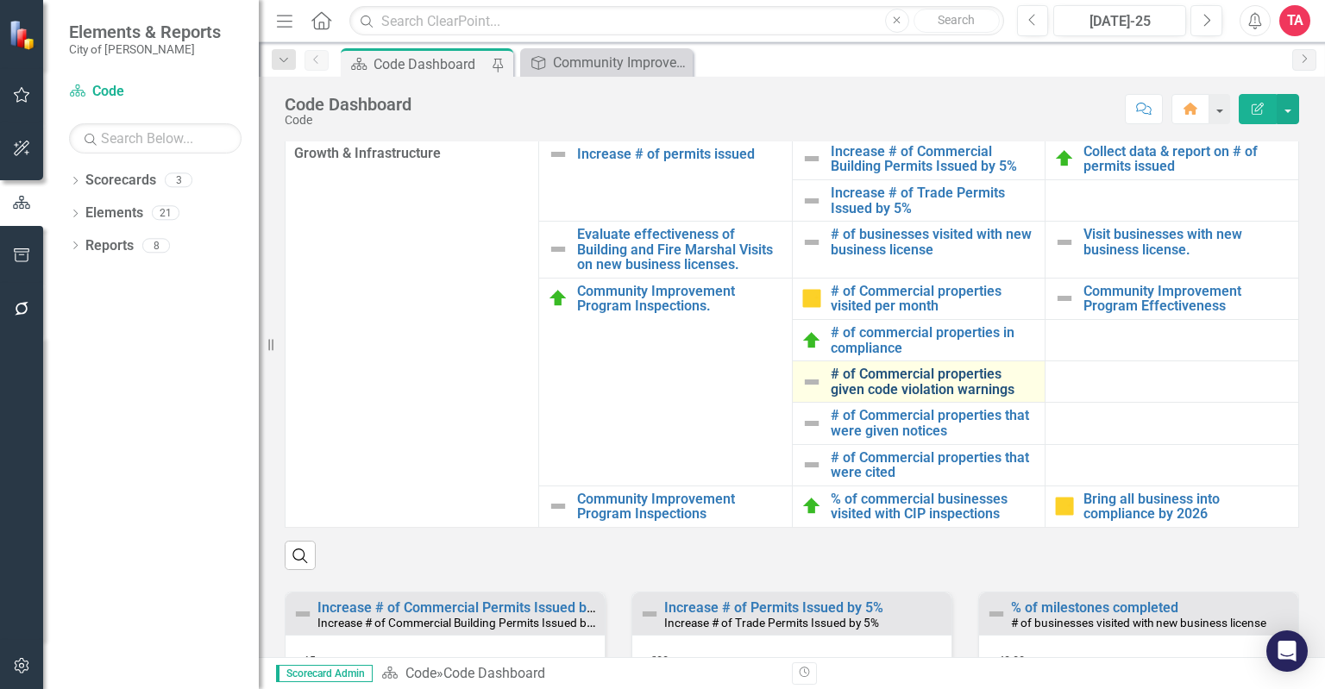
click at [859, 397] on link "# of Commercial properties given code violation warnings" at bounding box center [934, 382] width 206 height 30
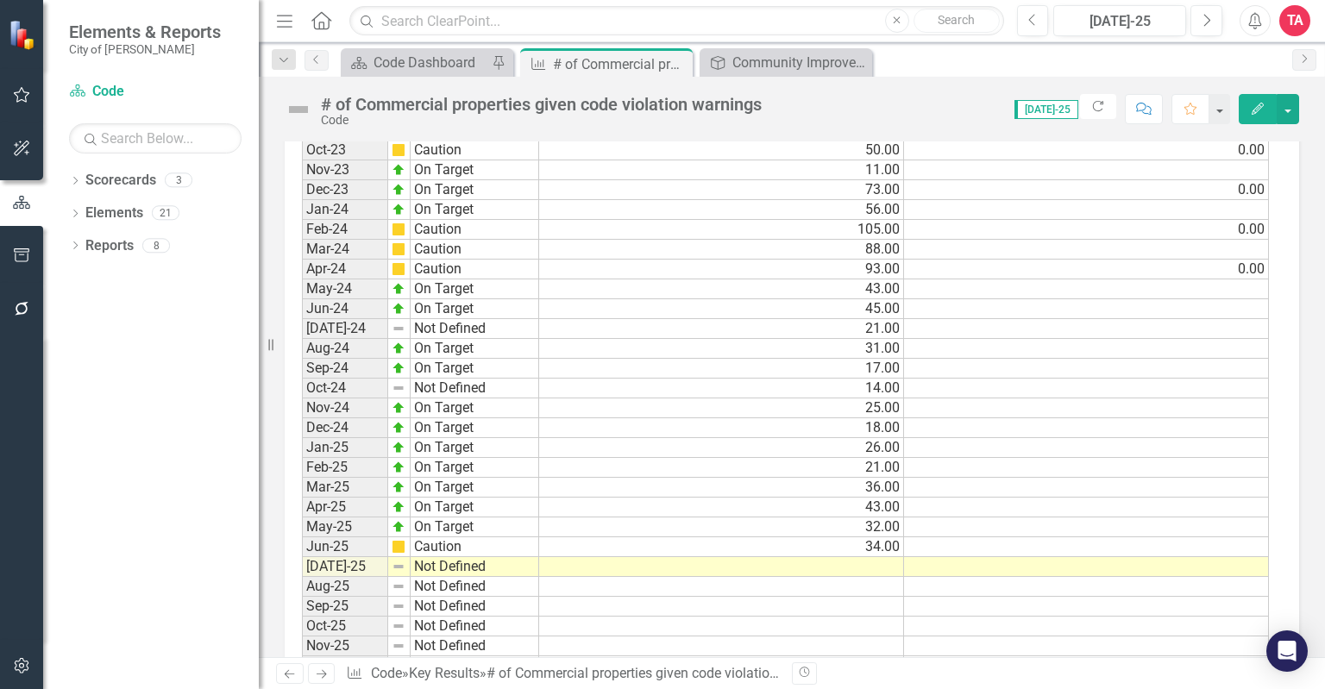
scroll to position [1524, 0]
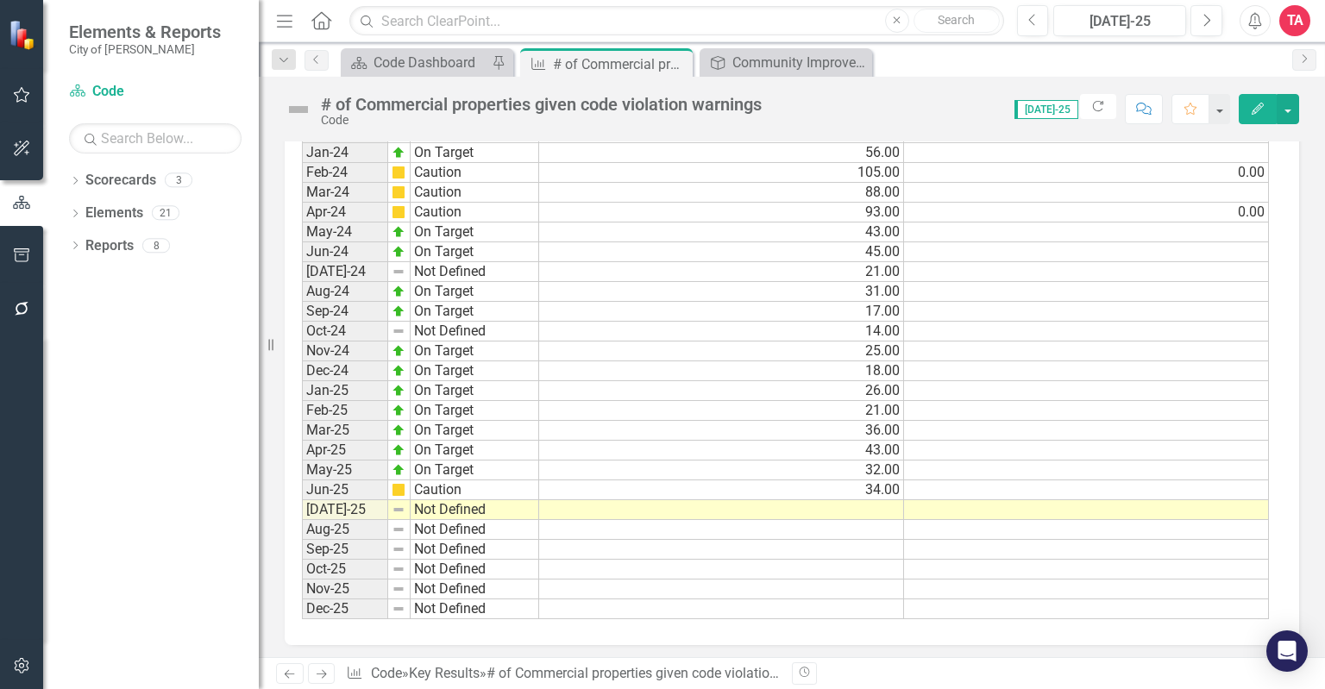
click at [866, 500] on td at bounding box center [721, 510] width 365 height 20
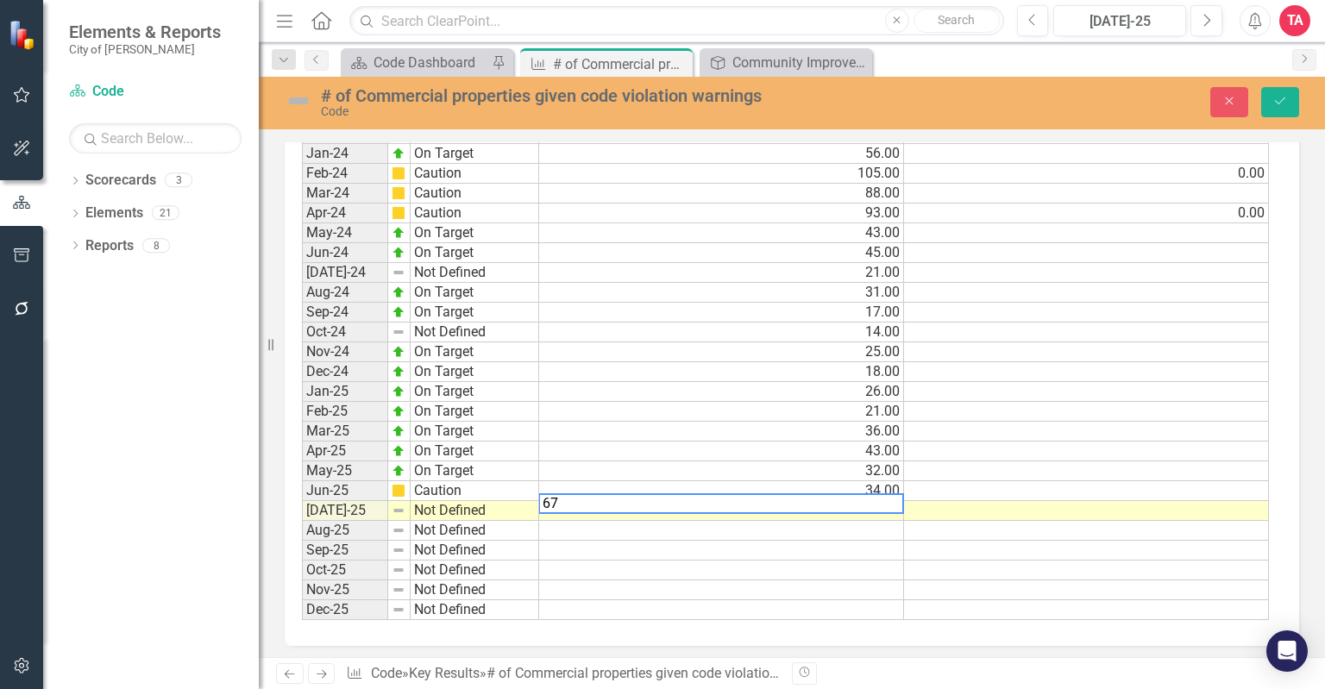
type textarea "67"
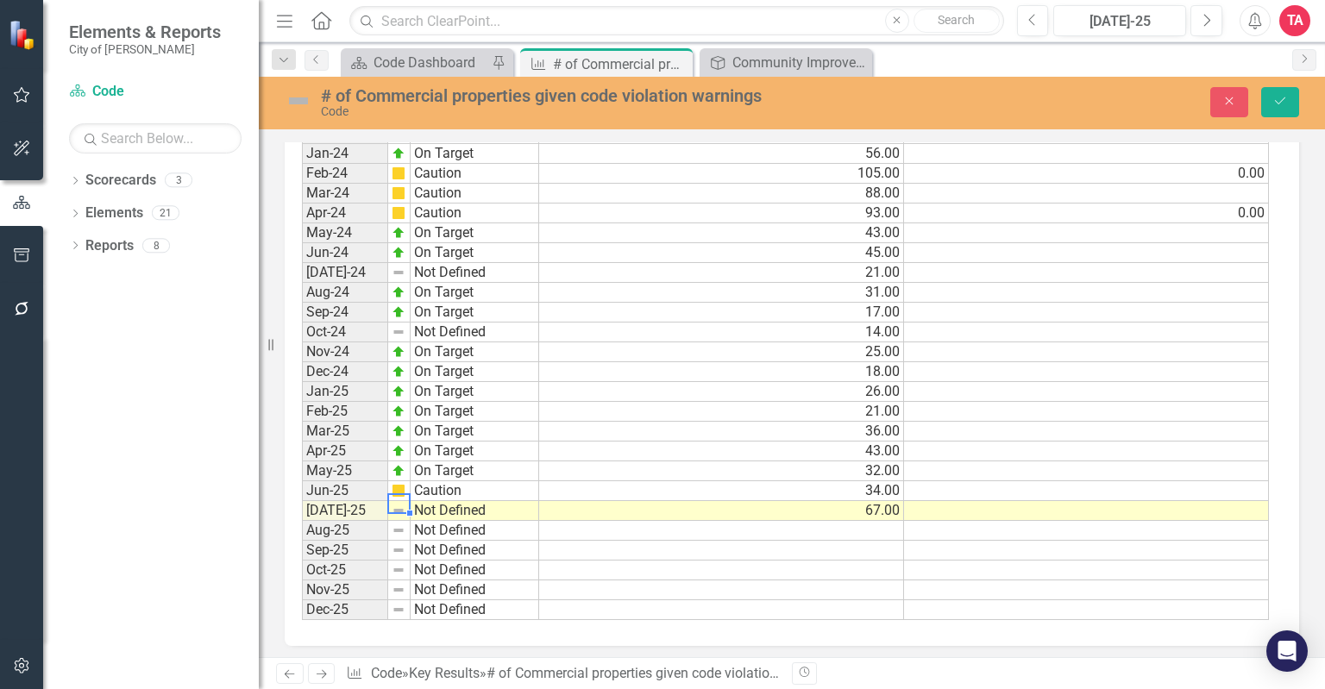
click at [401, 505] on img at bounding box center [399, 511] width 14 height 14
click at [430, 501] on td "Not Defined" at bounding box center [475, 511] width 129 height 20
click at [431, 529] on div "Period Status Actual Target Jan-22 Not Defined Feb-22 Not Defined Mar-22 Not De…" at bounding box center [785, 134] width 967 height 974
click at [1284, 96] on icon "Save" at bounding box center [1281, 101] width 16 height 12
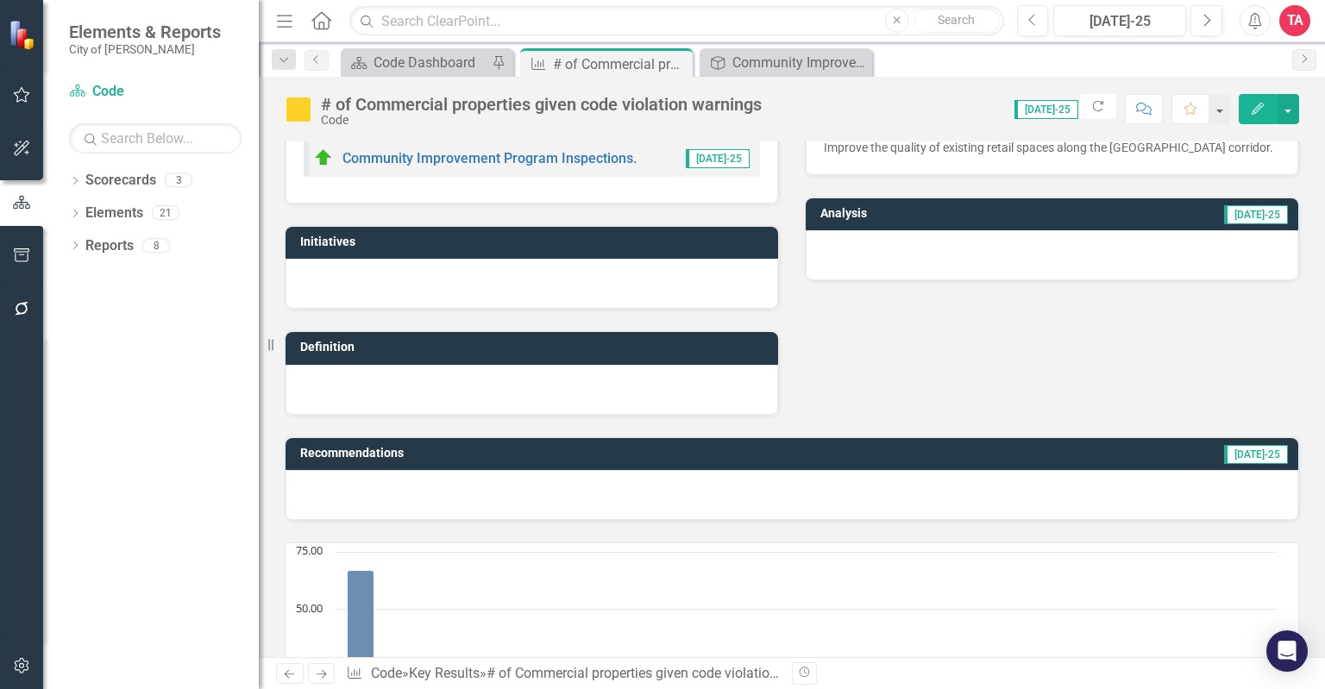
scroll to position [0, 0]
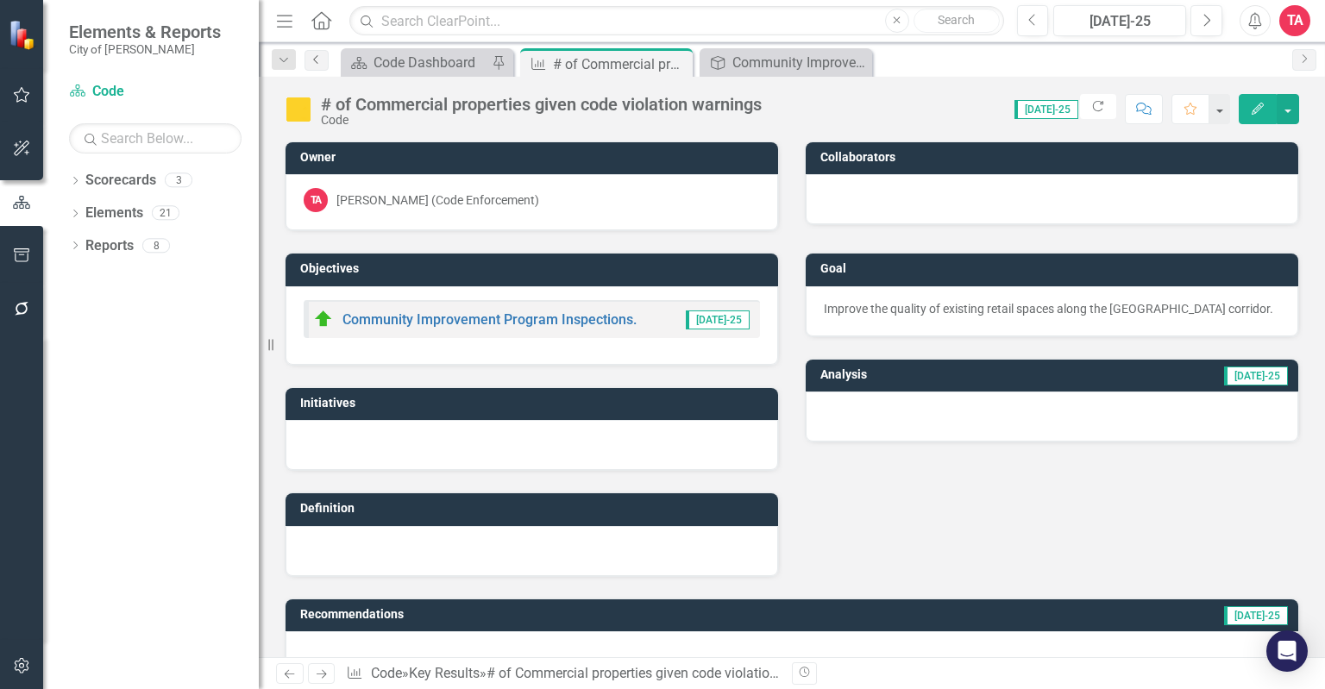
click at [312, 54] on icon "Previous" at bounding box center [317, 59] width 14 height 10
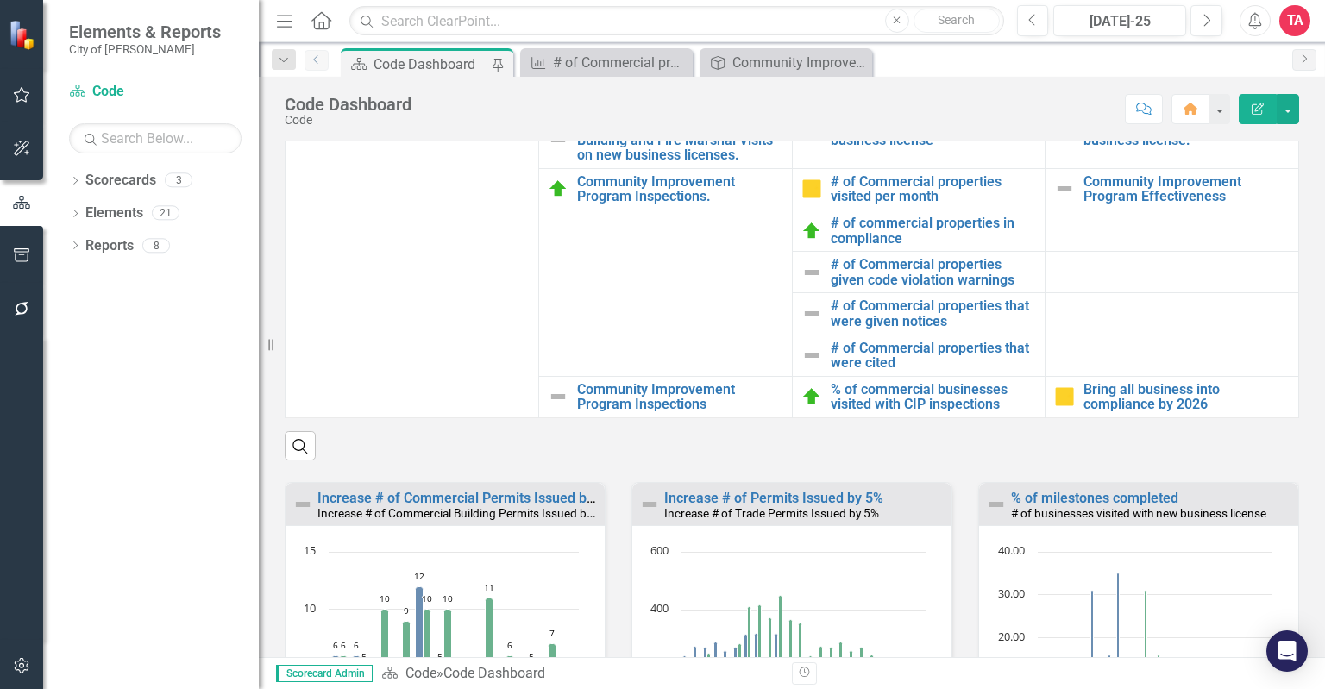
scroll to position [949, 0]
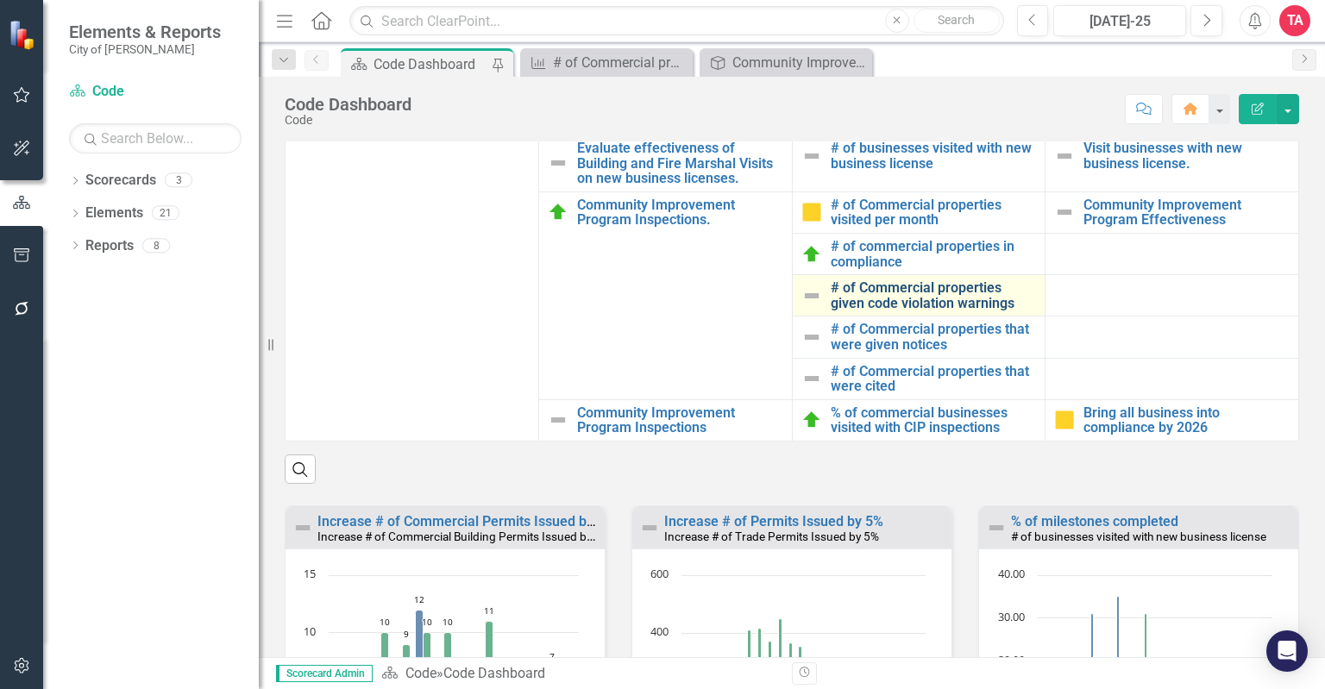
click at [901, 311] on link "# of Commercial properties given code violation warnings" at bounding box center [934, 295] width 206 height 30
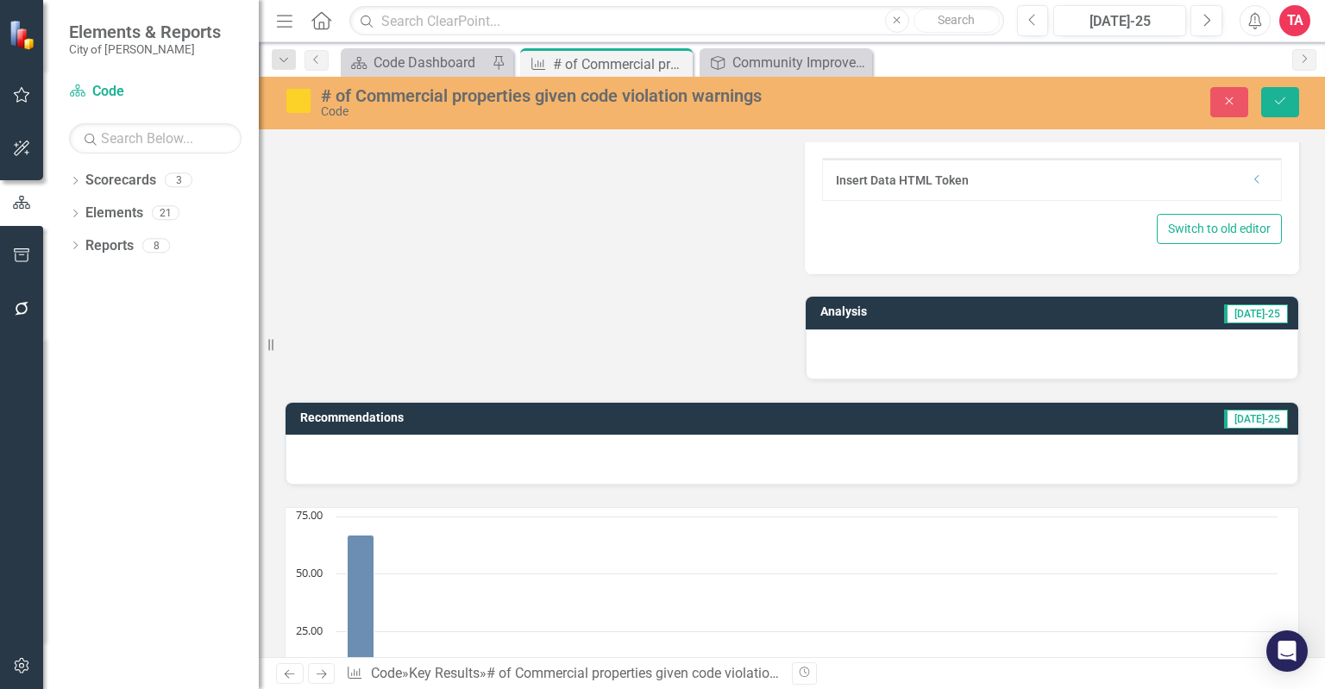
scroll to position [518, 0]
click at [676, 62] on icon "Close" at bounding box center [676, 64] width 17 height 14
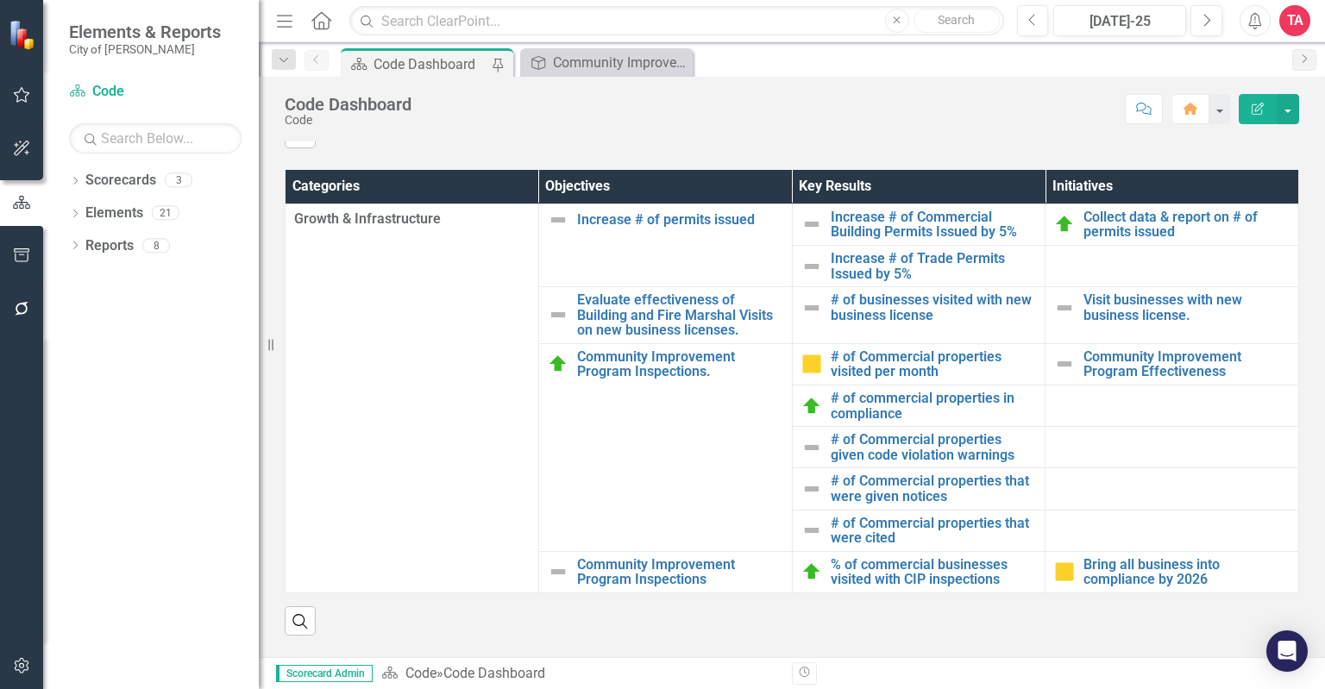
scroll to position [863, 0]
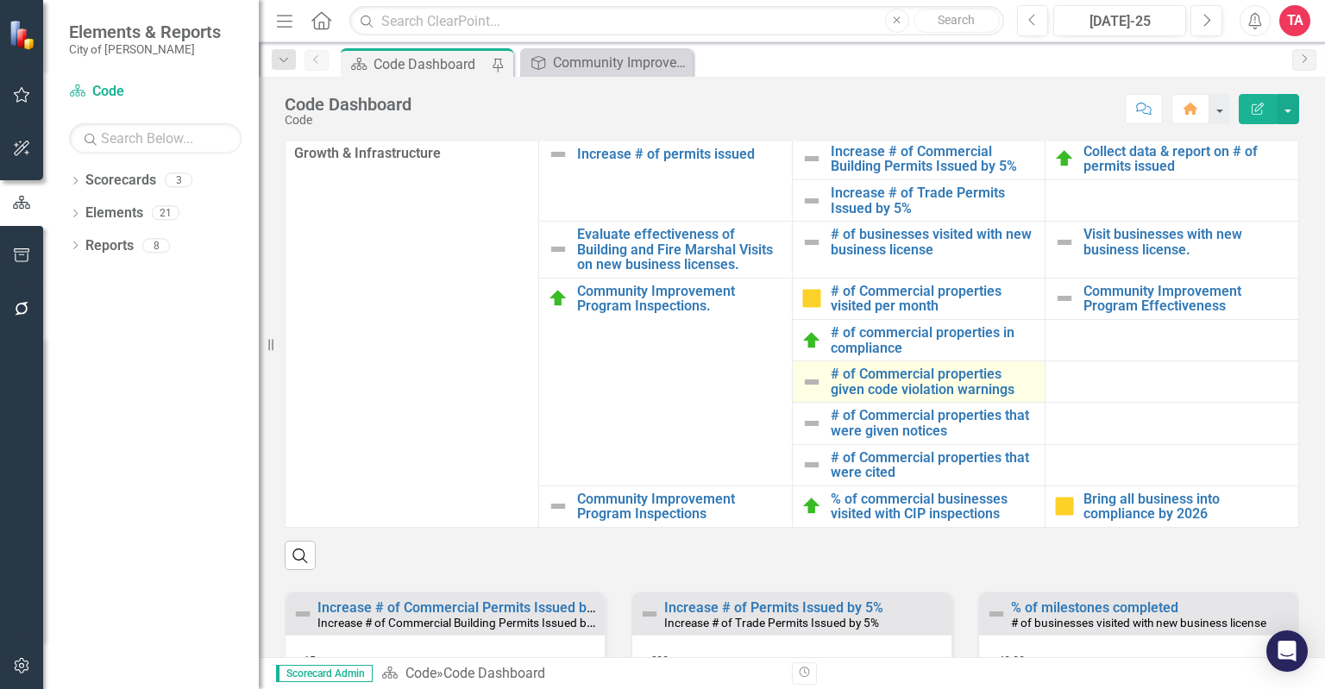
click at [805, 393] on img at bounding box center [812, 382] width 21 height 21
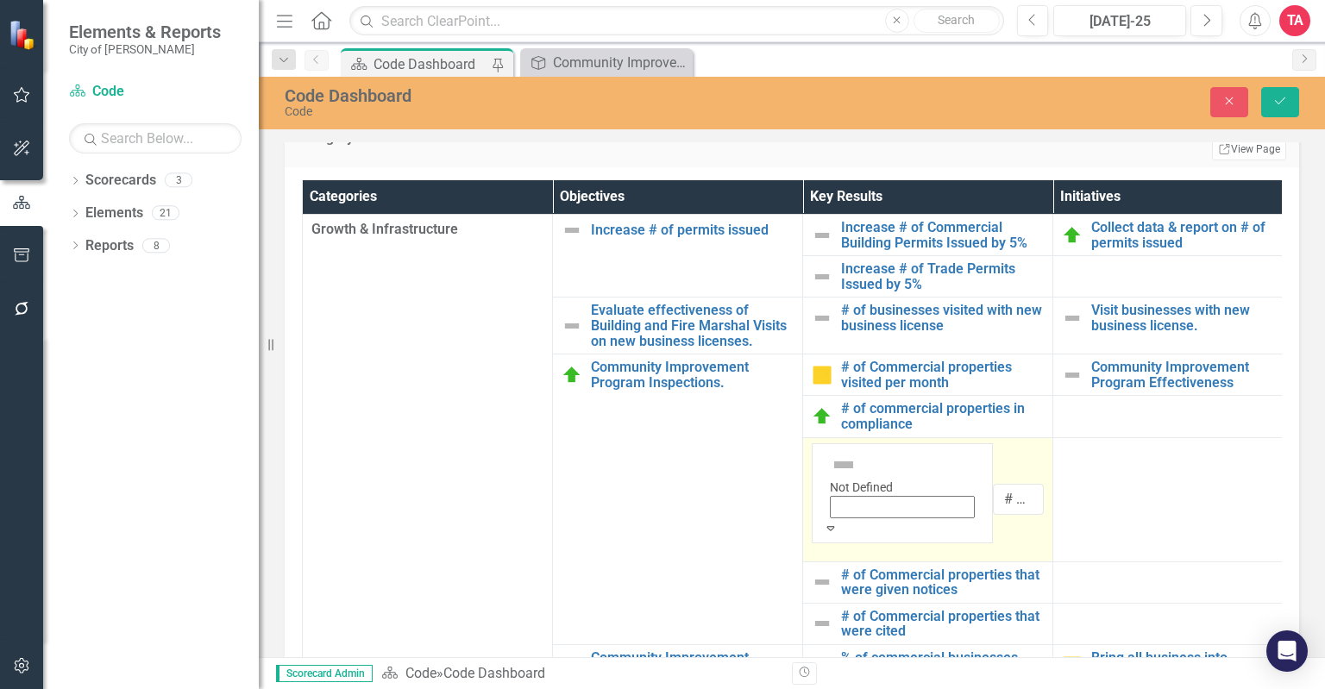
click at [839, 522] on icon "Expand" at bounding box center [831, 528] width 16 height 12
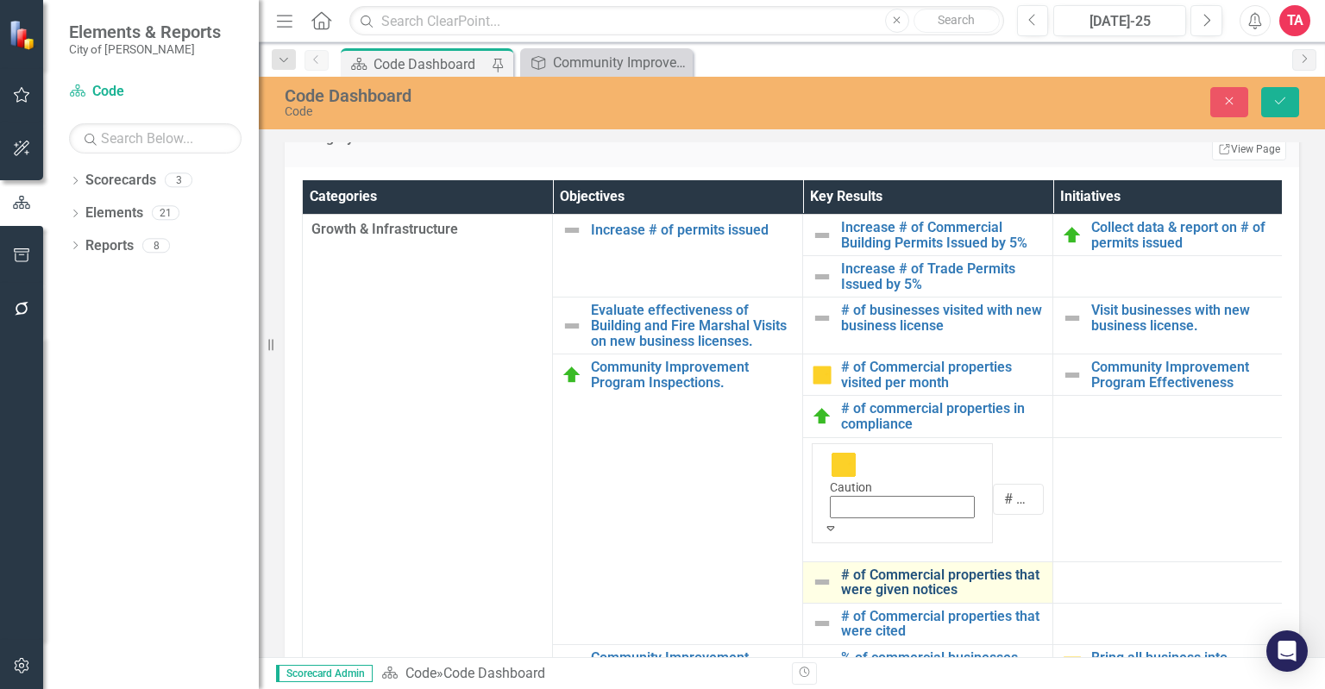
click at [864, 568] on link "# of Commercial properties that were given notices" at bounding box center [942, 583] width 203 height 30
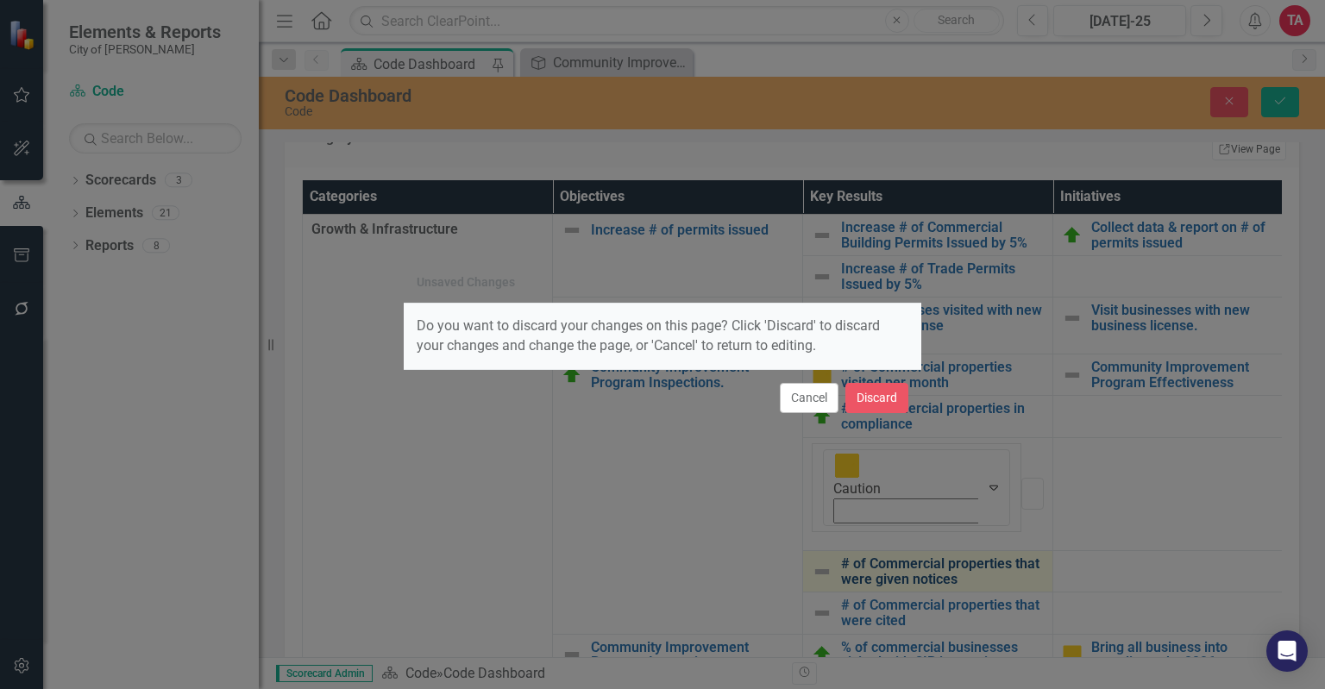
click at [864, 517] on div "Unsaved Changes Do you want to discard your changes on this page? Click 'Discar…" at bounding box center [663, 344] width 518 height 689
click at [849, 400] on button "Discard" at bounding box center [877, 398] width 63 height 30
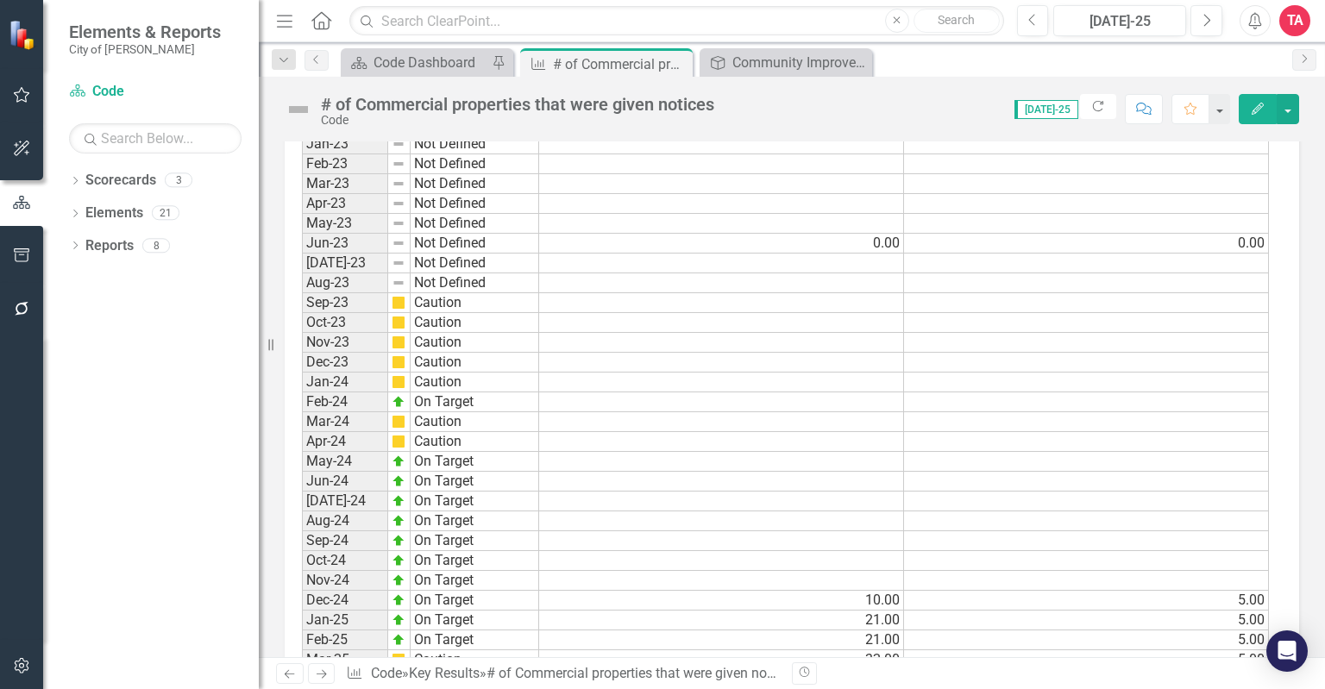
scroll to position [1524, 0]
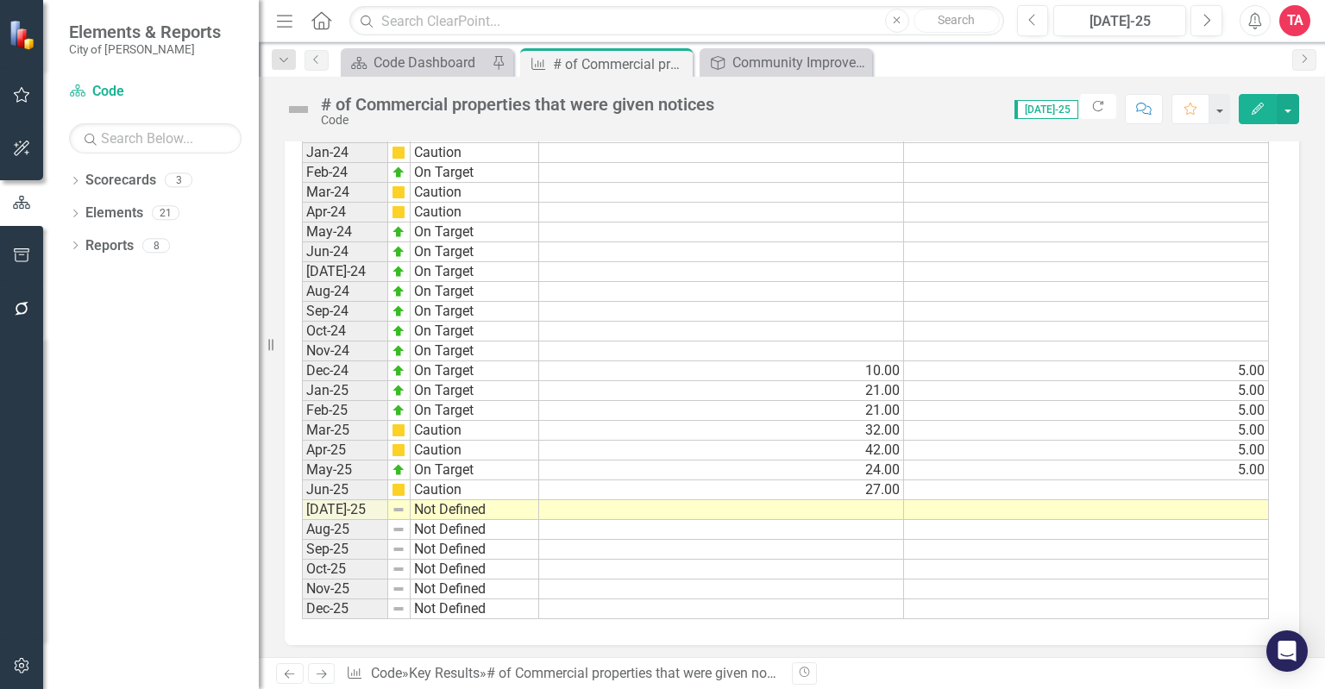
click at [880, 500] on td at bounding box center [721, 510] width 365 height 20
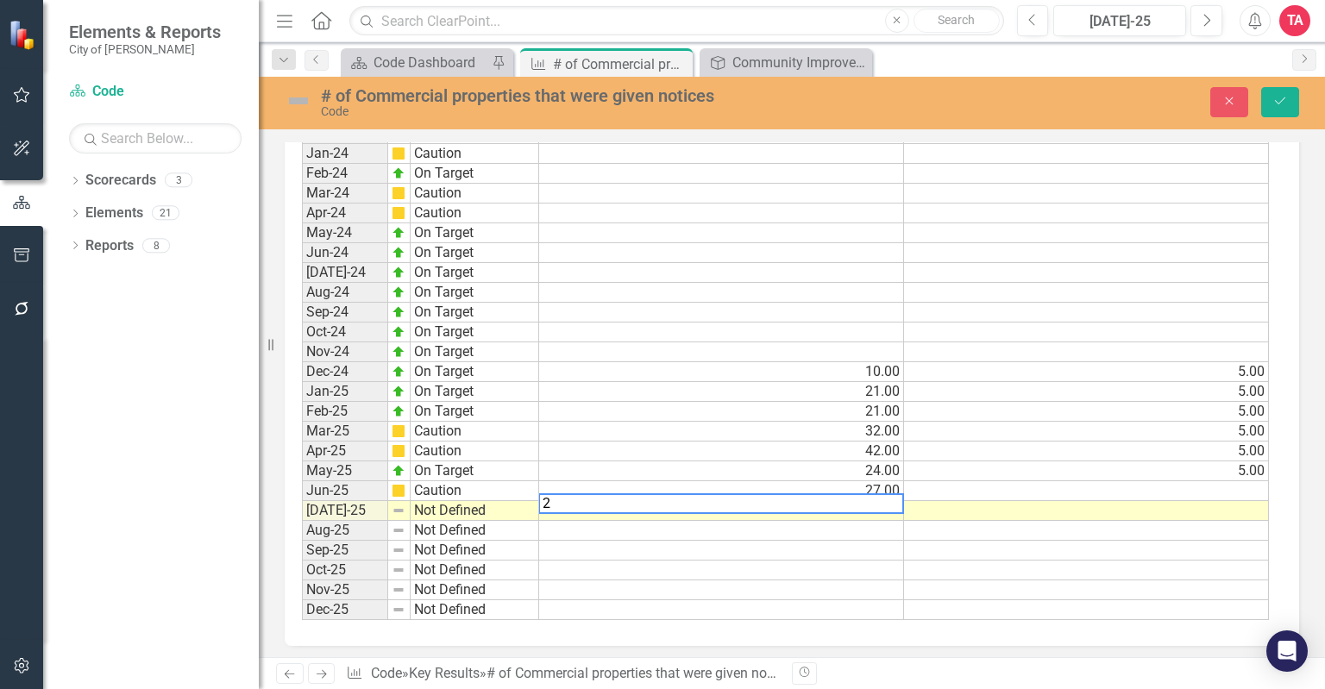
type textarea "29"
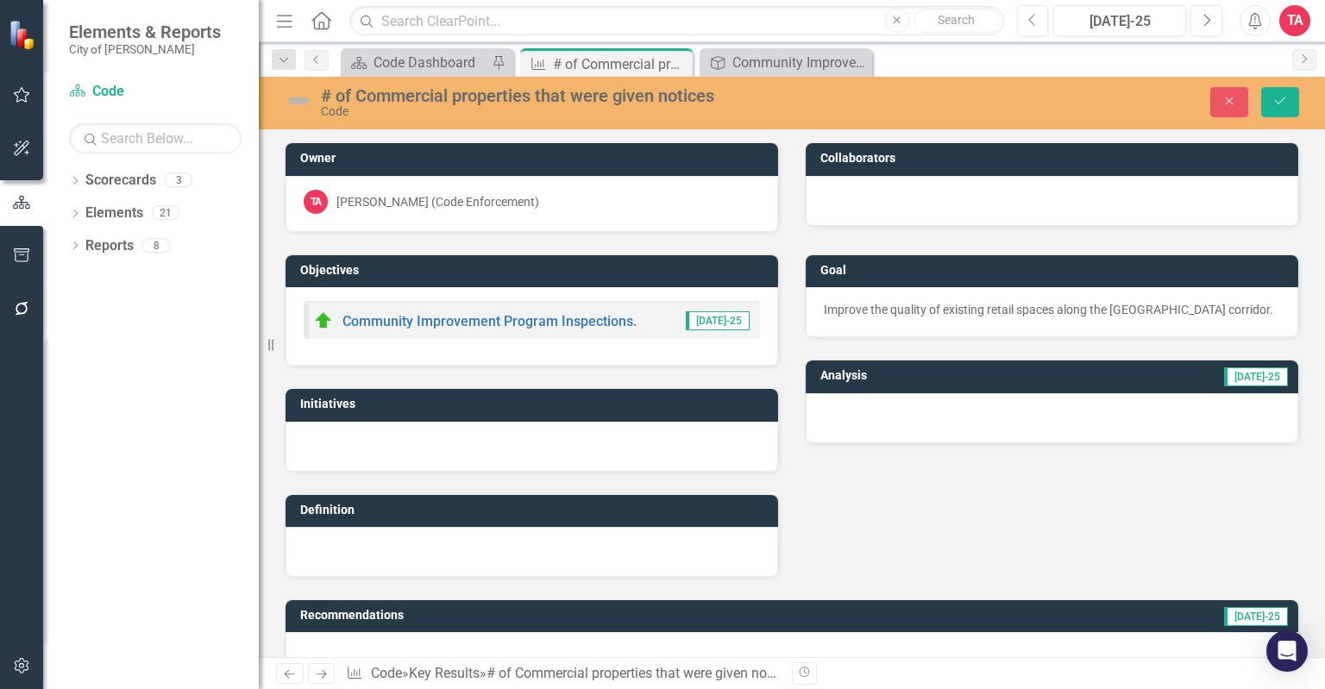
scroll to position [1524, 0]
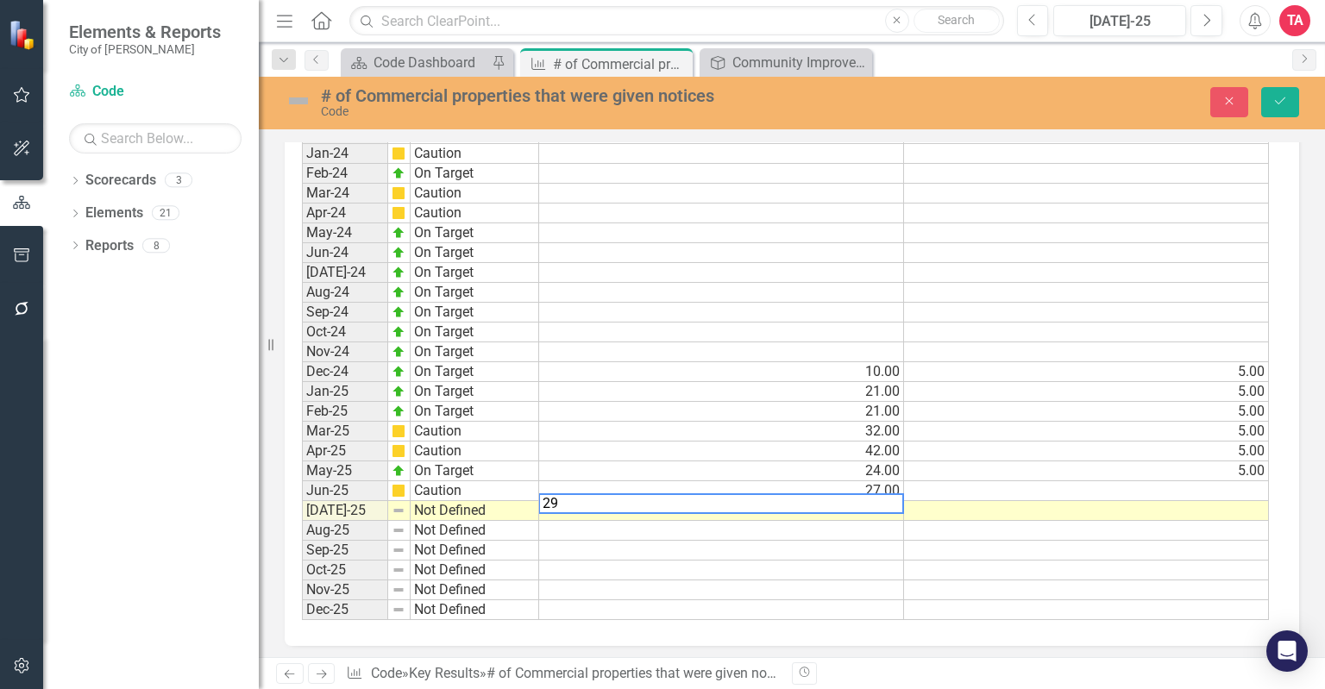
type textarea "29"
click at [420, 505] on td "Not Defined" at bounding box center [475, 511] width 129 height 20
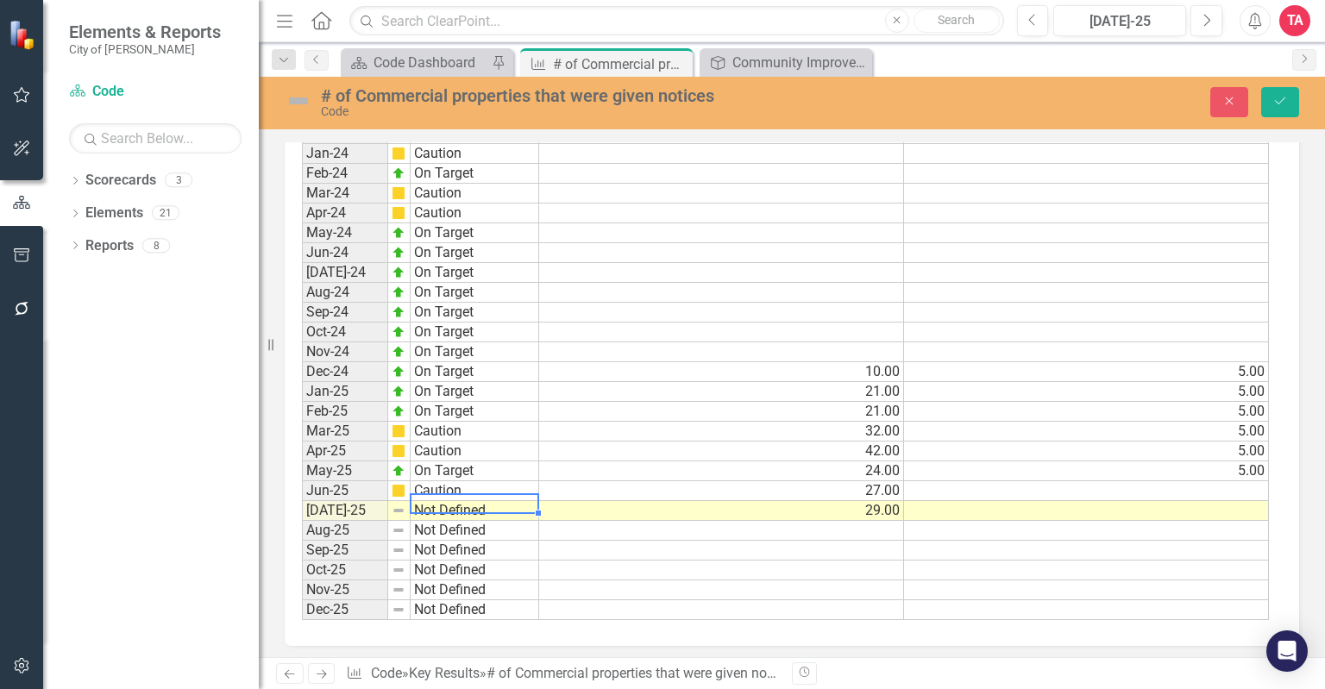
click at [420, 505] on td "Not Defined" at bounding box center [475, 511] width 129 height 20
type textarea "Caution"
click at [434, 538] on div "Period Status Actual Target Jan-22 Not Defined Feb-22 Not Defined Mar-22 Not De…" at bounding box center [785, 134] width 967 height 974
click at [1287, 106] on icon "Save" at bounding box center [1281, 101] width 16 height 12
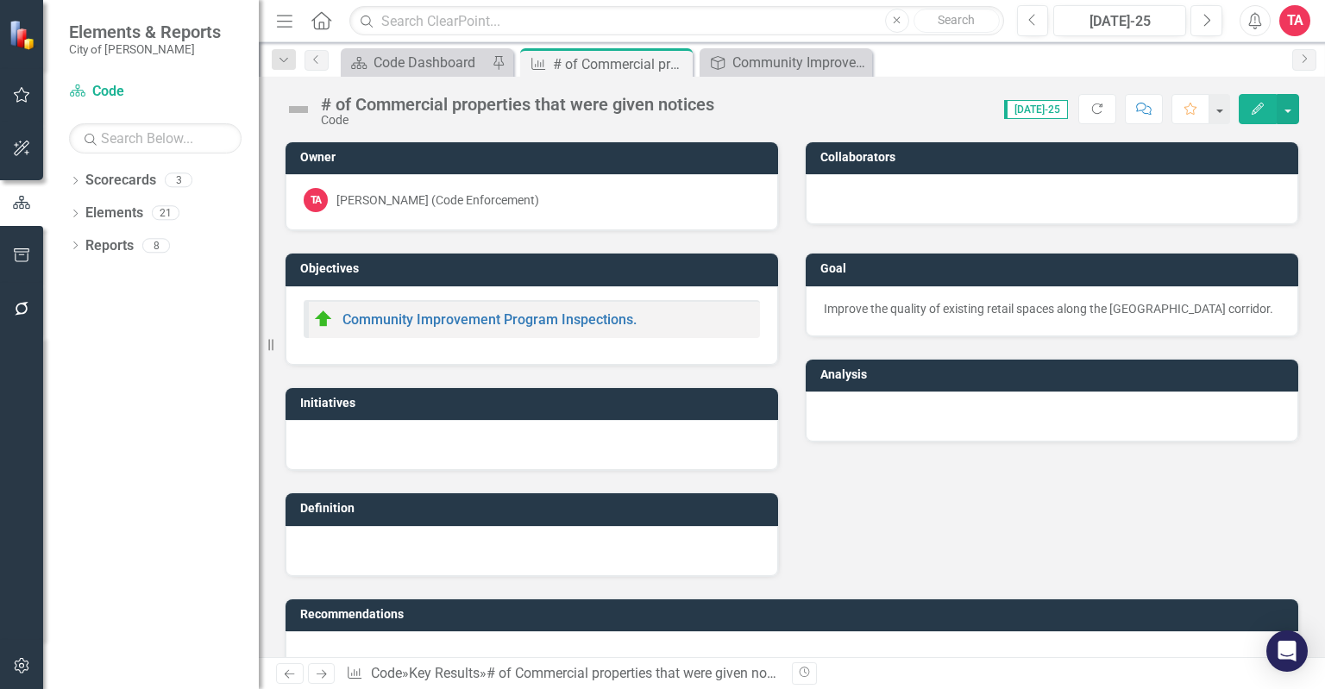
click at [299, 105] on img at bounding box center [299, 110] width 28 height 28
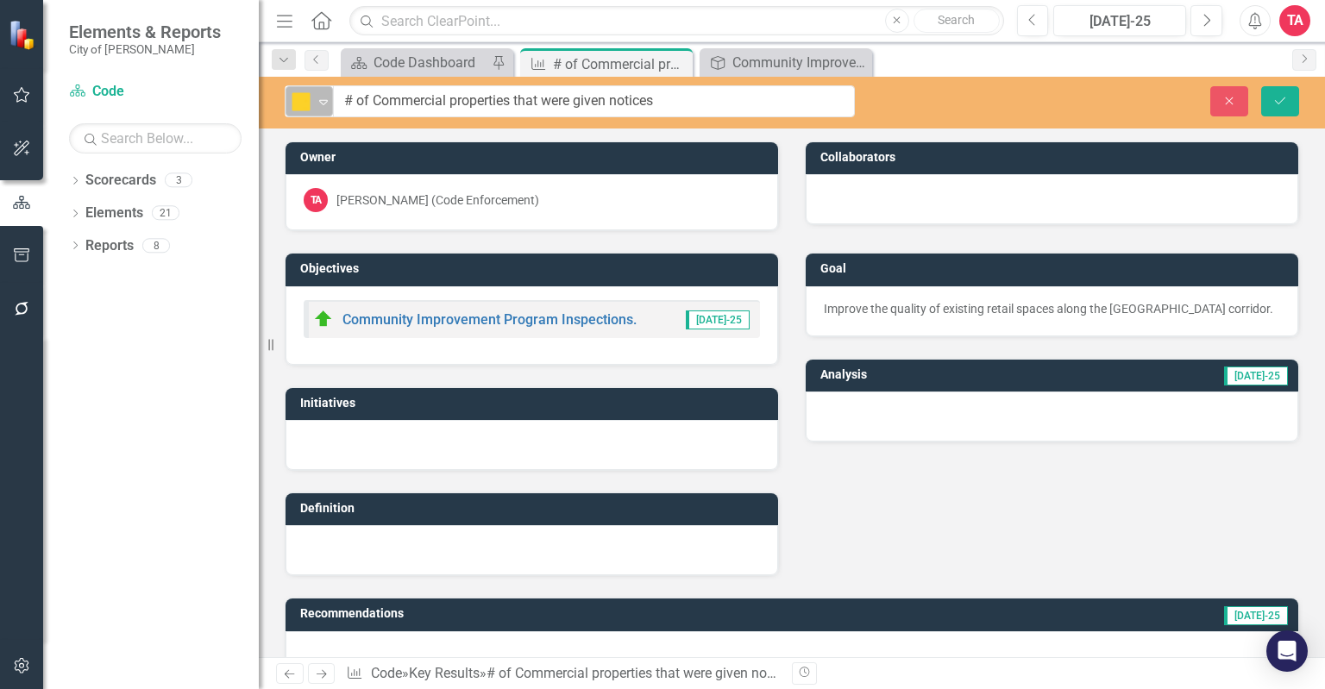
click at [318, 102] on icon "Expand" at bounding box center [323, 102] width 17 height 14
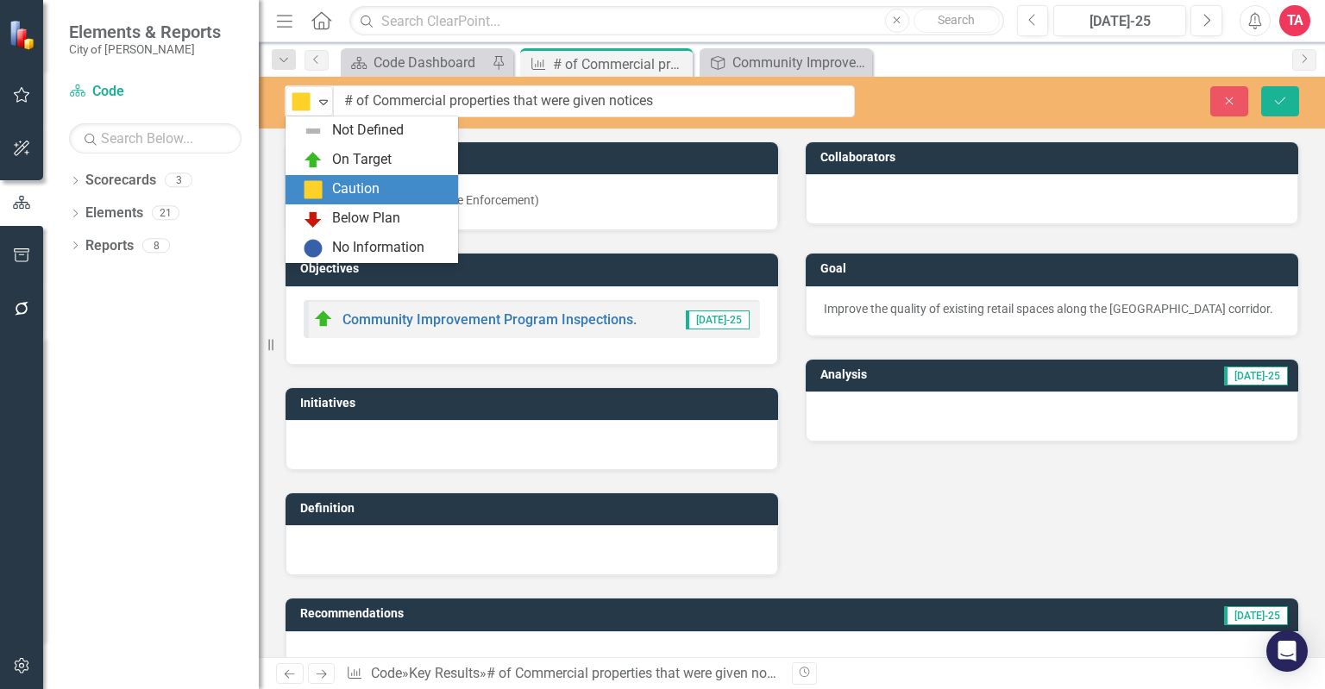
click at [343, 193] on div "Caution" at bounding box center [355, 189] width 47 height 20
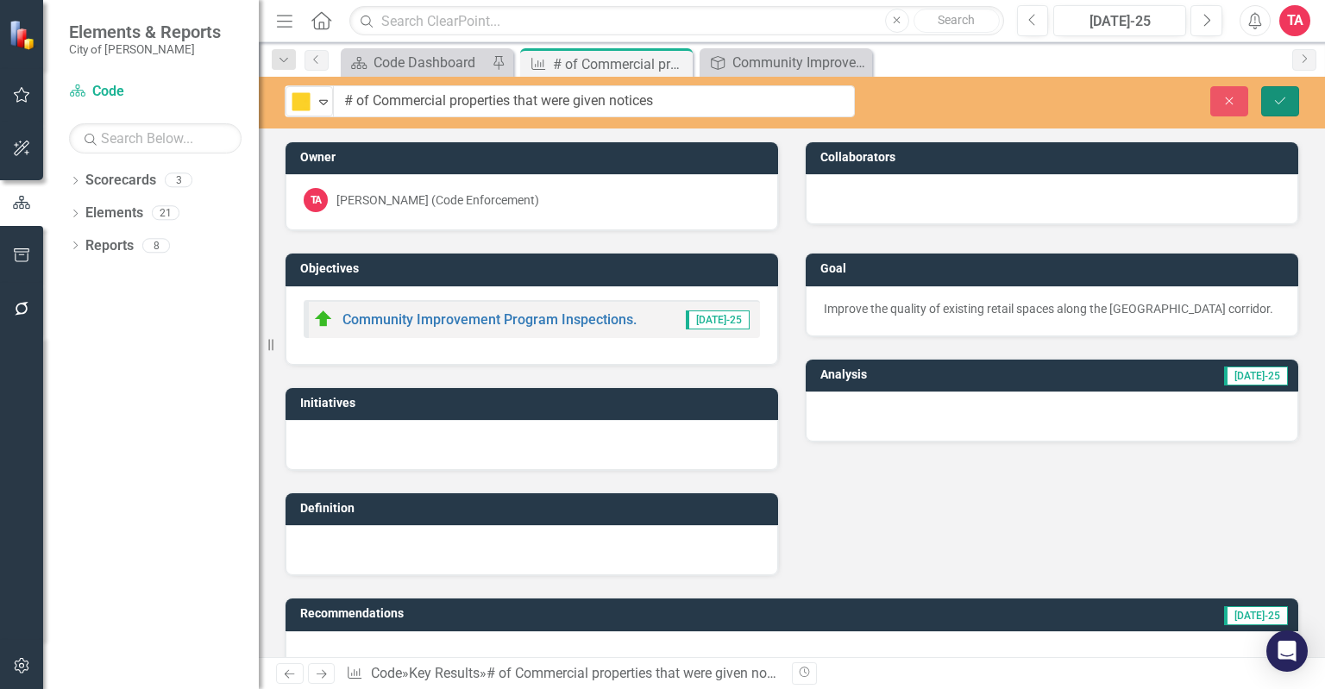
click at [1280, 97] on icon "Save" at bounding box center [1281, 101] width 16 height 12
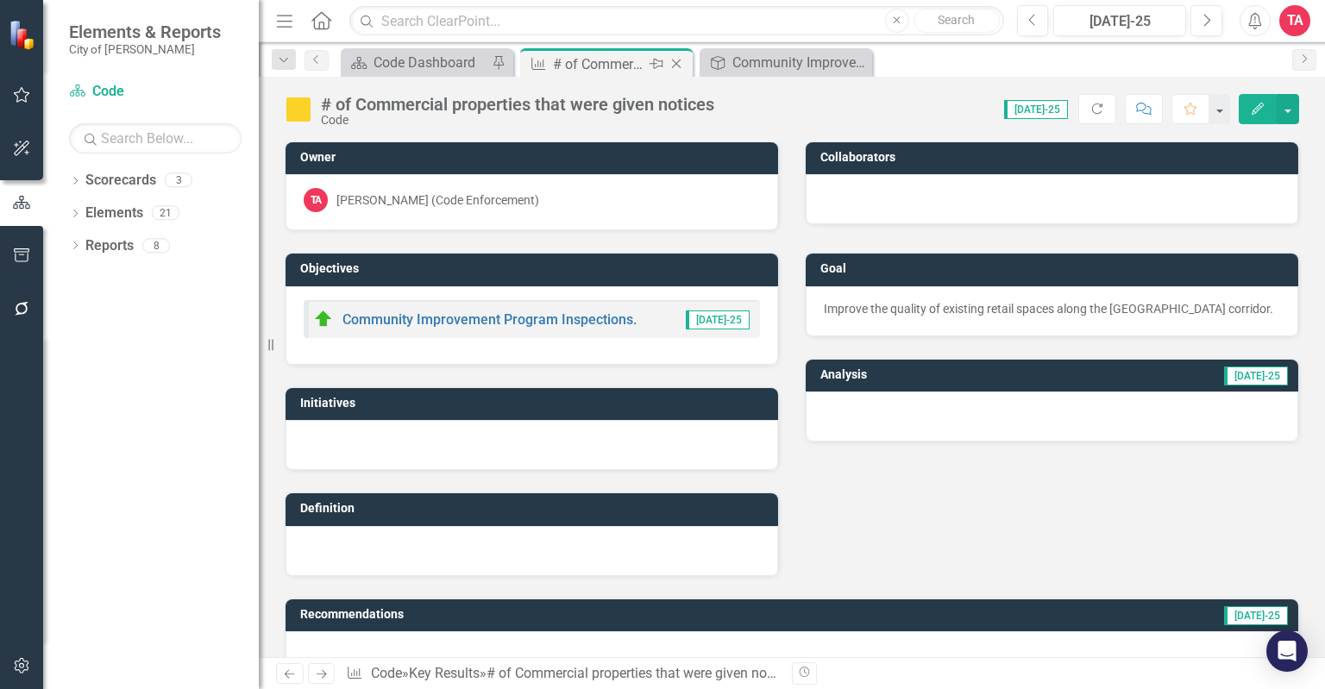
click at [678, 58] on icon "Close" at bounding box center [676, 64] width 17 height 14
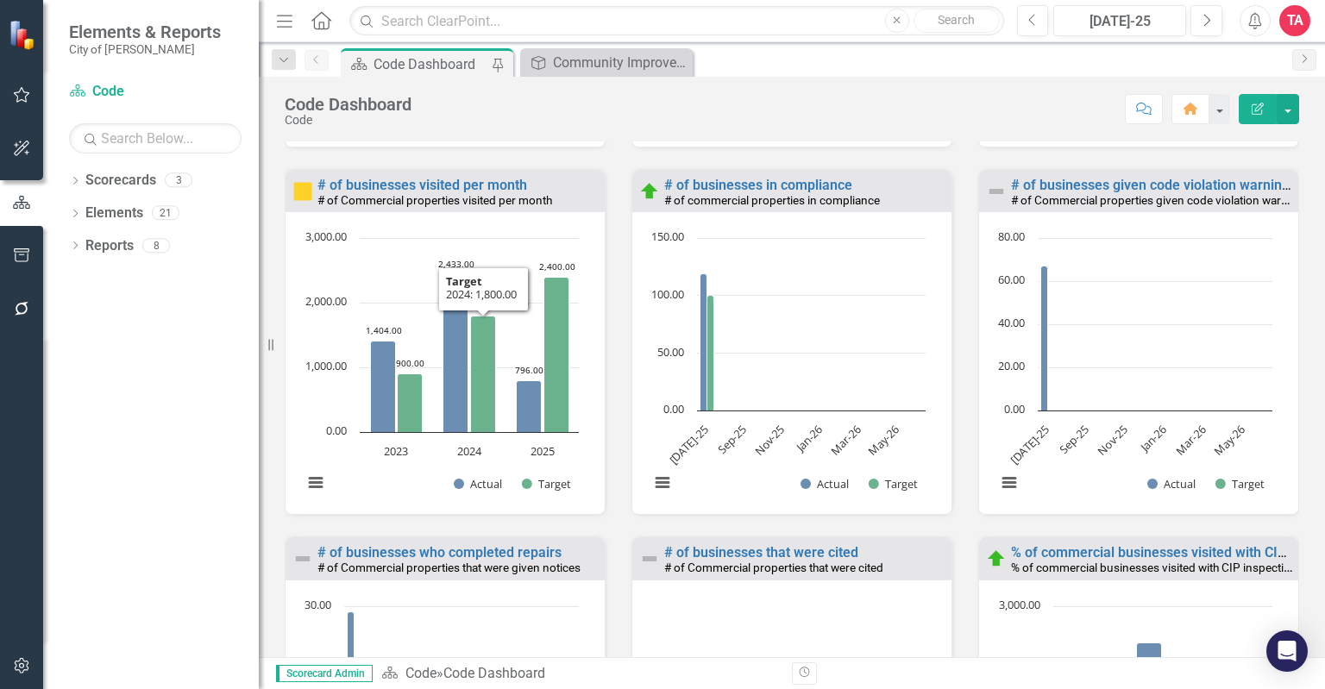
scroll to position [1998, 0]
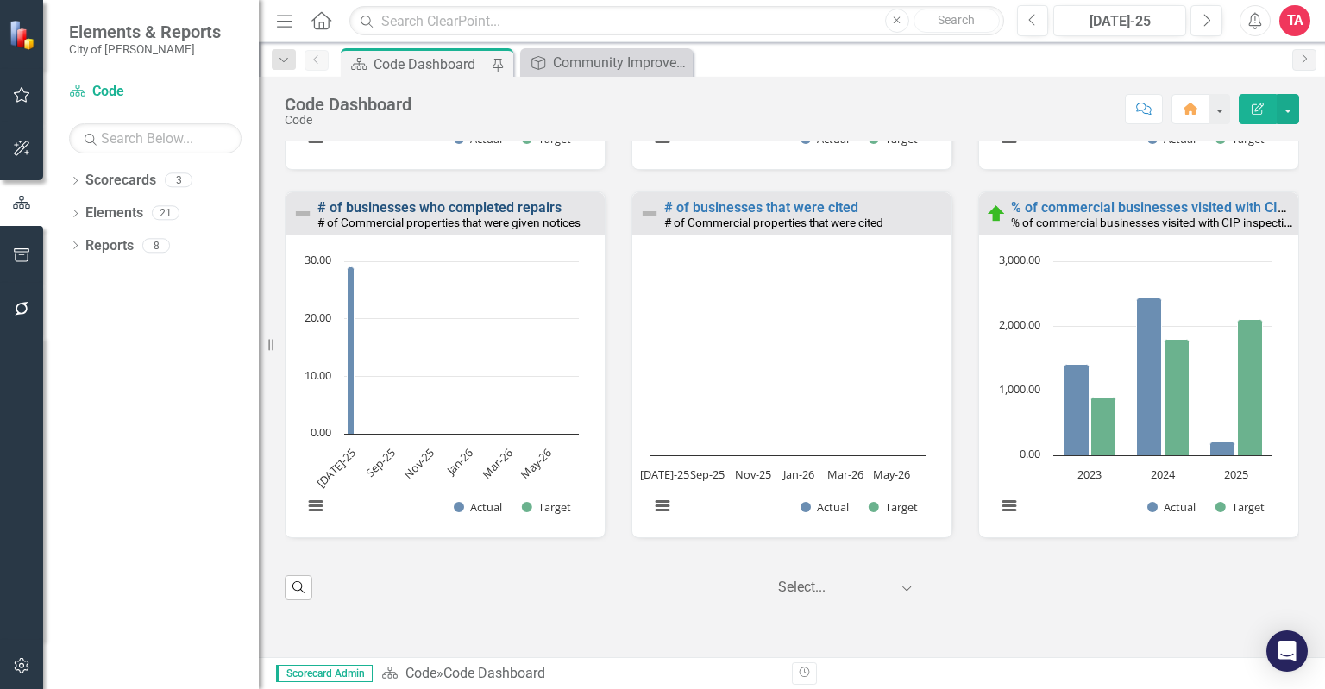
click at [408, 216] on link "# of businesses who completed repairs" at bounding box center [440, 207] width 244 height 16
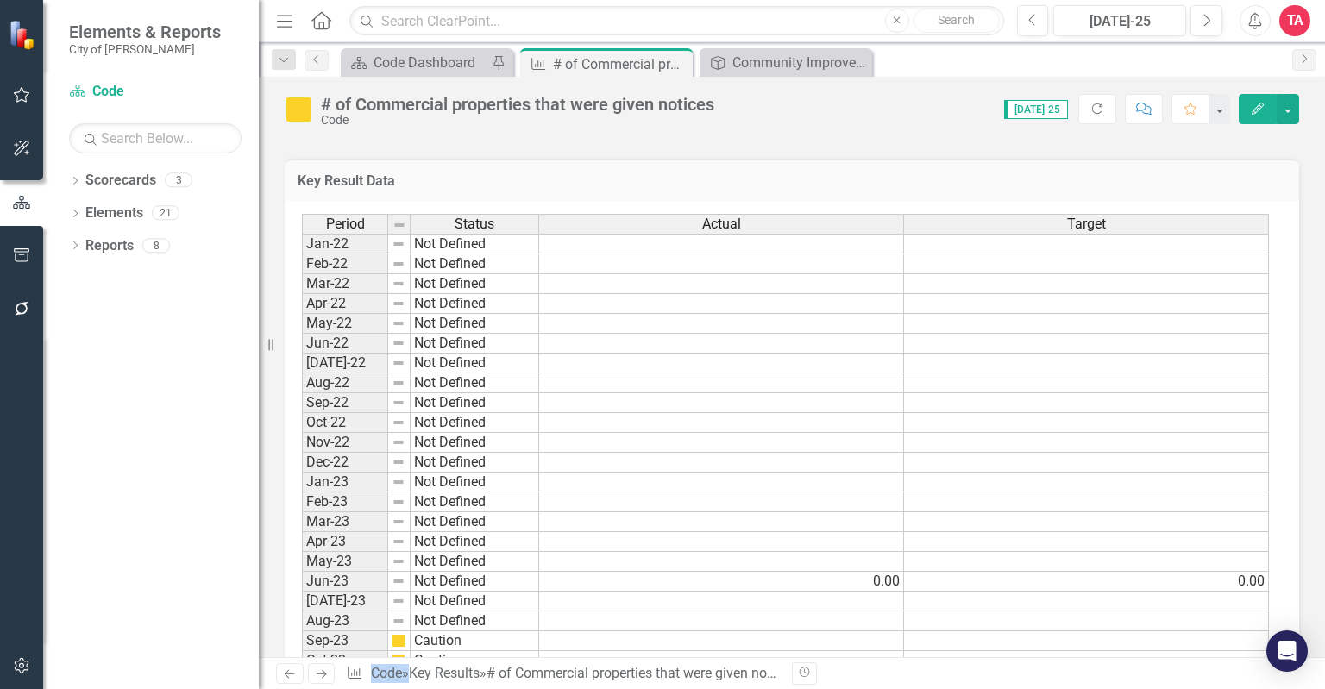
scroll to position [949, 0]
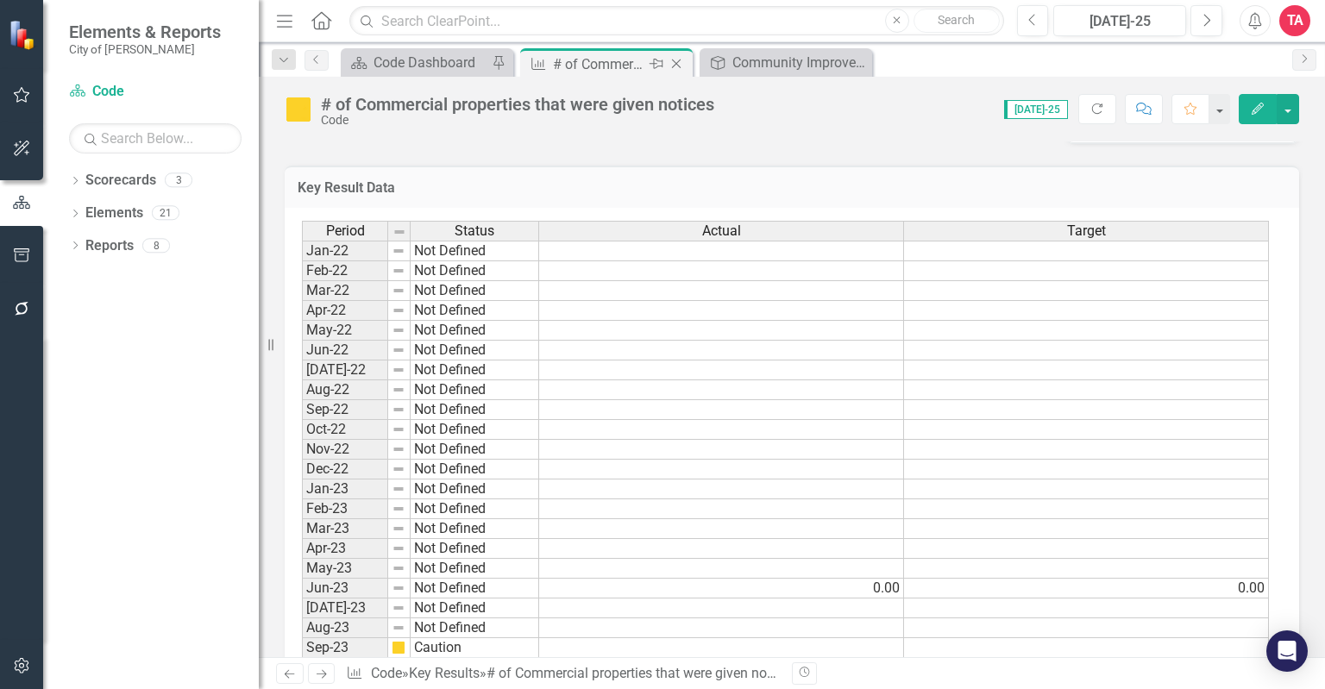
click at [676, 63] on icon "Close" at bounding box center [676, 64] width 17 height 14
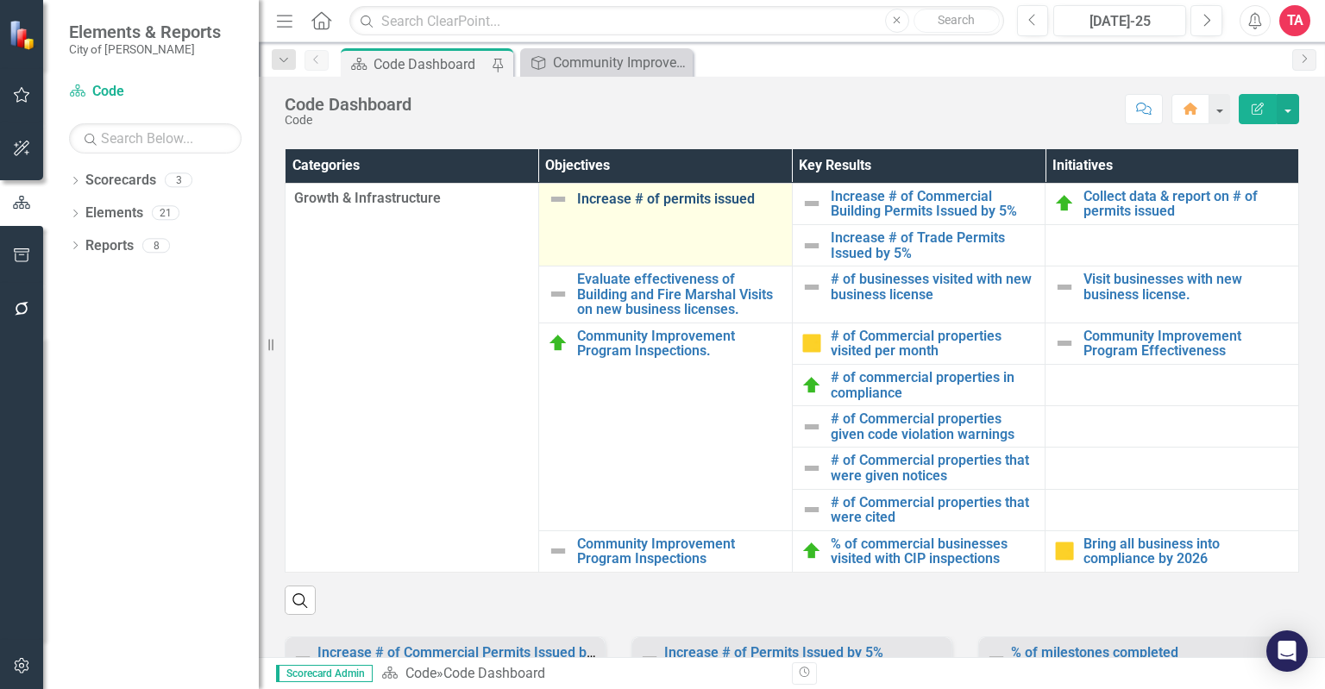
scroll to position [863, 0]
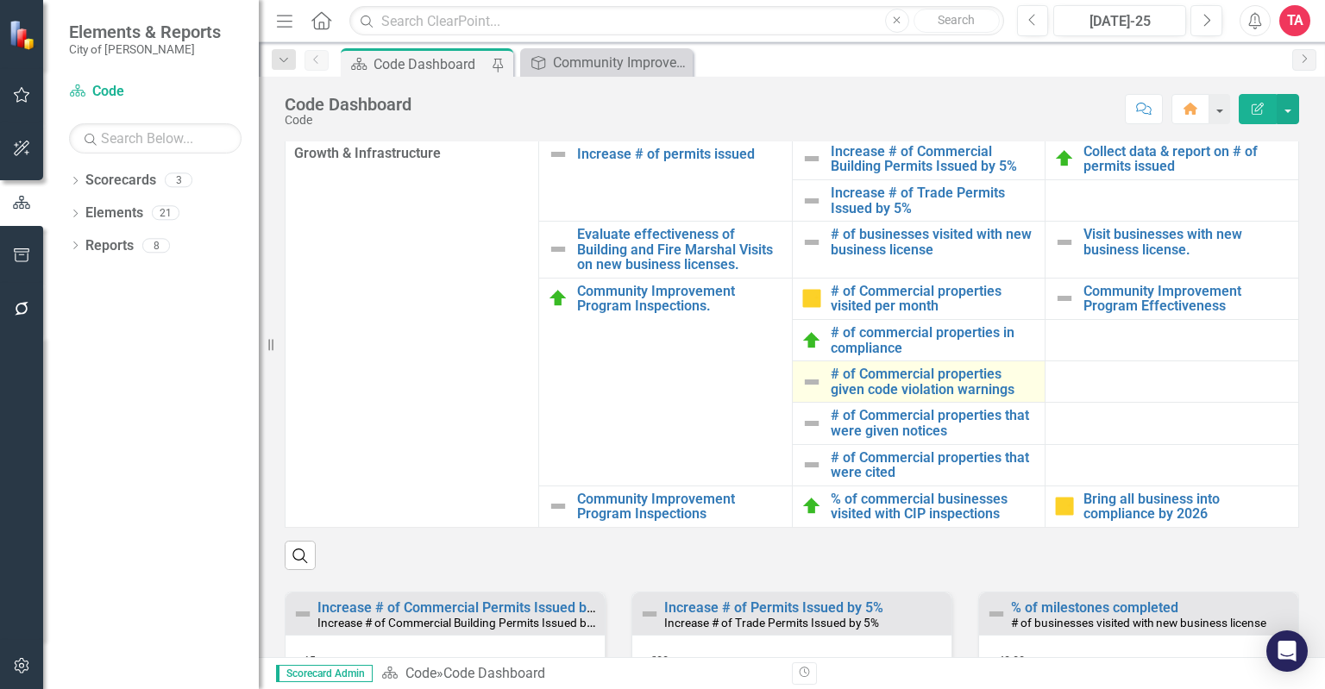
click at [811, 393] on img at bounding box center [812, 382] width 21 height 21
click at [840, 397] on link "# of Commercial properties given code violation warnings" at bounding box center [934, 382] width 206 height 30
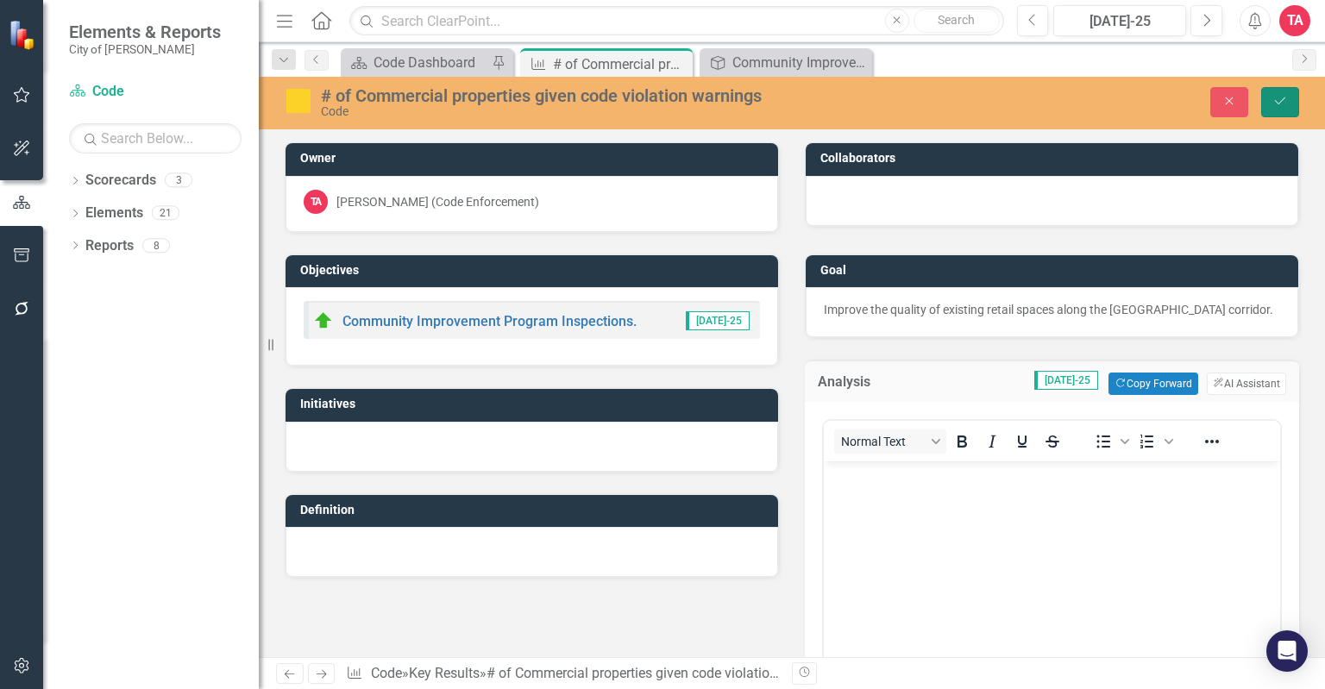
click at [1281, 101] on icon "Save" at bounding box center [1281, 101] width 16 height 12
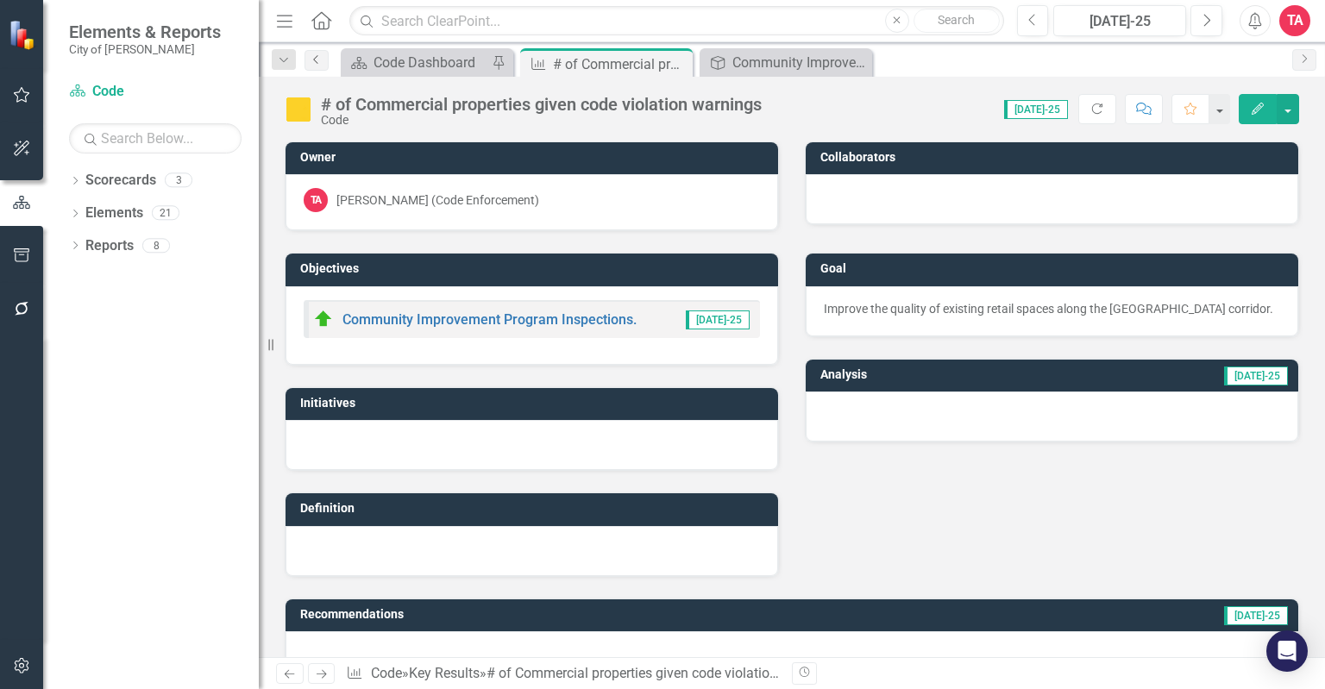
click at [320, 66] on link "Previous" at bounding box center [317, 60] width 24 height 21
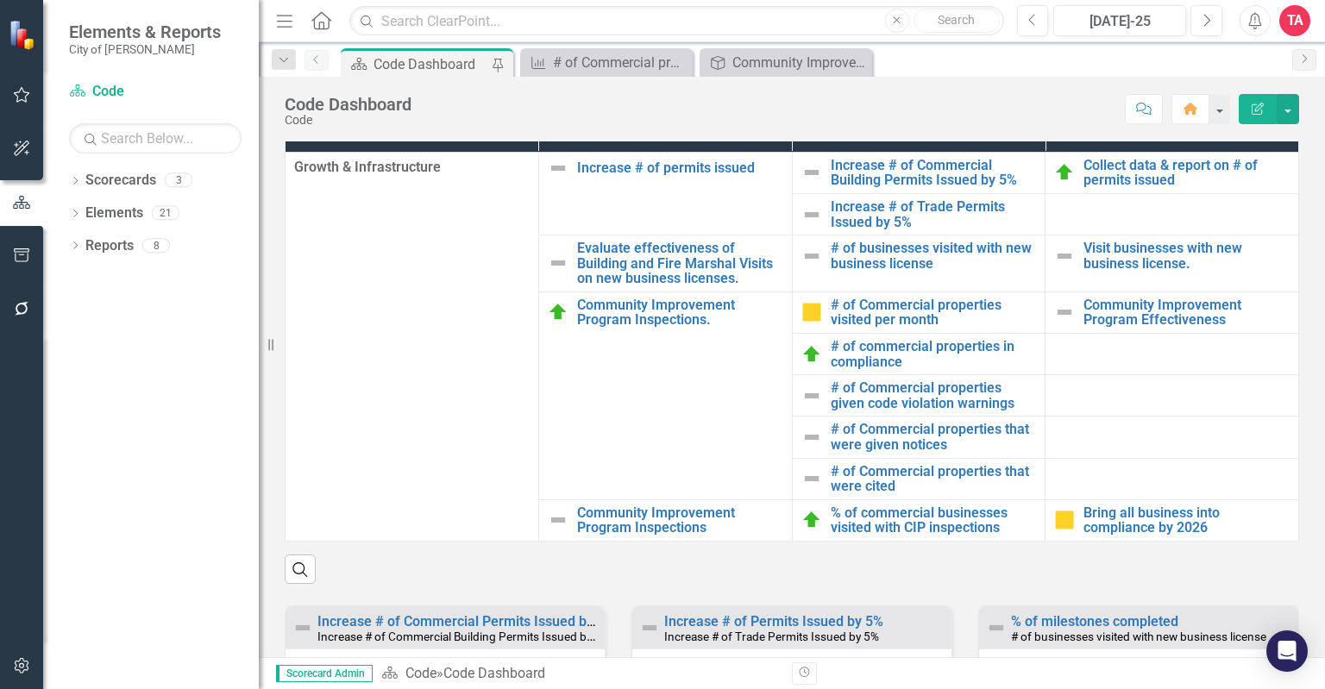
scroll to position [863, 0]
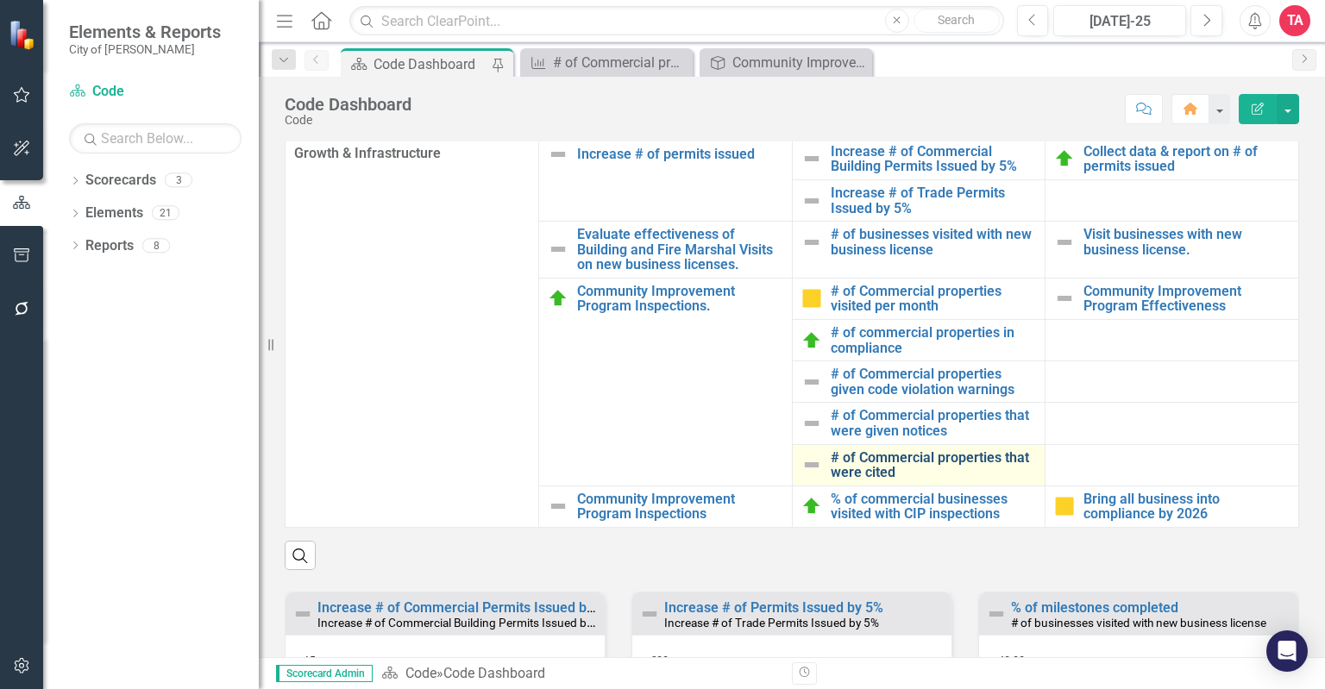
click at [867, 481] on link "# of Commercial properties that were cited" at bounding box center [934, 465] width 206 height 30
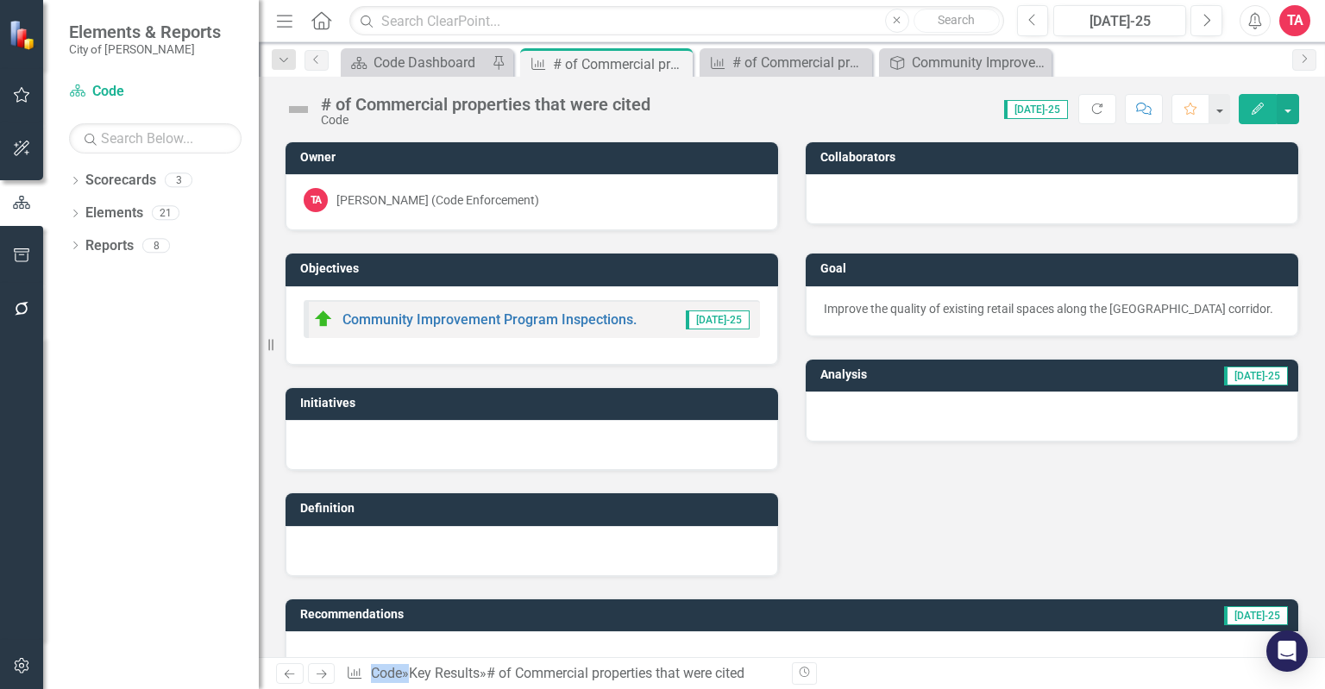
scroll to position [604, 0]
